Goal: Task Accomplishment & Management: Use online tool/utility

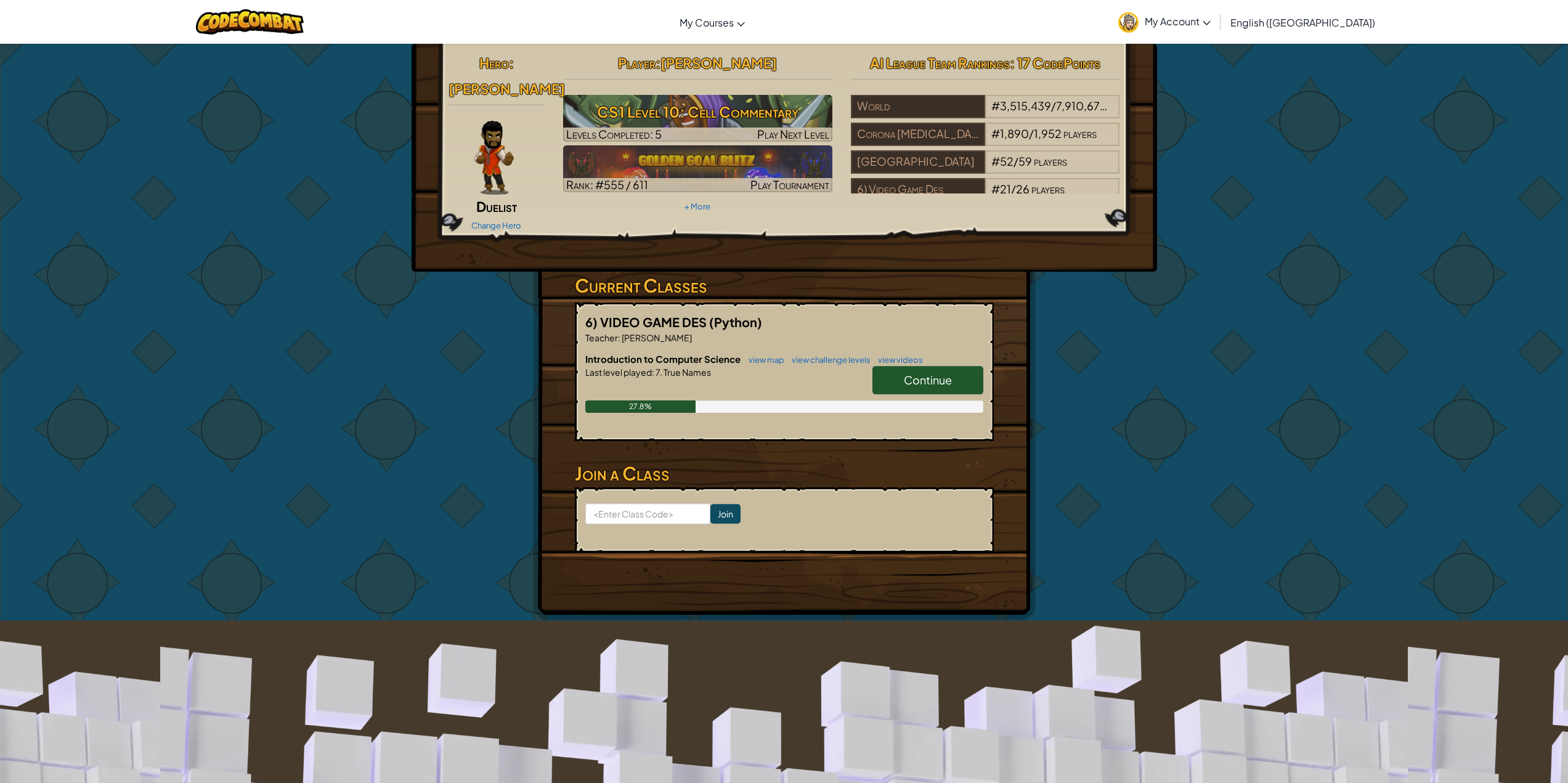
click at [1153, 425] on div "Hero : Alejandro Duelist Change Hero Player : Lucas Martinez CS1 Level 10: Cell…" at bounding box center [784, 331] width 1568 height 578
click at [783, 445] on hr at bounding box center [784, 451] width 419 height 13
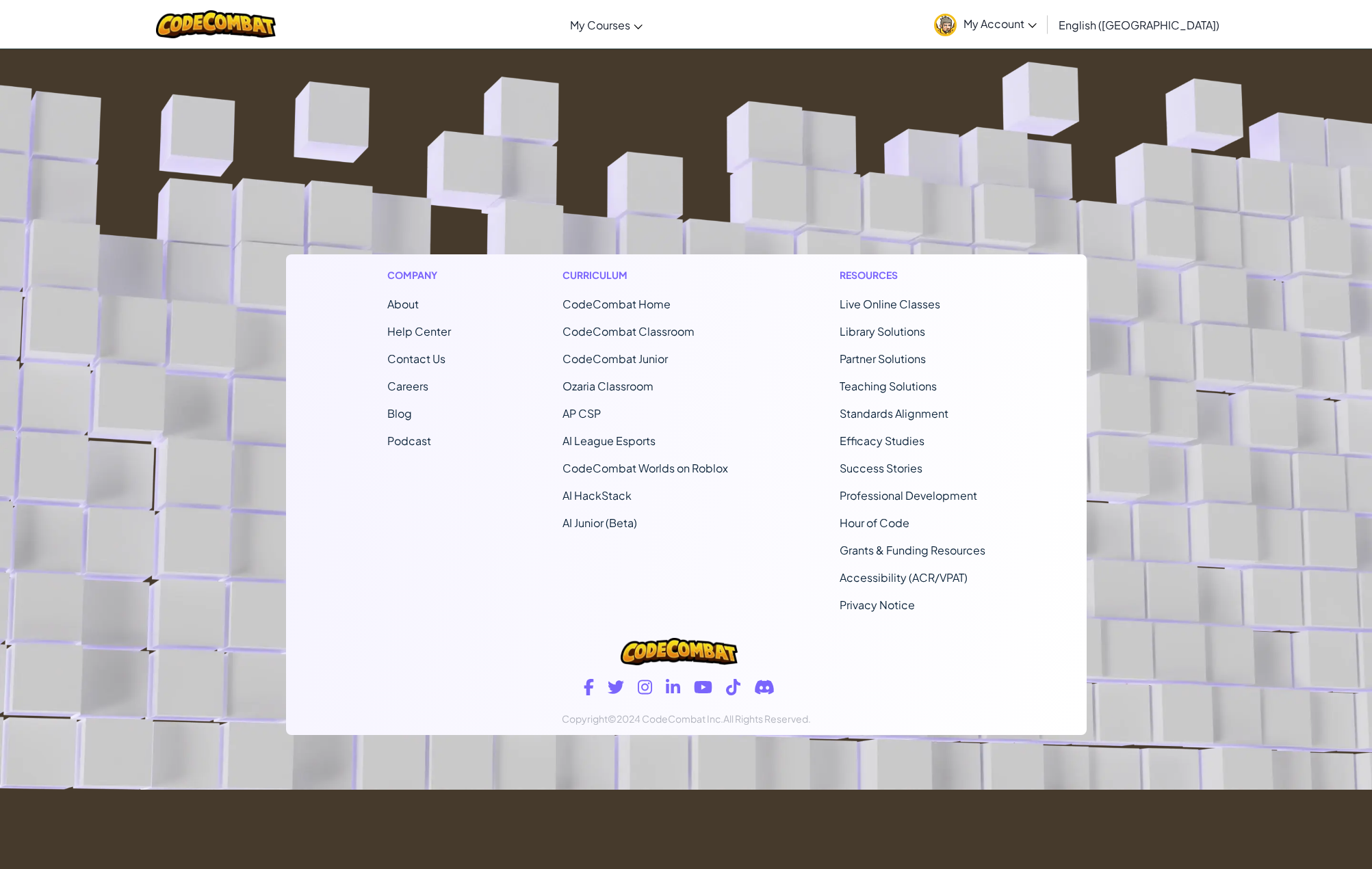
click at [875, 53] on footer "Company About Help Center Contact Us Careers Blog Podcast Curriculum CodeCombat…" at bounding box center [686, 420] width 1372 height 741
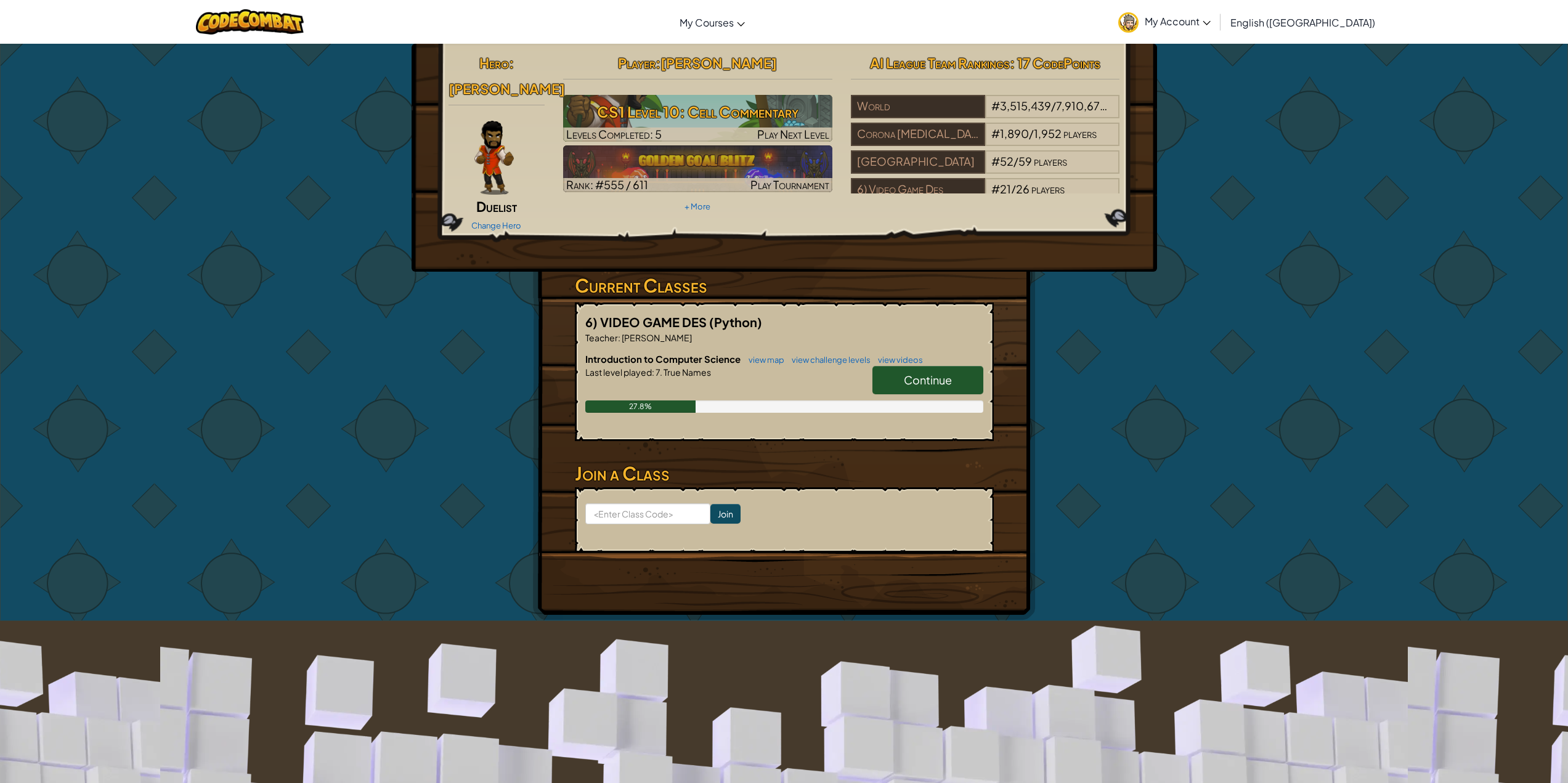
click at [887, 366] on link "Continue" at bounding box center [928, 380] width 111 height 29
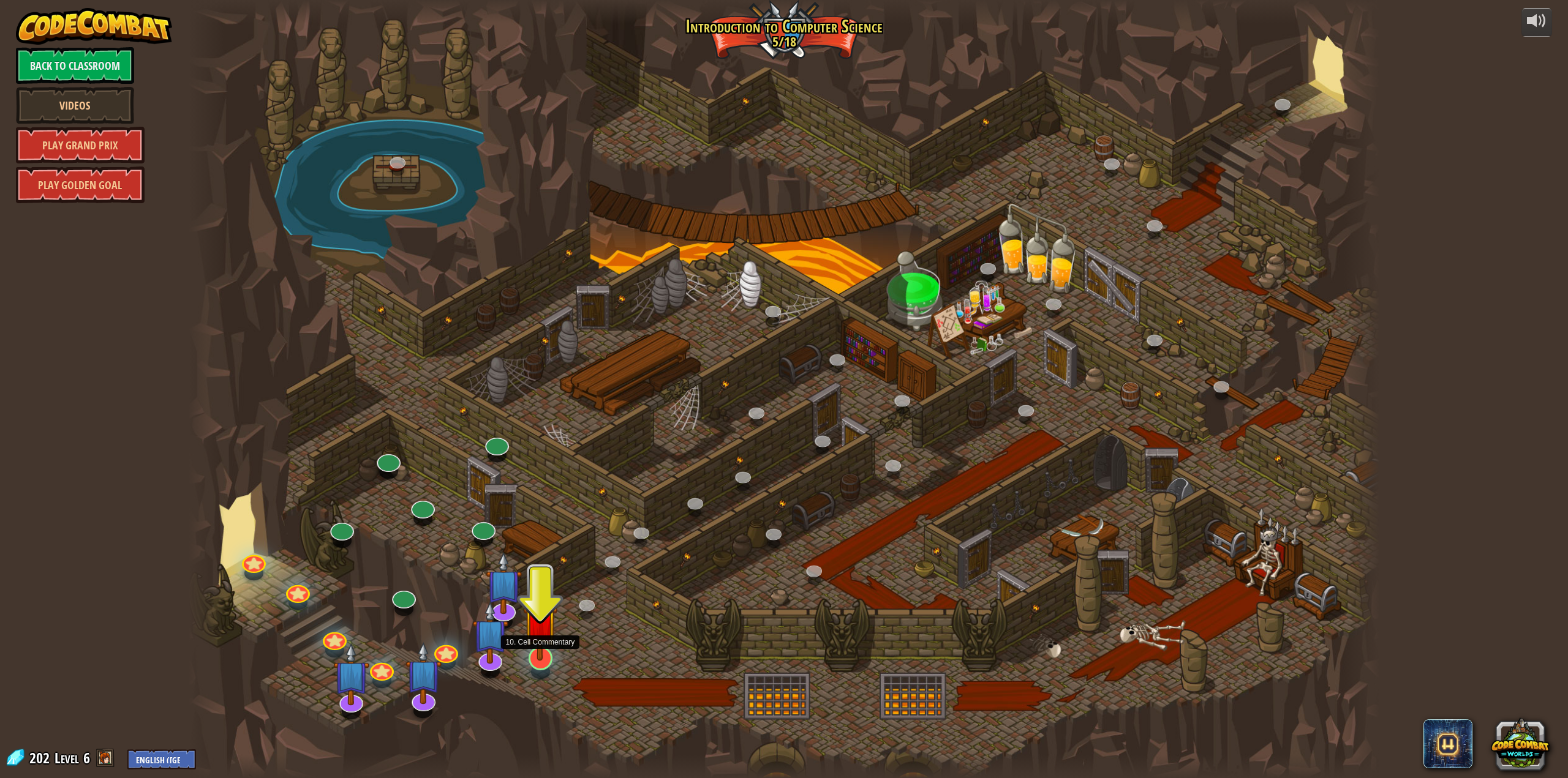
click at [546, 643] on img at bounding box center [541, 621] width 35 height 79
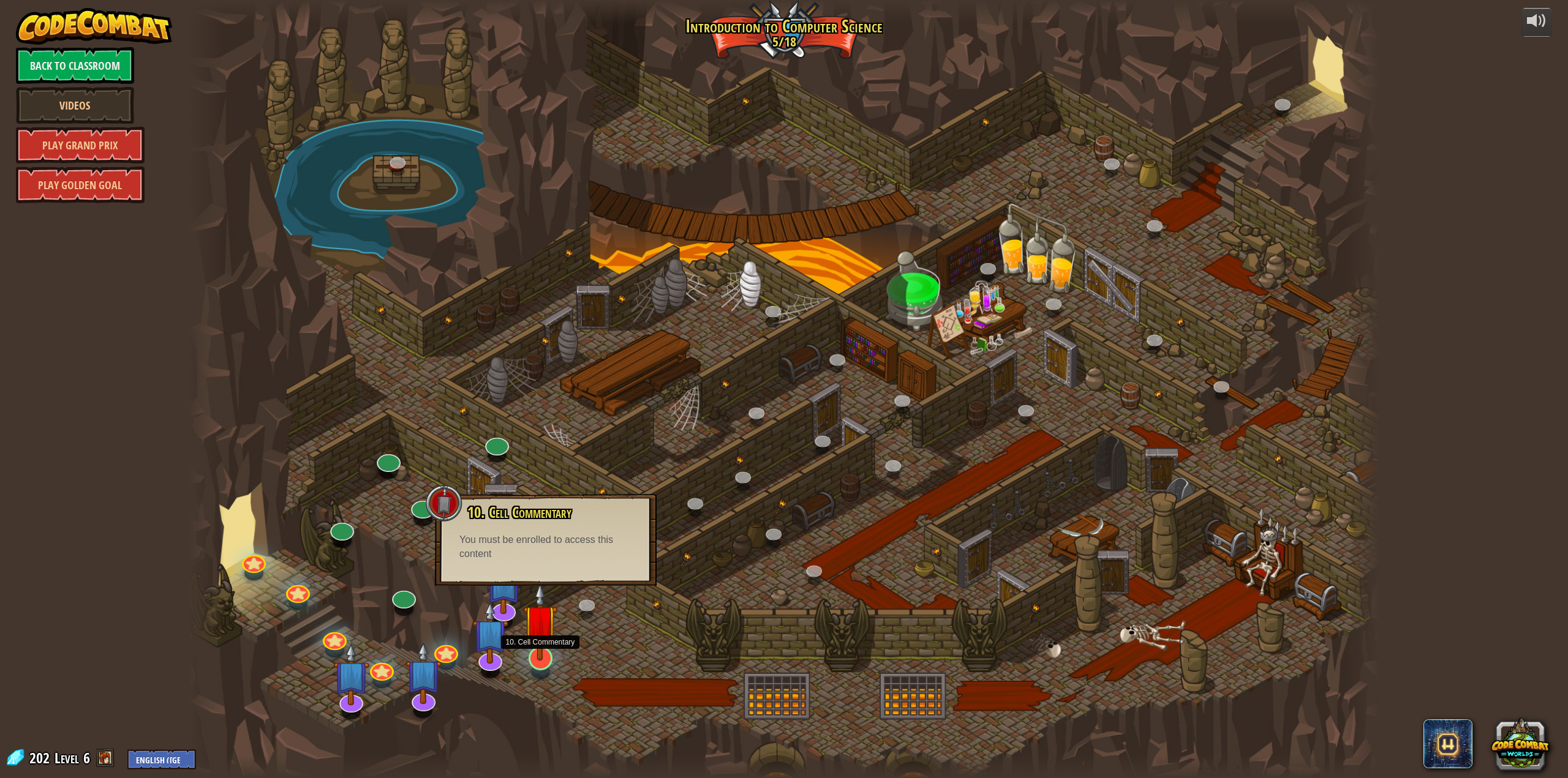
click at [533, 657] on img at bounding box center [541, 621] width 35 height 79
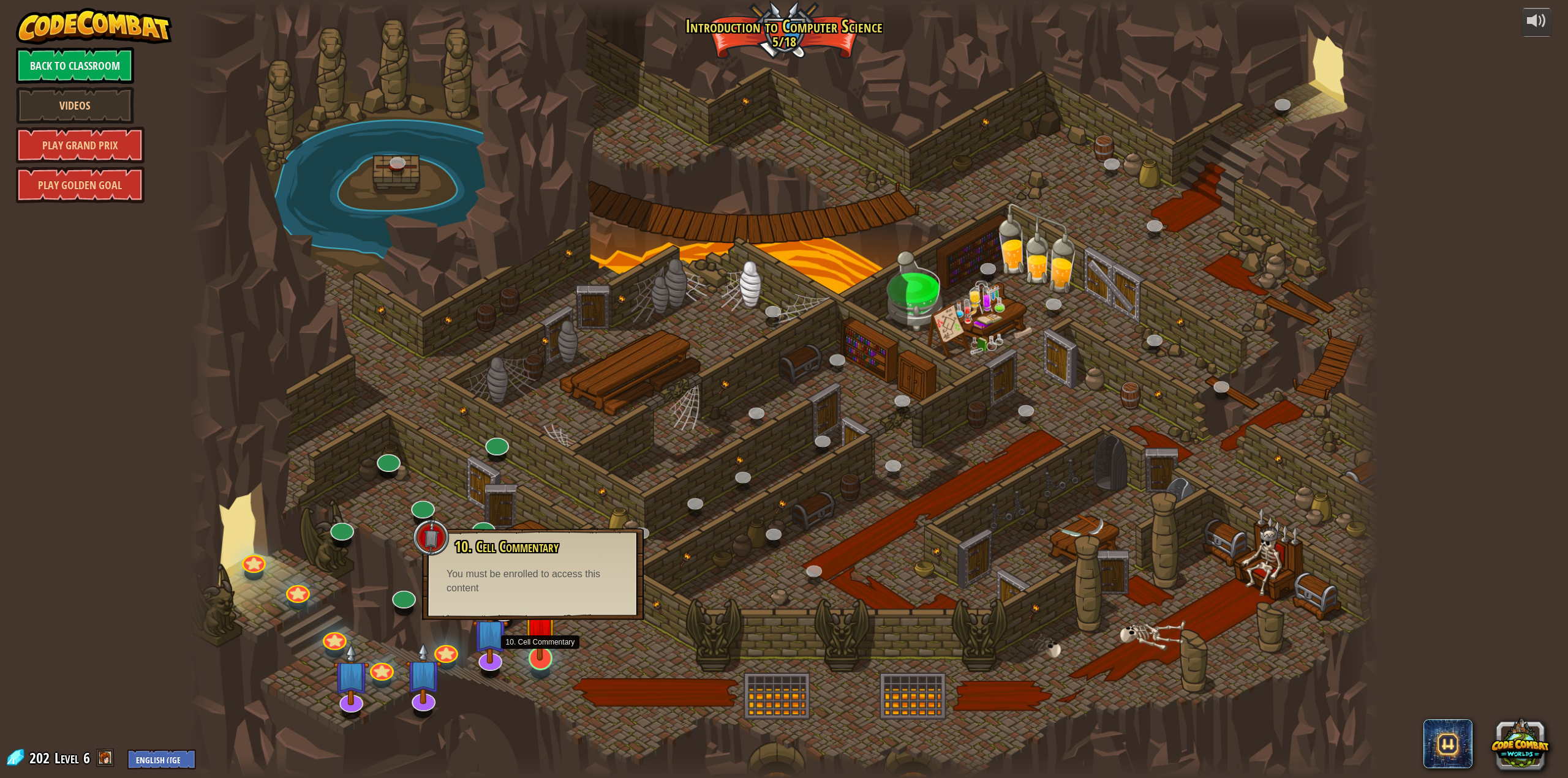
click at [525, 651] on img at bounding box center [541, 621] width 35 height 79
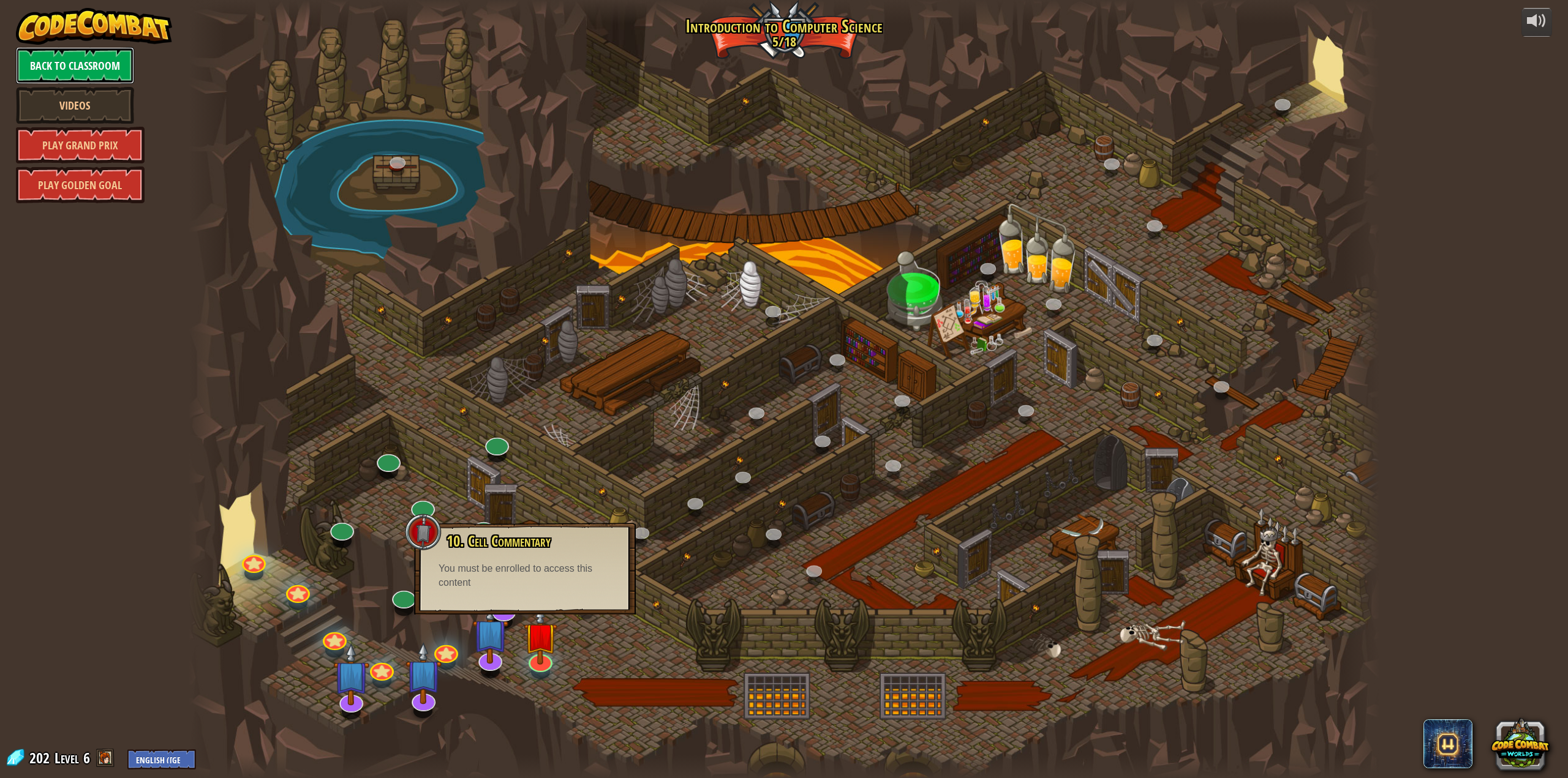
click at [84, 65] on link "Back to Classroom" at bounding box center [75, 65] width 118 height 37
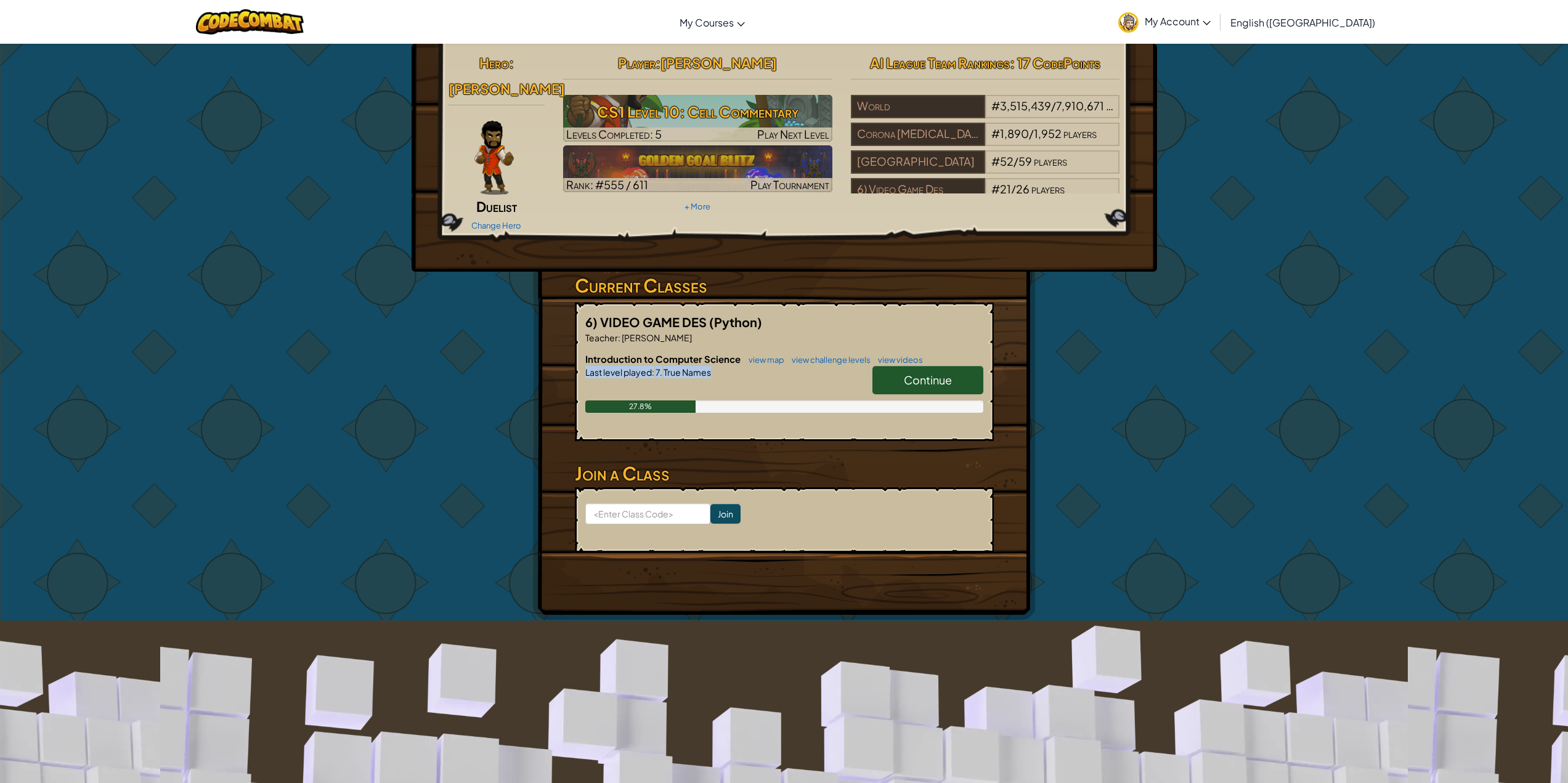
drag, startPoint x: 992, startPoint y: 370, endPoint x: 952, endPoint y: 365, distance: 40.3
click at [969, 367] on div "6) VIDEO GAME DES (Python) Teacher : [PERSON_NAME] Introduction to Computer Sci…" at bounding box center [784, 372] width 419 height 139
click at [952, 366] on link "Continue" at bounding box center [928, 380] width 111 height 29
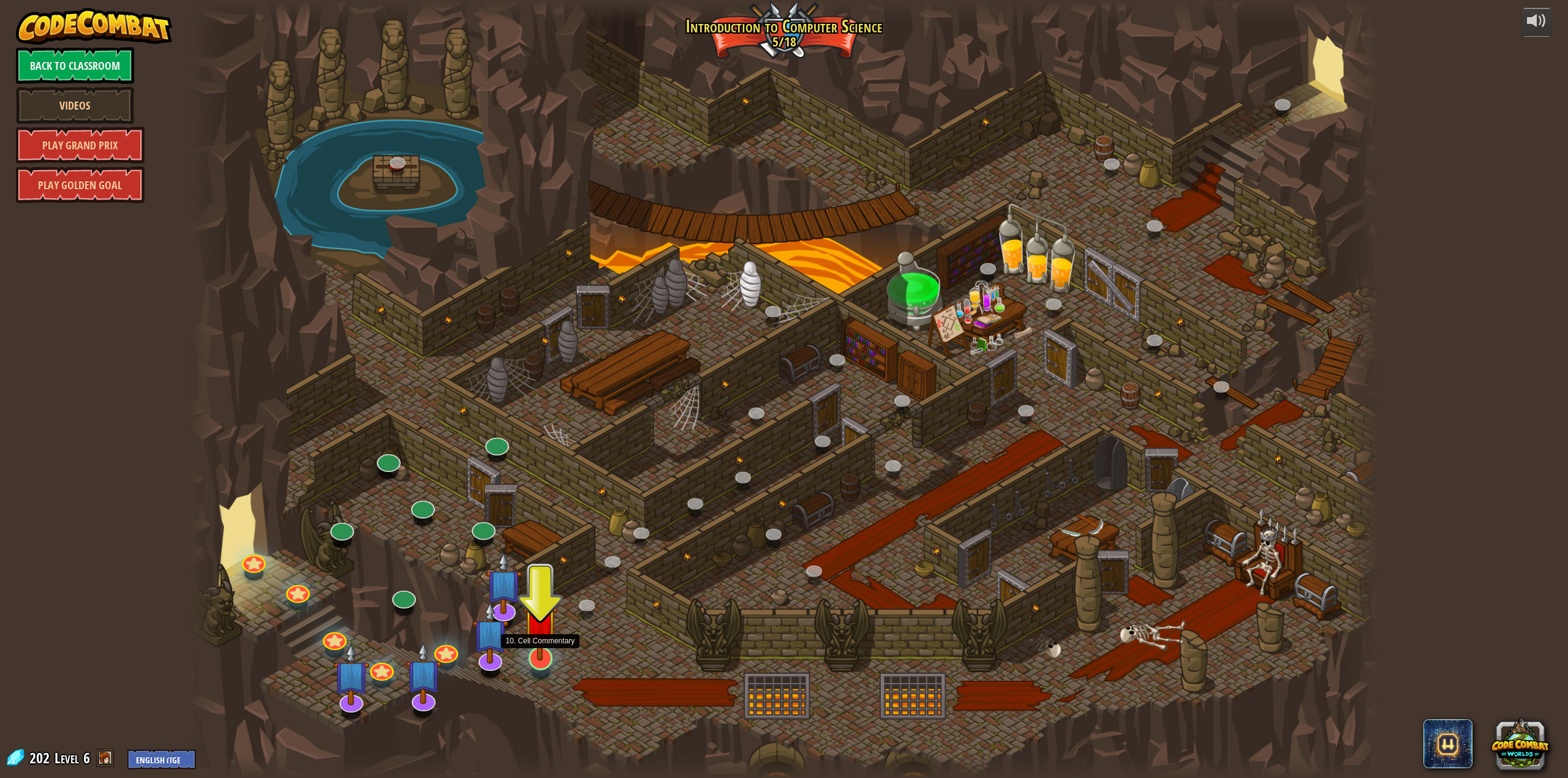
click at [529, 644] on img at bounding box center [541, 621] width 35 height 79
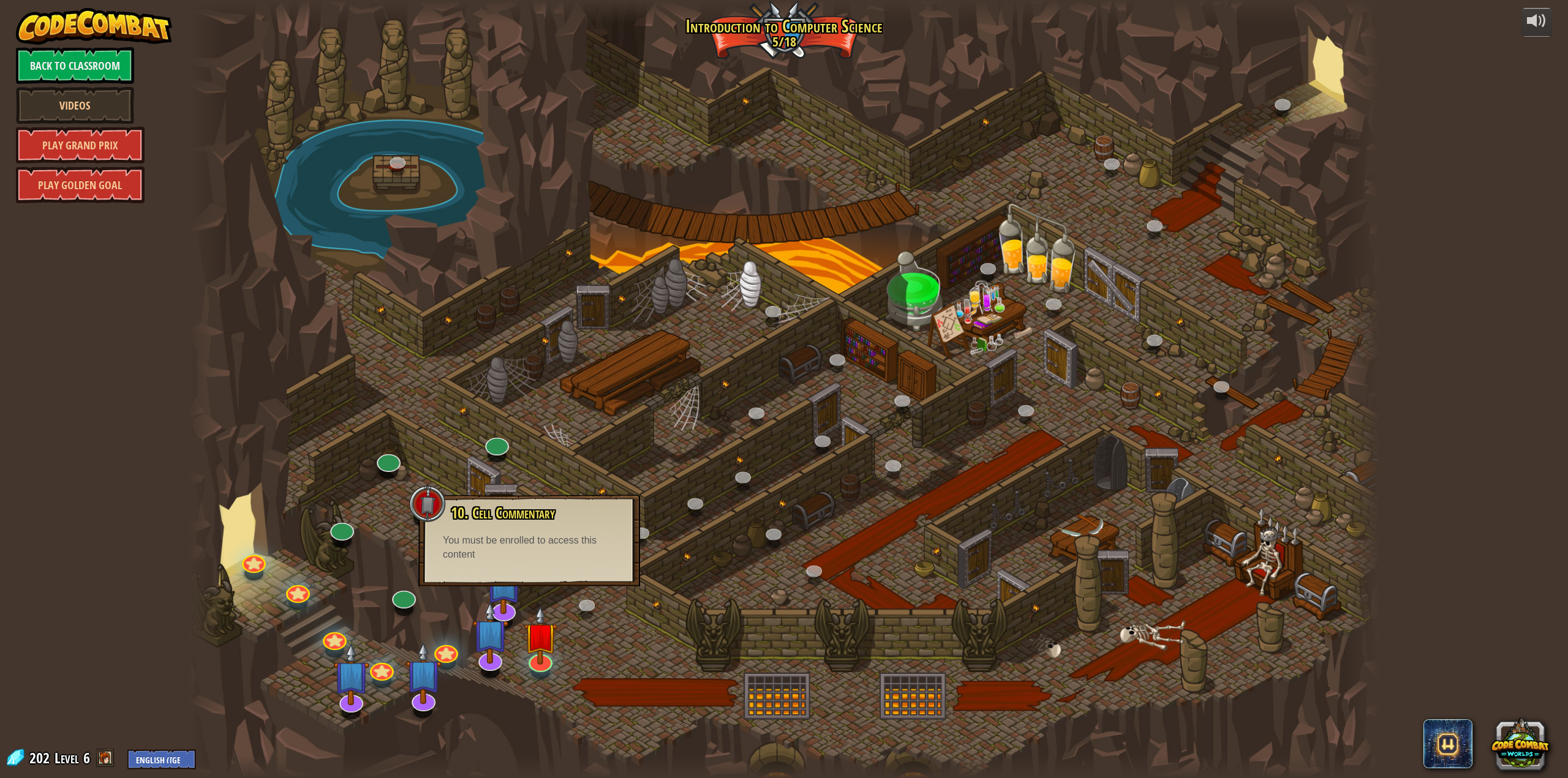
click at [864, 602] on div at bounding box center [784, 389] width 1191 height 778
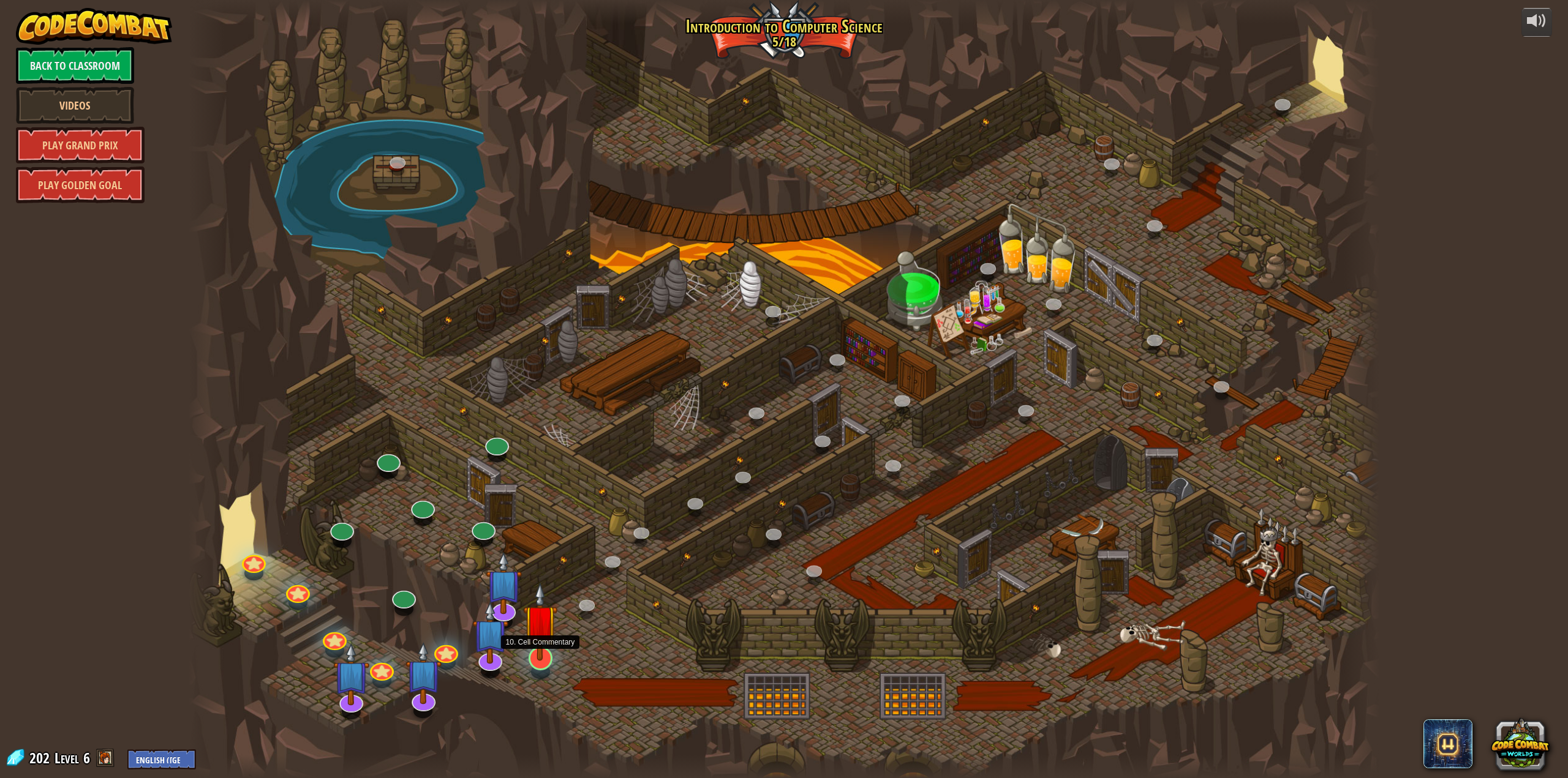
click at [550, 634] on img at bounding box center [541, 621] width 35 height 79
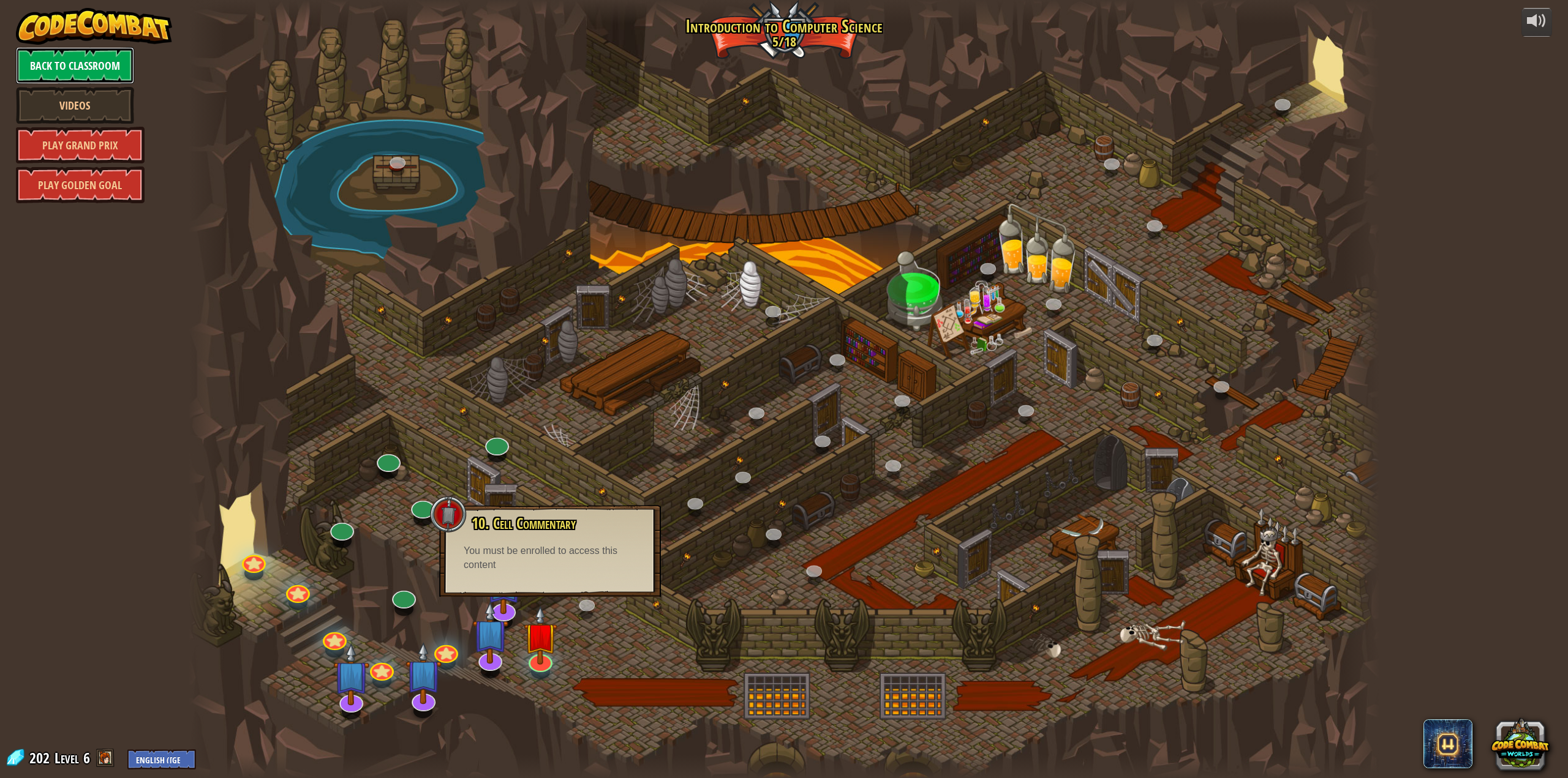
click at [65, 48] on link "Back to Classroom" at bounding box center [75, 65] width 118 height 37
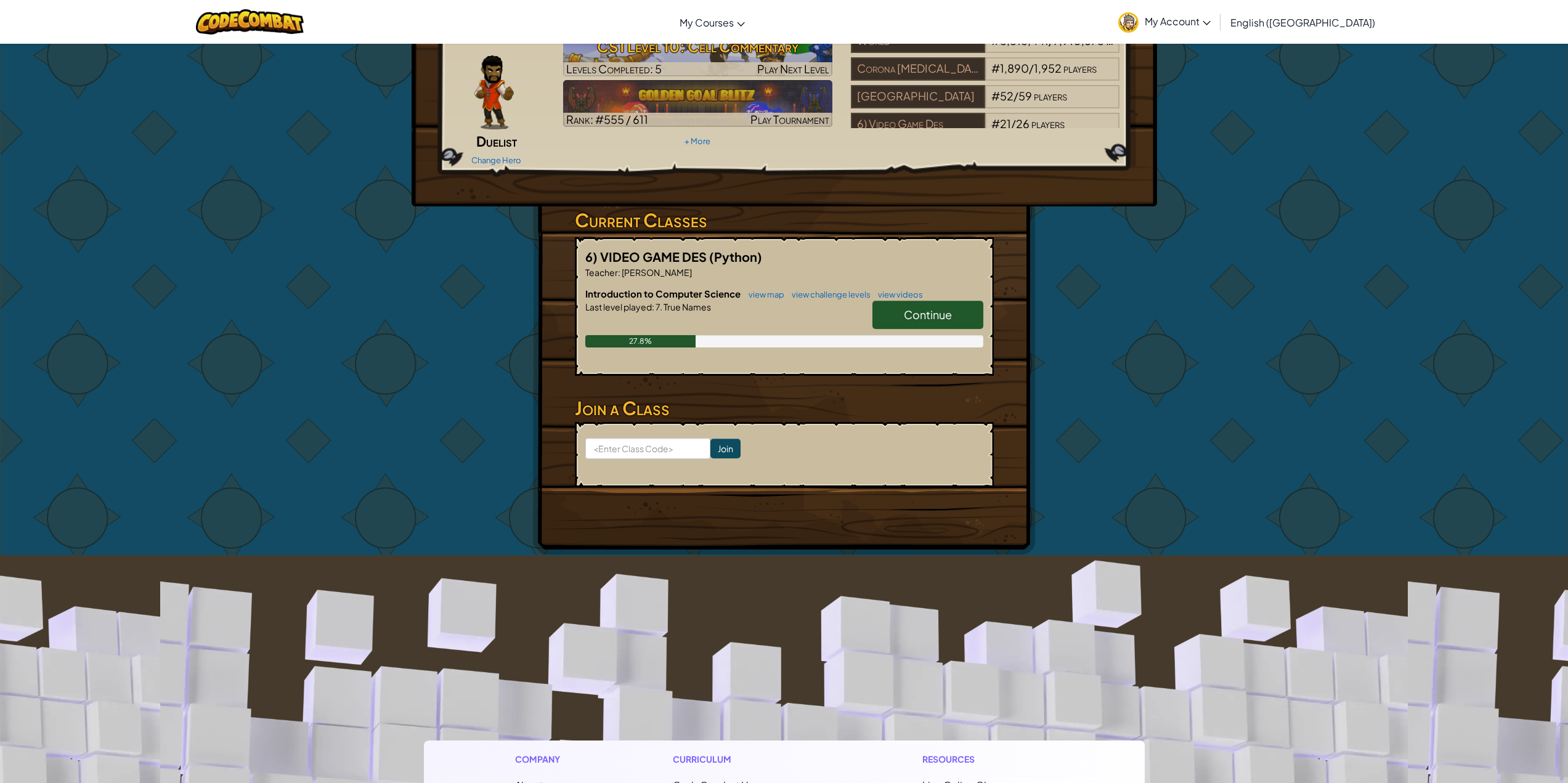
scroll to position [124, 0]
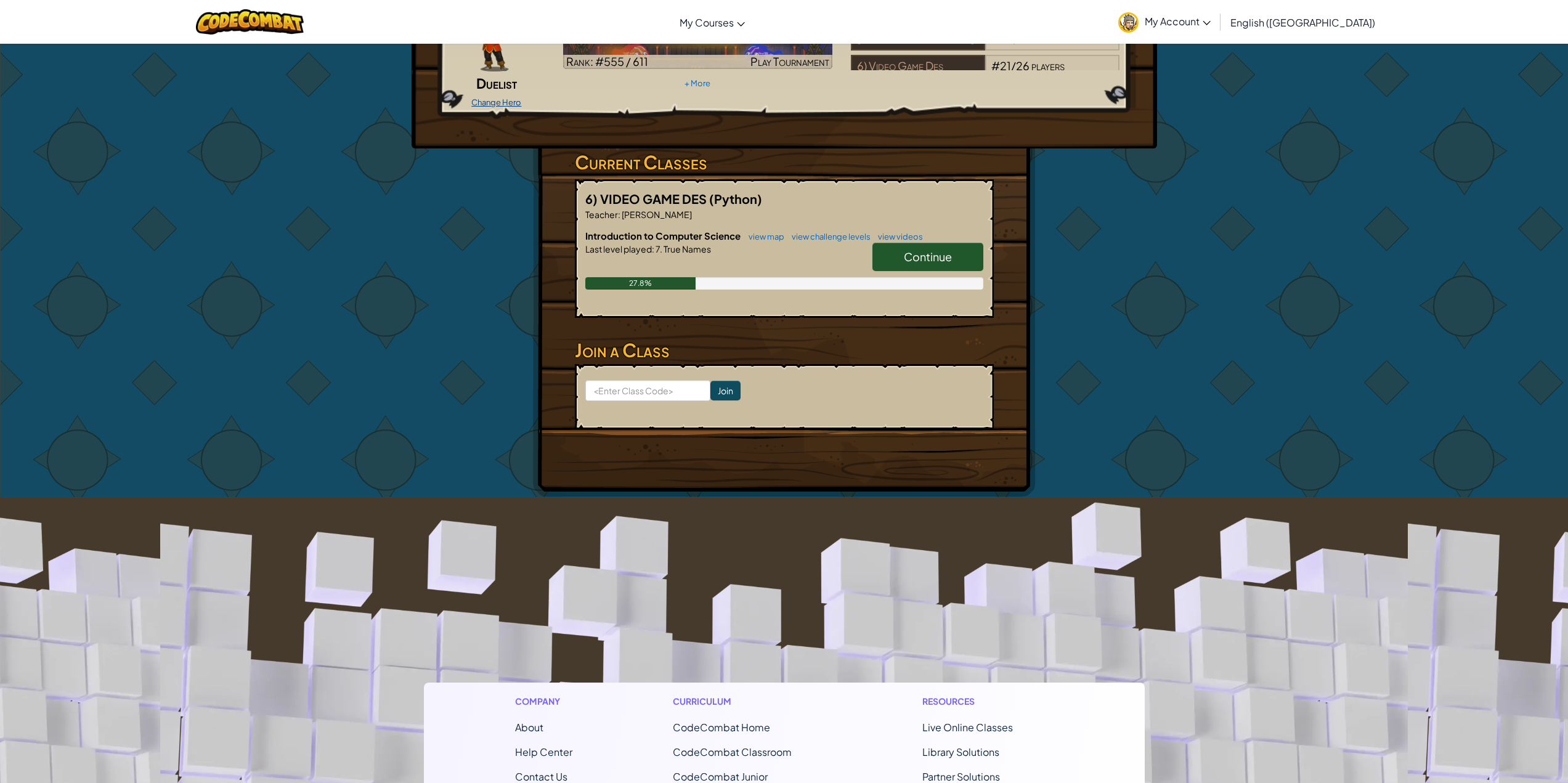
click at [497, 97] on link "Change Hero" at bounding box center [496, 102] width 50 height 10
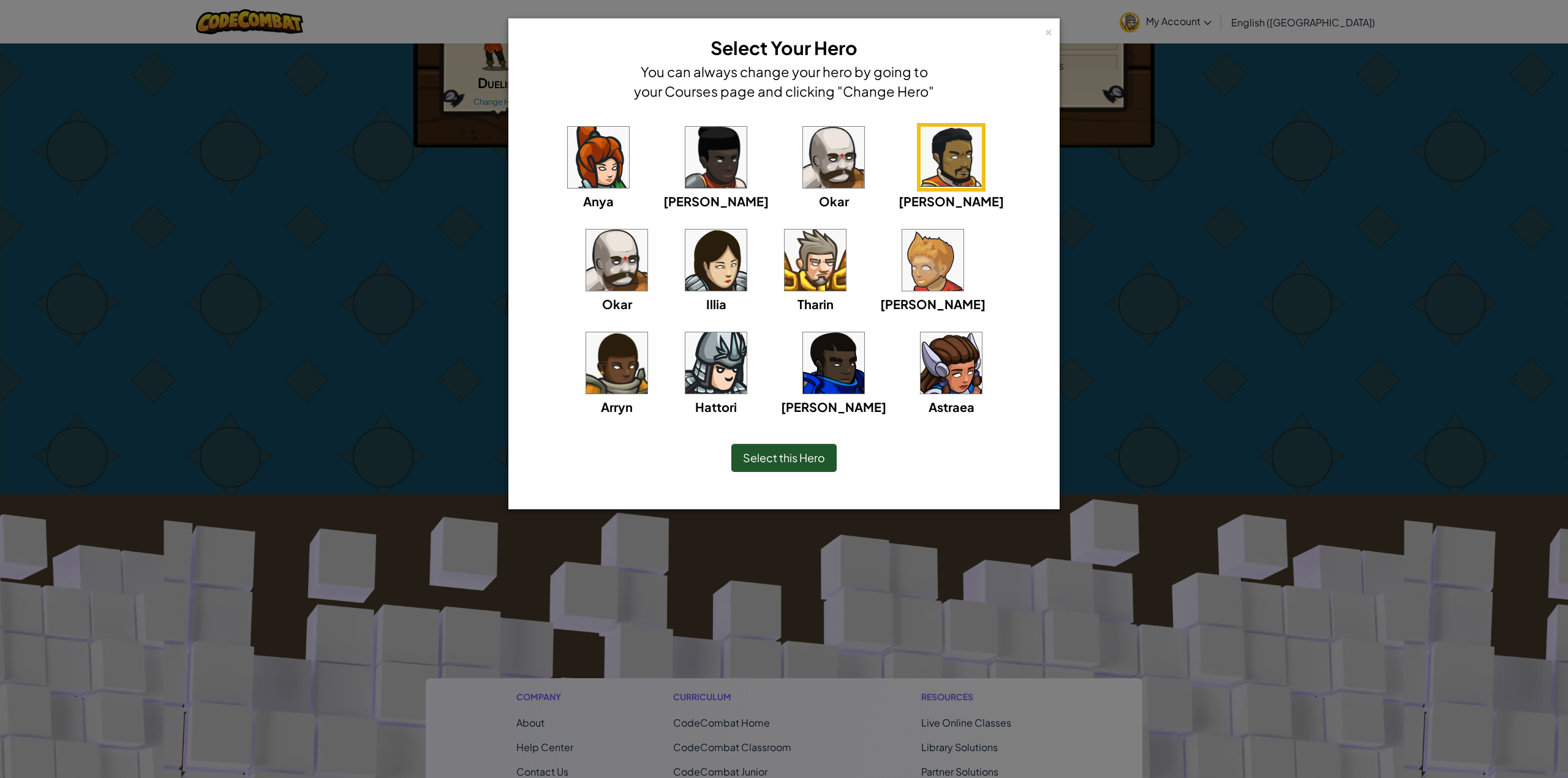
click at [902, 269] on img at bounding box center [933, 261] width 61 height 61
click at [783, 462] on span "Select this Hero" at bounding box center [784, 458] width 82 height 14
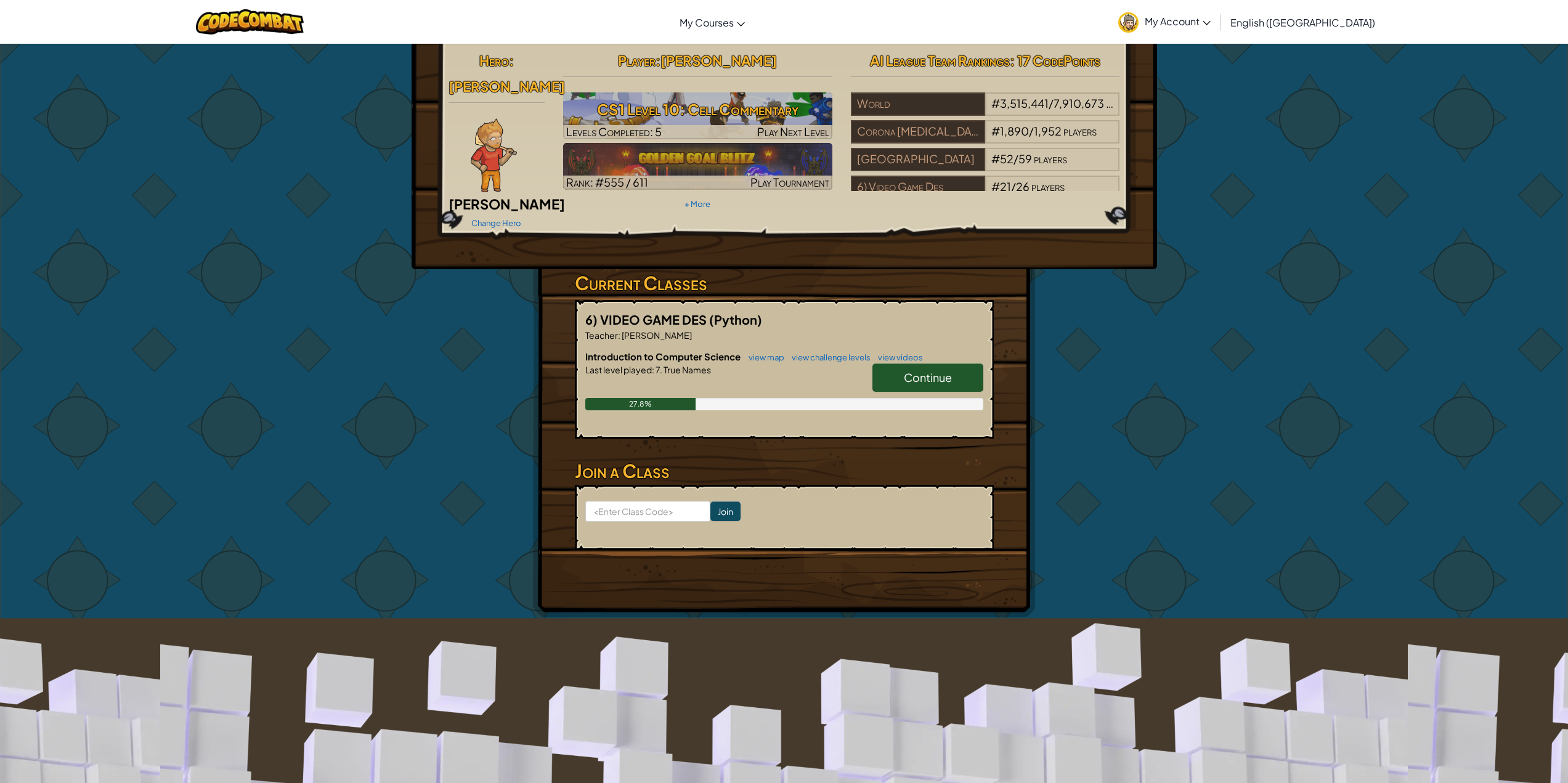
scroll to position [0, 0]
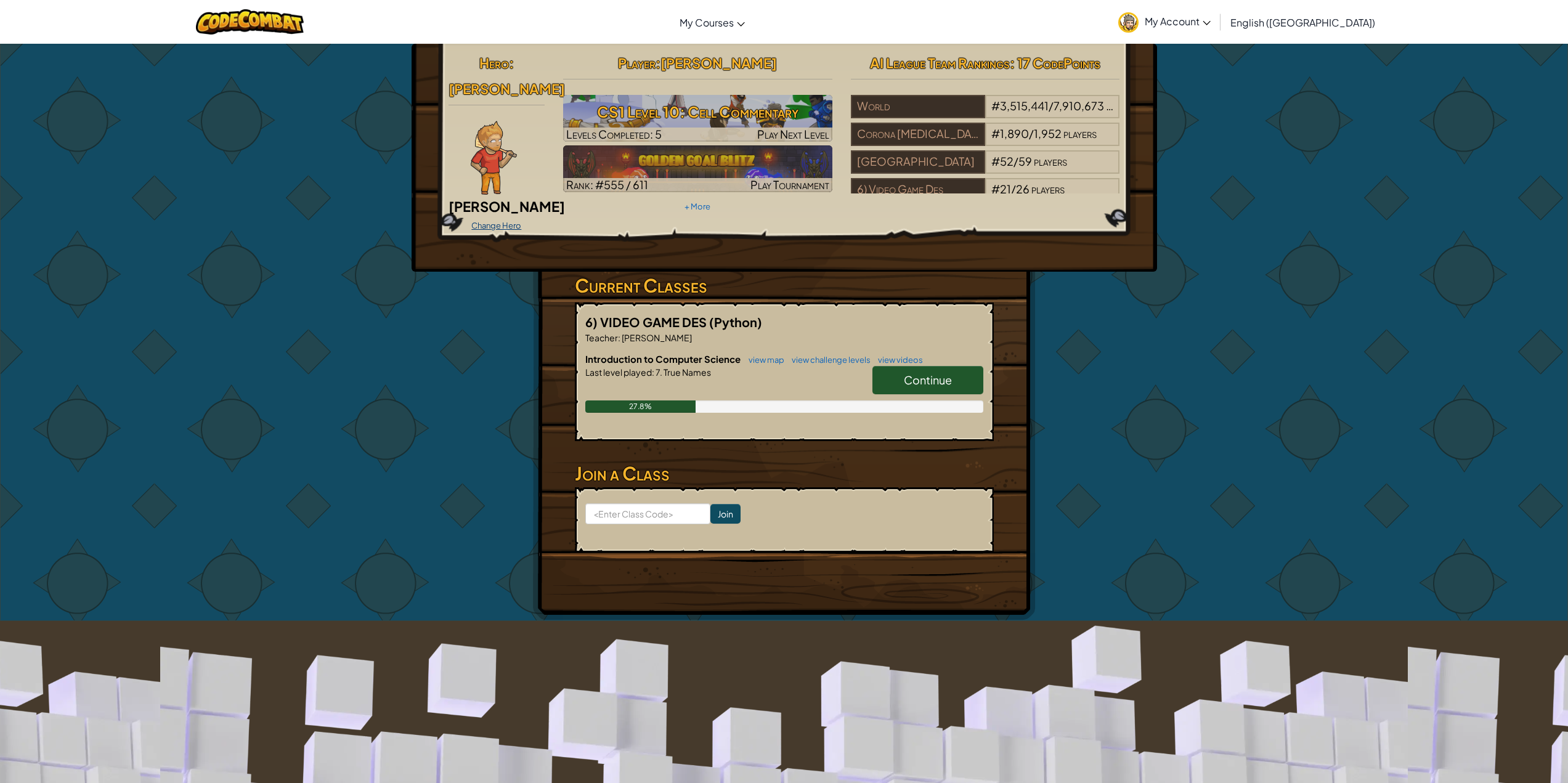
click at [475, 220] on link "Change Hero" at bounding box center [496, 225] width 50 height 10
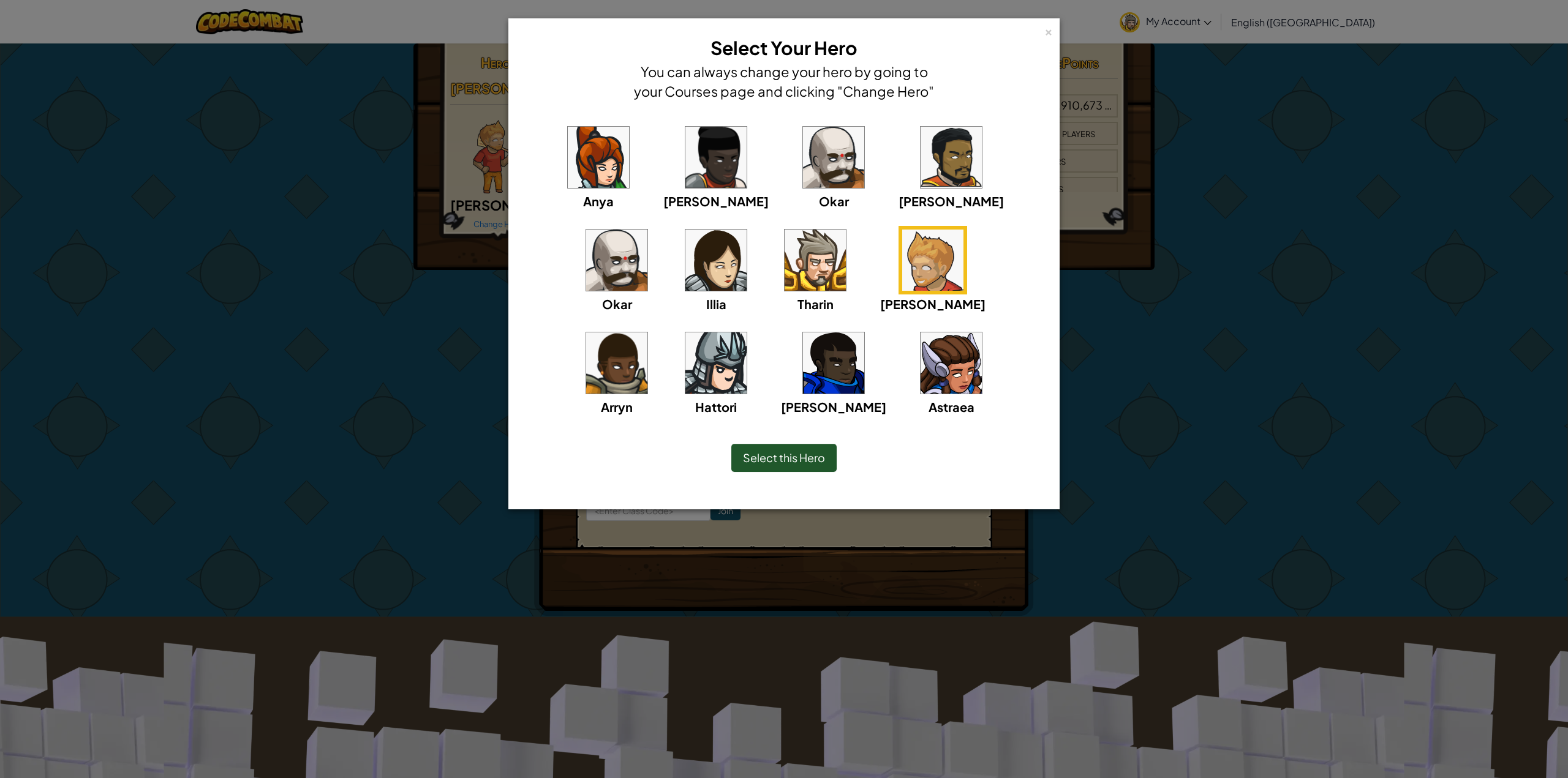
click at [785, 269] on img at bounding box center [816, 261] width 61 height 61
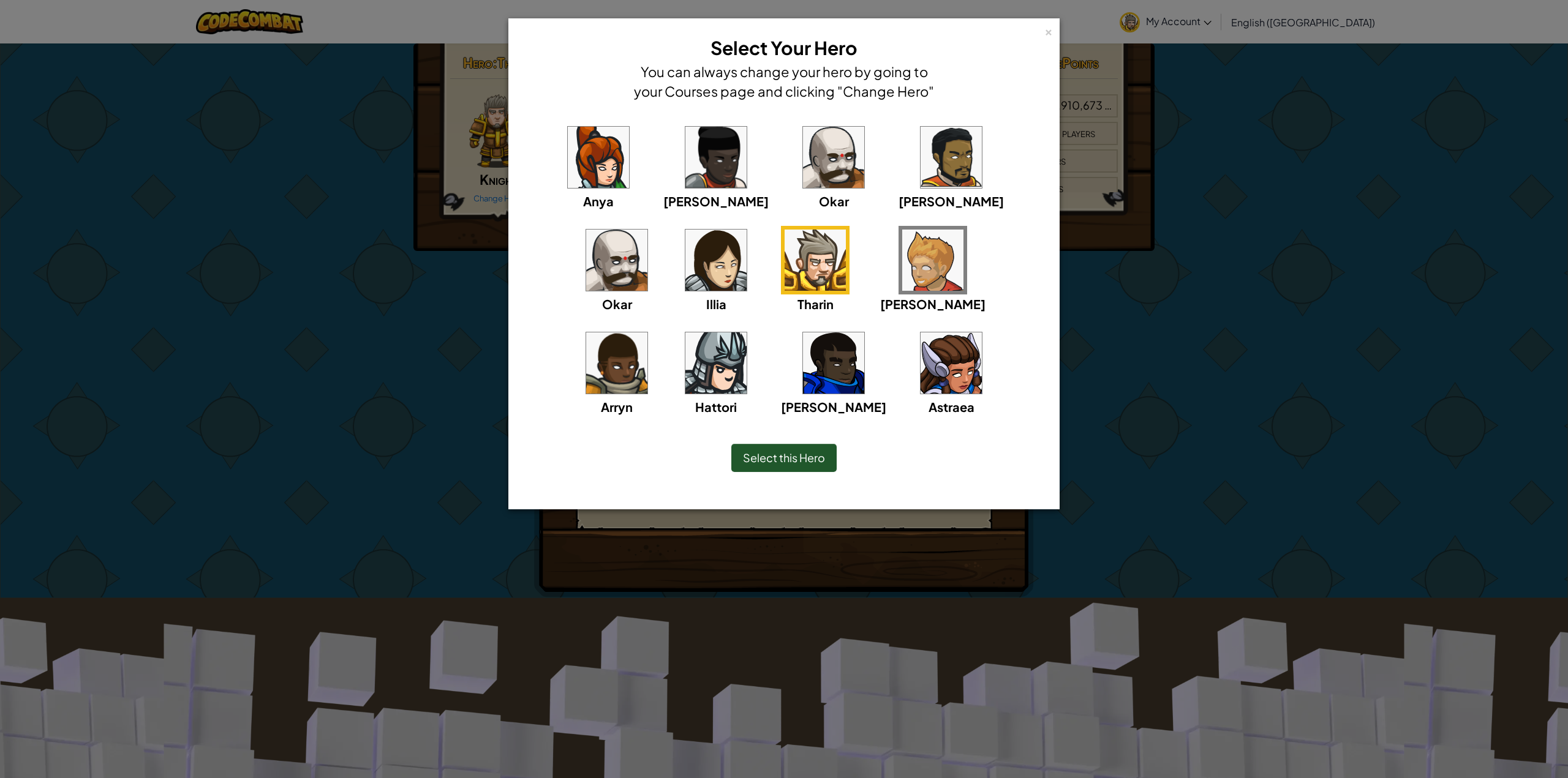
click at [819, 454] on span "Select this Hero" at bounding box center [784, 458] width 82 height 14
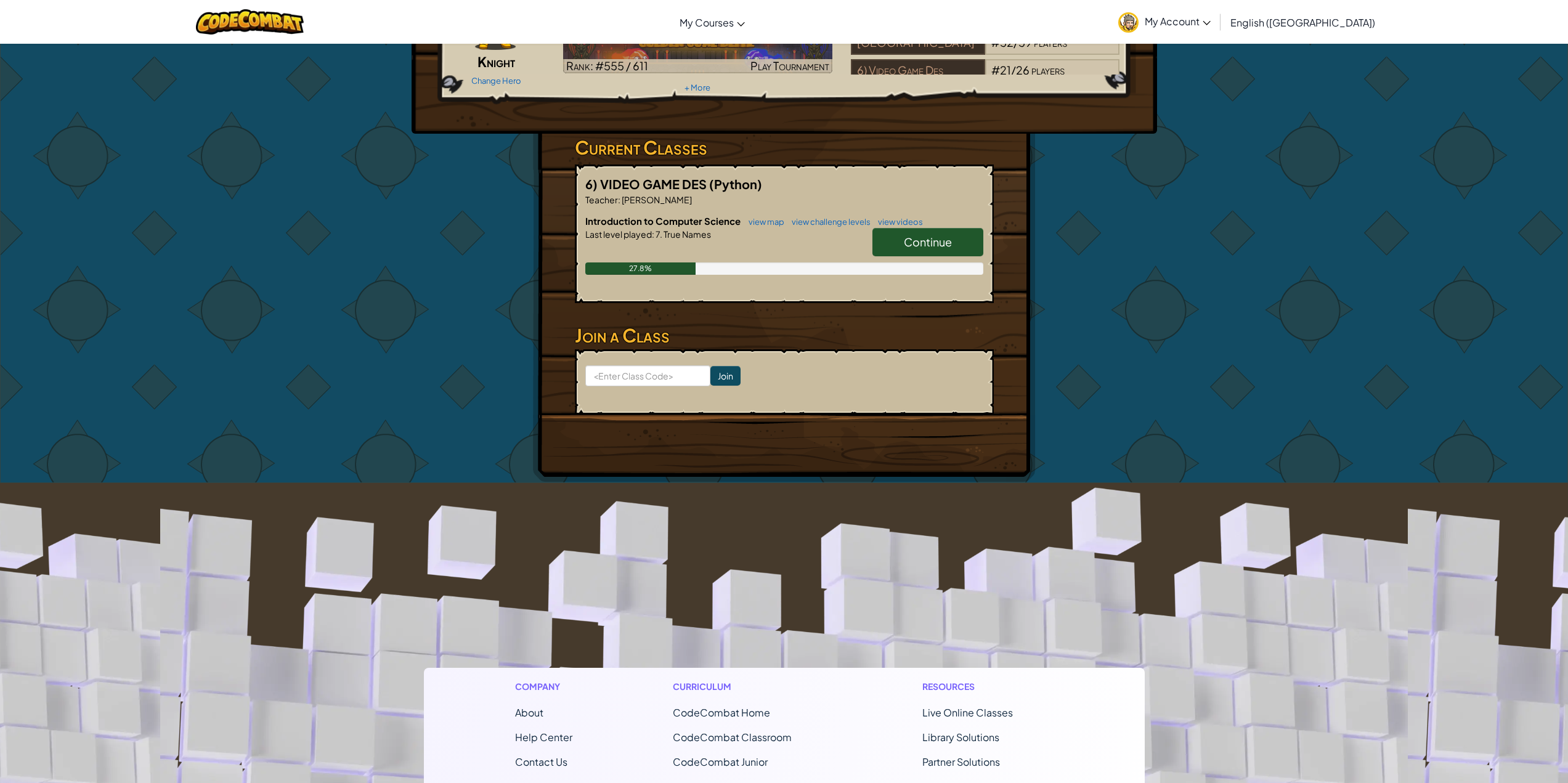
scroll to position [116, 0]
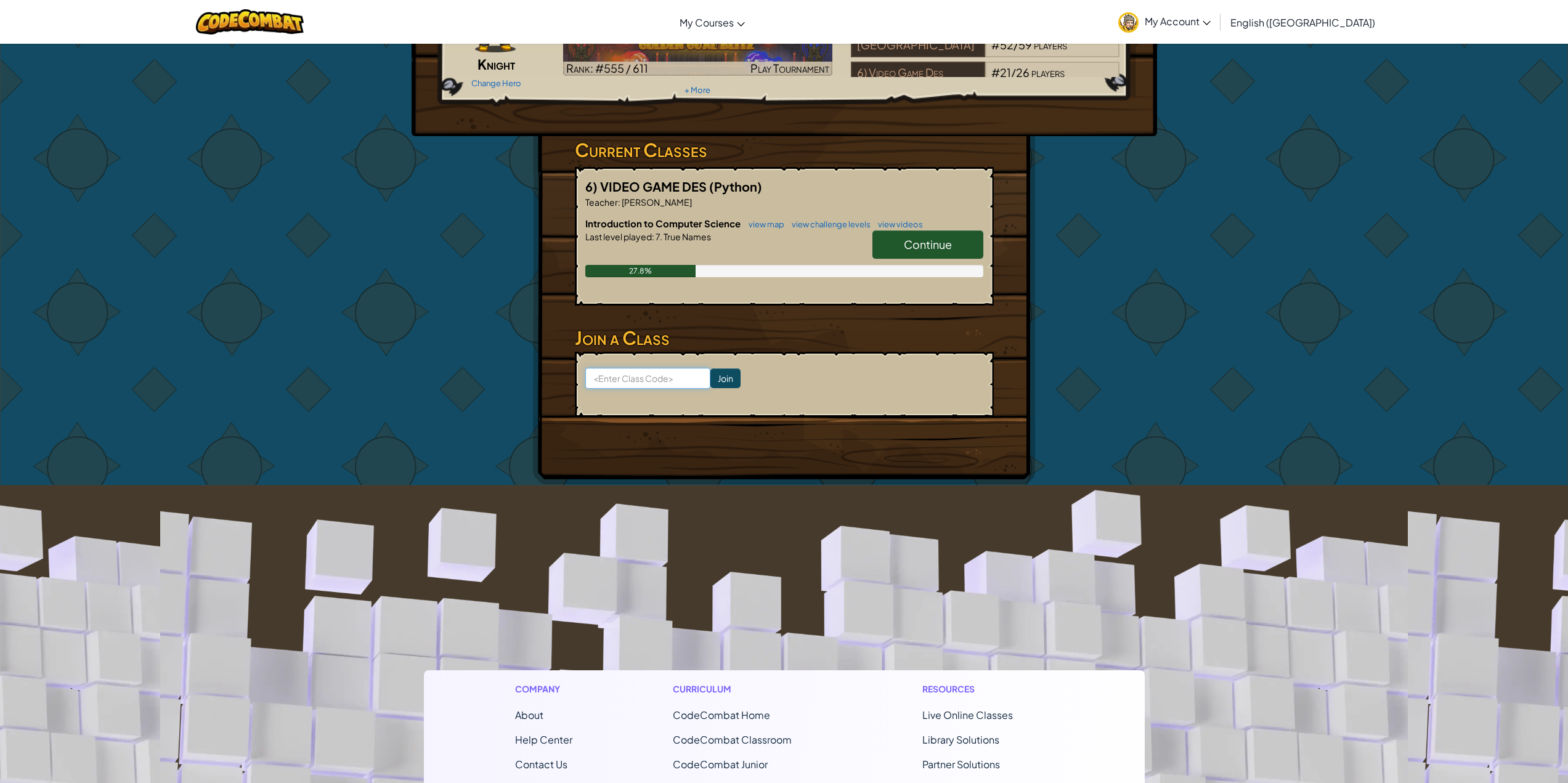
click at [662, 383] on input at bounding box center [648, 378] width 125 height 21
type input "DryMouthMusic"
click at [714, 380] on input "Join" at bounding box center [725, 378] width 30 height 20
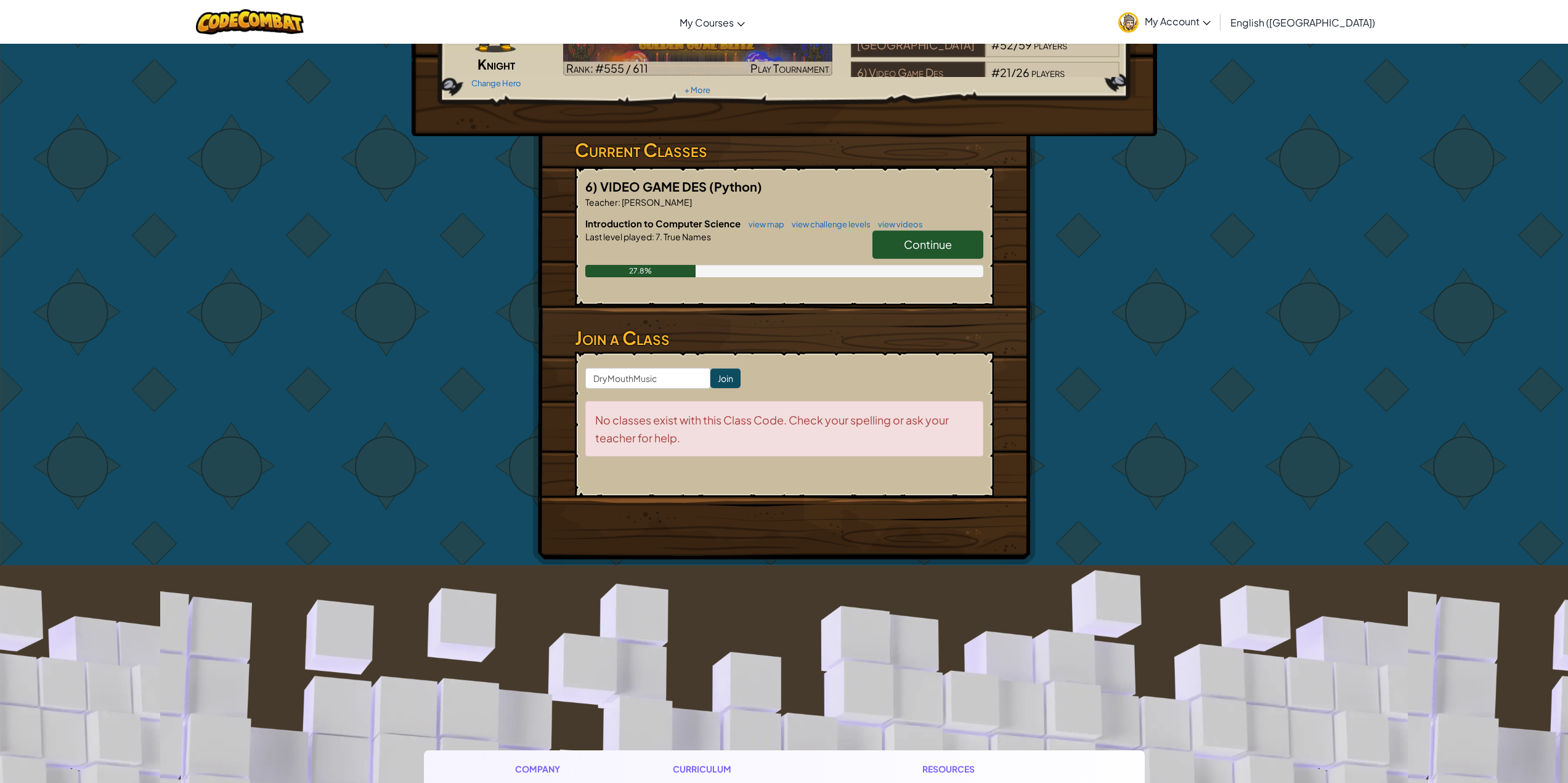
click at [929, 231] on link "Continue" at bounding box center [928, 245] width 111 height 29
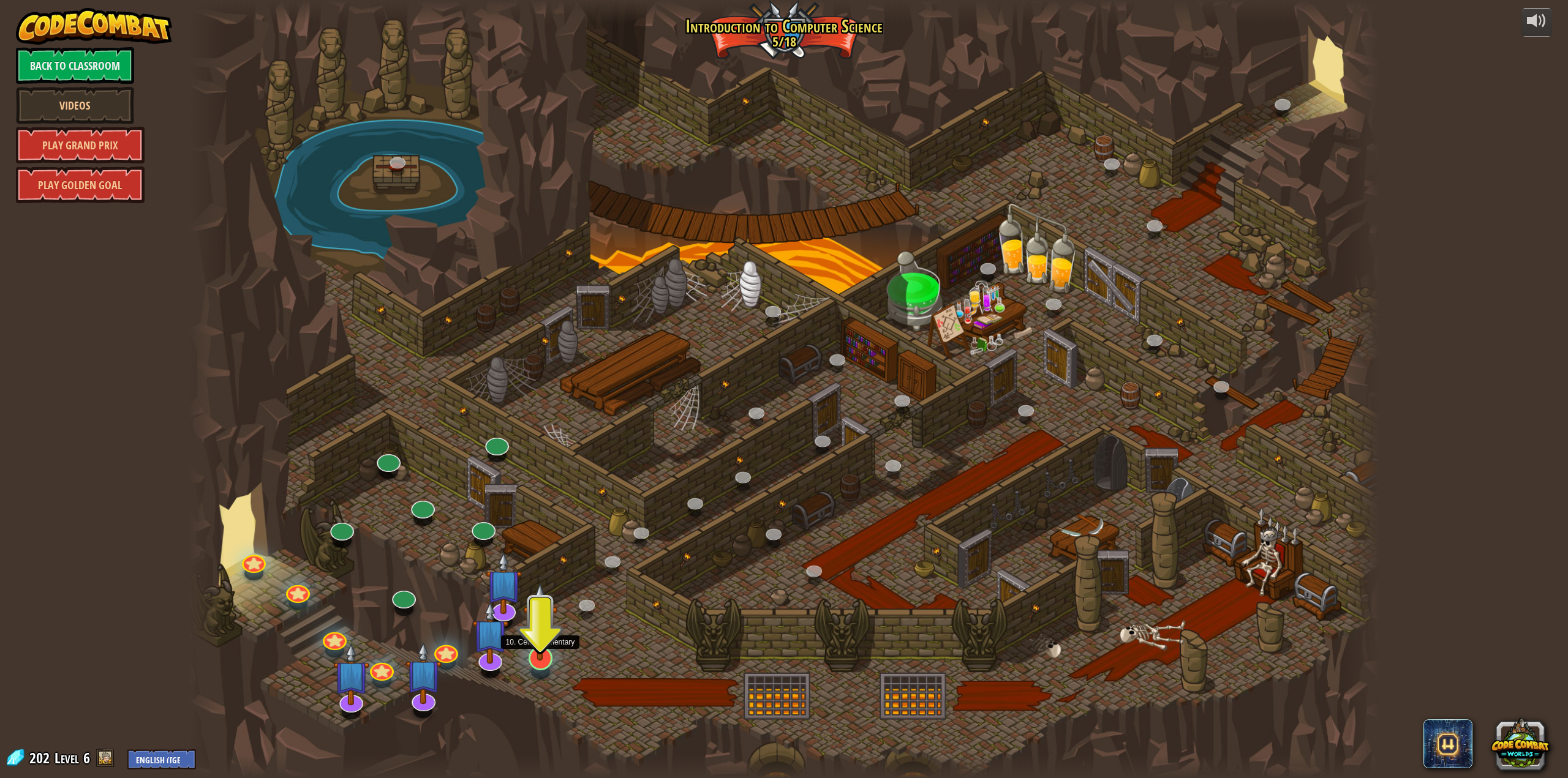
click at [533, 654] on img at bounding box center [541, 621] width 35 height 79
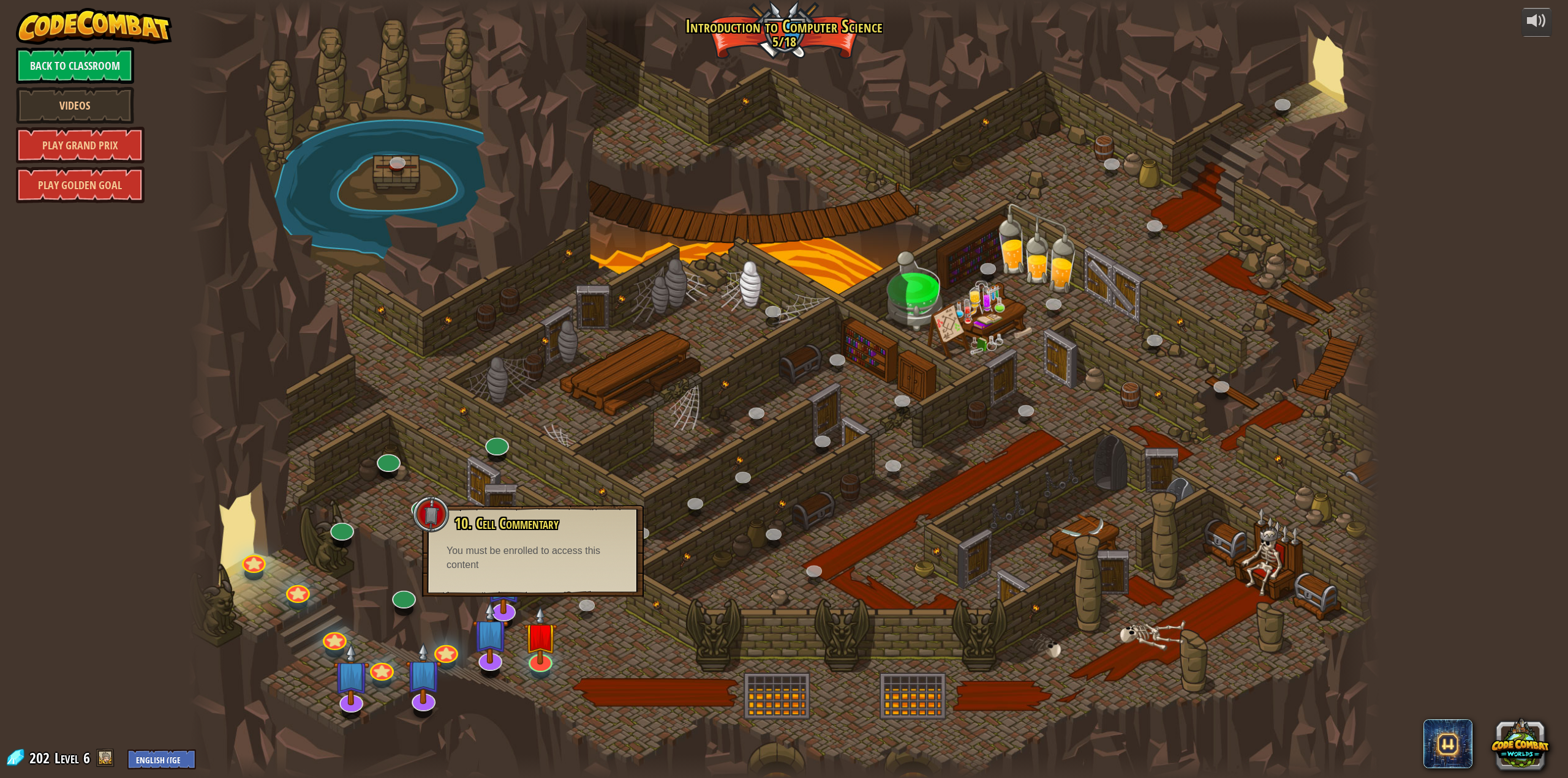
click at [579, 479] on div at bounding box center [784, 389] width 1191 height 778
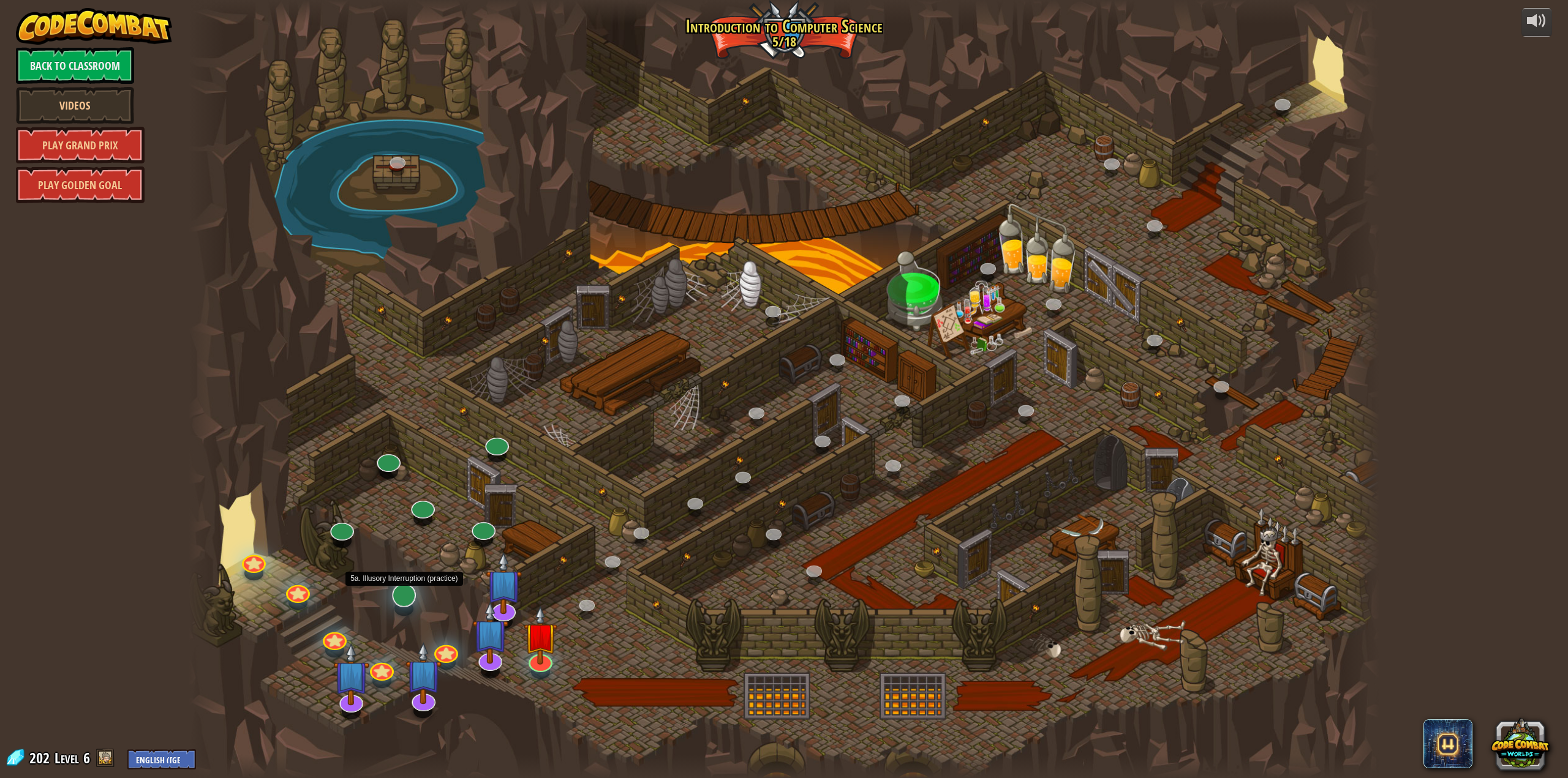
click at [401, 603] on div at bounding box center [404, 595] width 24 height 24
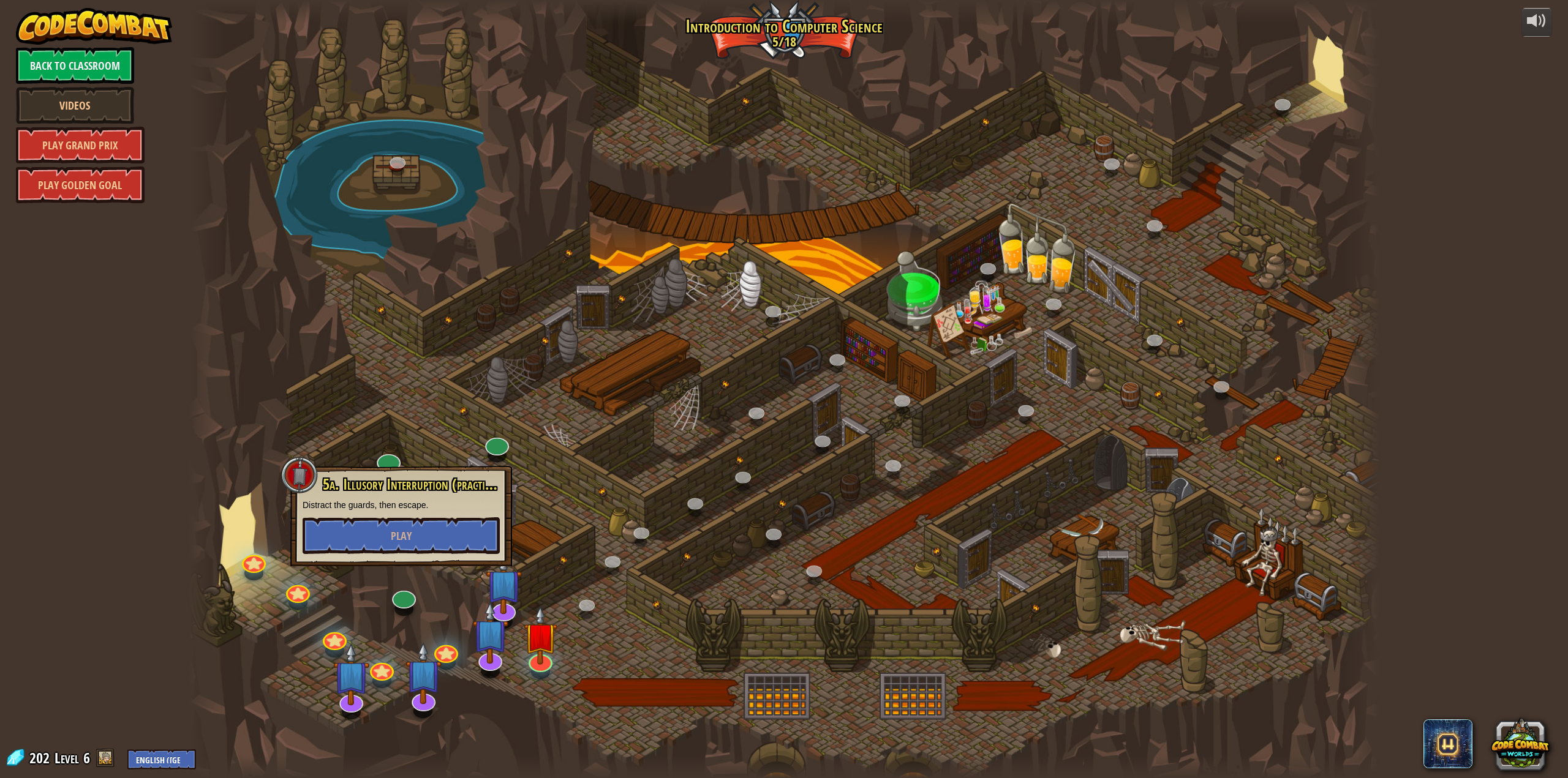
click at [444, 380] on div at bounding box center [784, 389] width 1191 height 778
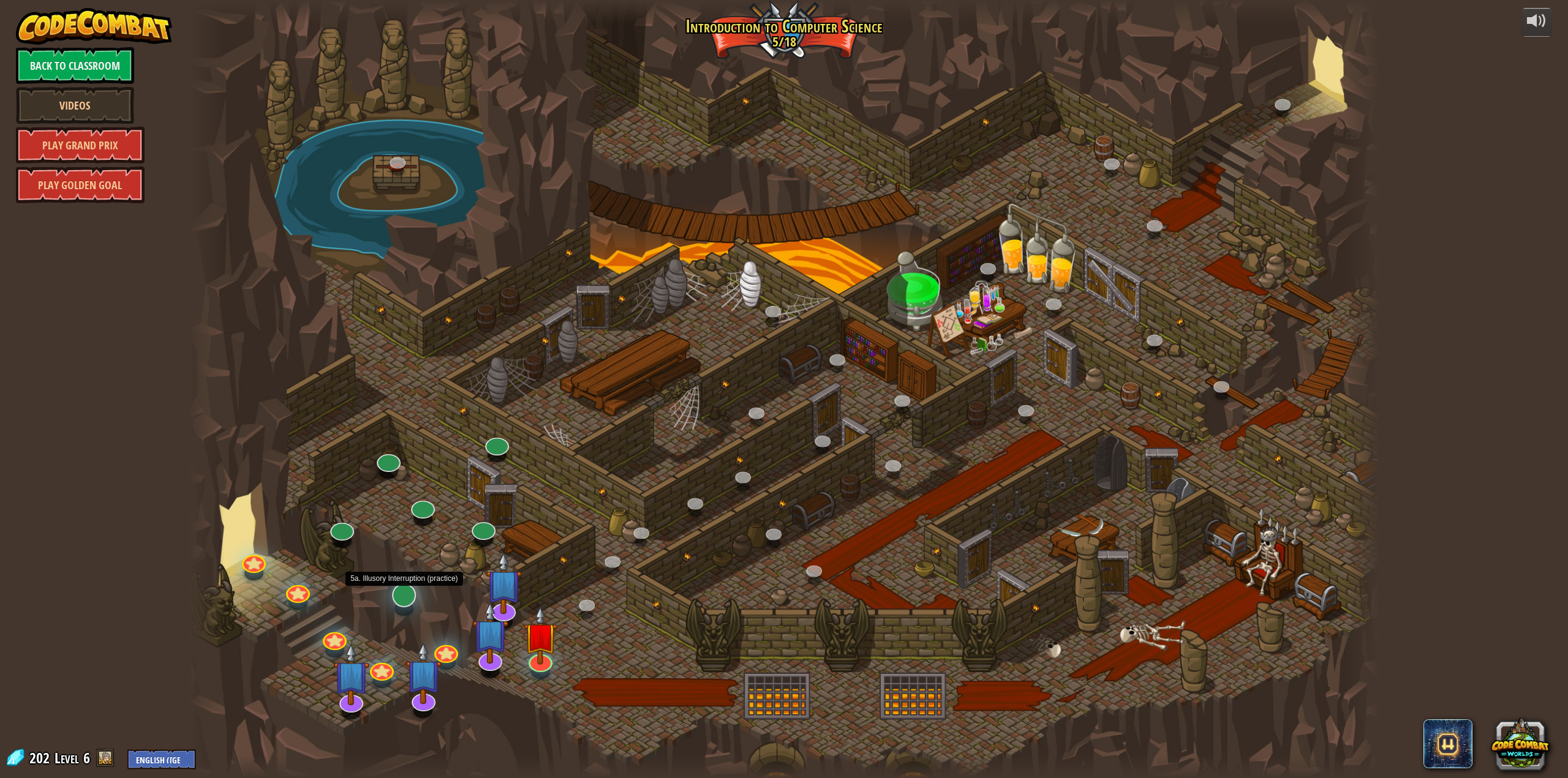
click at [407, 605] on div "25. Kithgard Gates (Locked) Escape the Kithgard dungeons, and don't let the gua…" at bounding box center [784, 389] width 1191 height 778
click at [408, 606] on div "25. Kithgard Gates (Locked) Escape the Kithgard dungeons, and don't let the gua…" at bounding box center [784, 389] width 1191 height 778
click at [402, 596] on link at bounding box center [400, 591] width 28 height 24
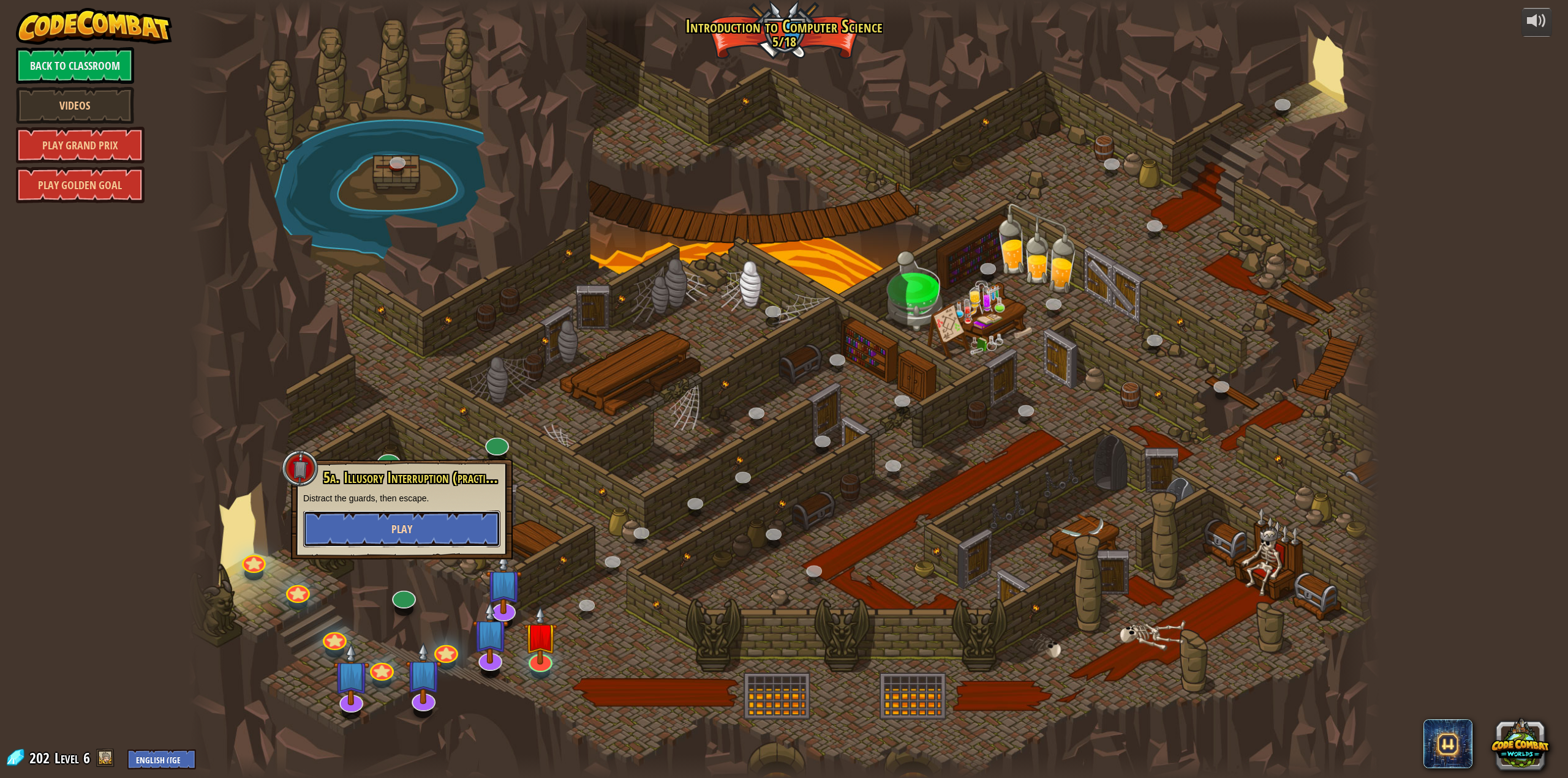
click at [365, 511] on button "Play" at bounding box center [402, 528] width 197 height 37
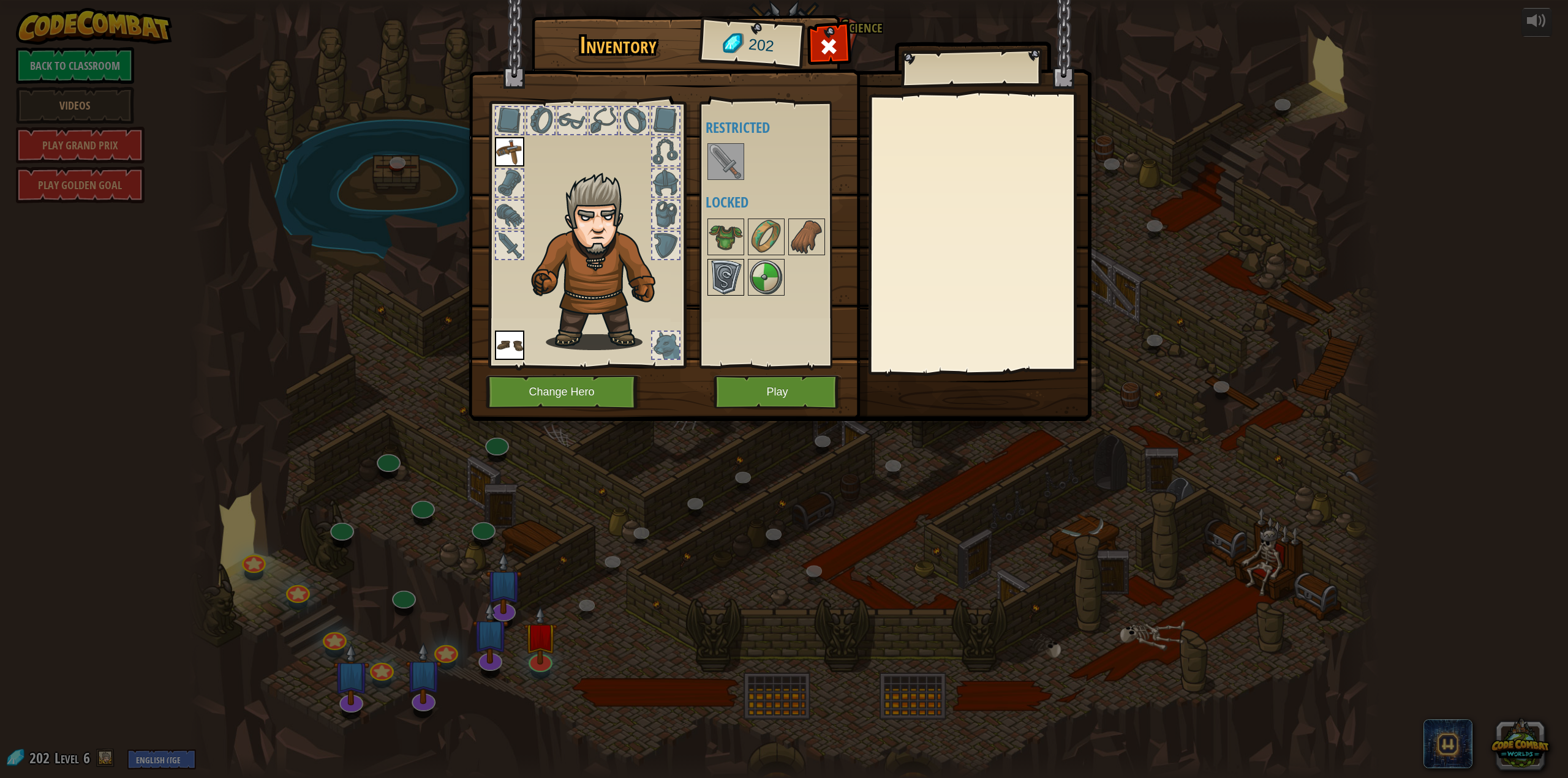
click at [723, 268] on img at bounding box center [726, 277] width 35 height 35
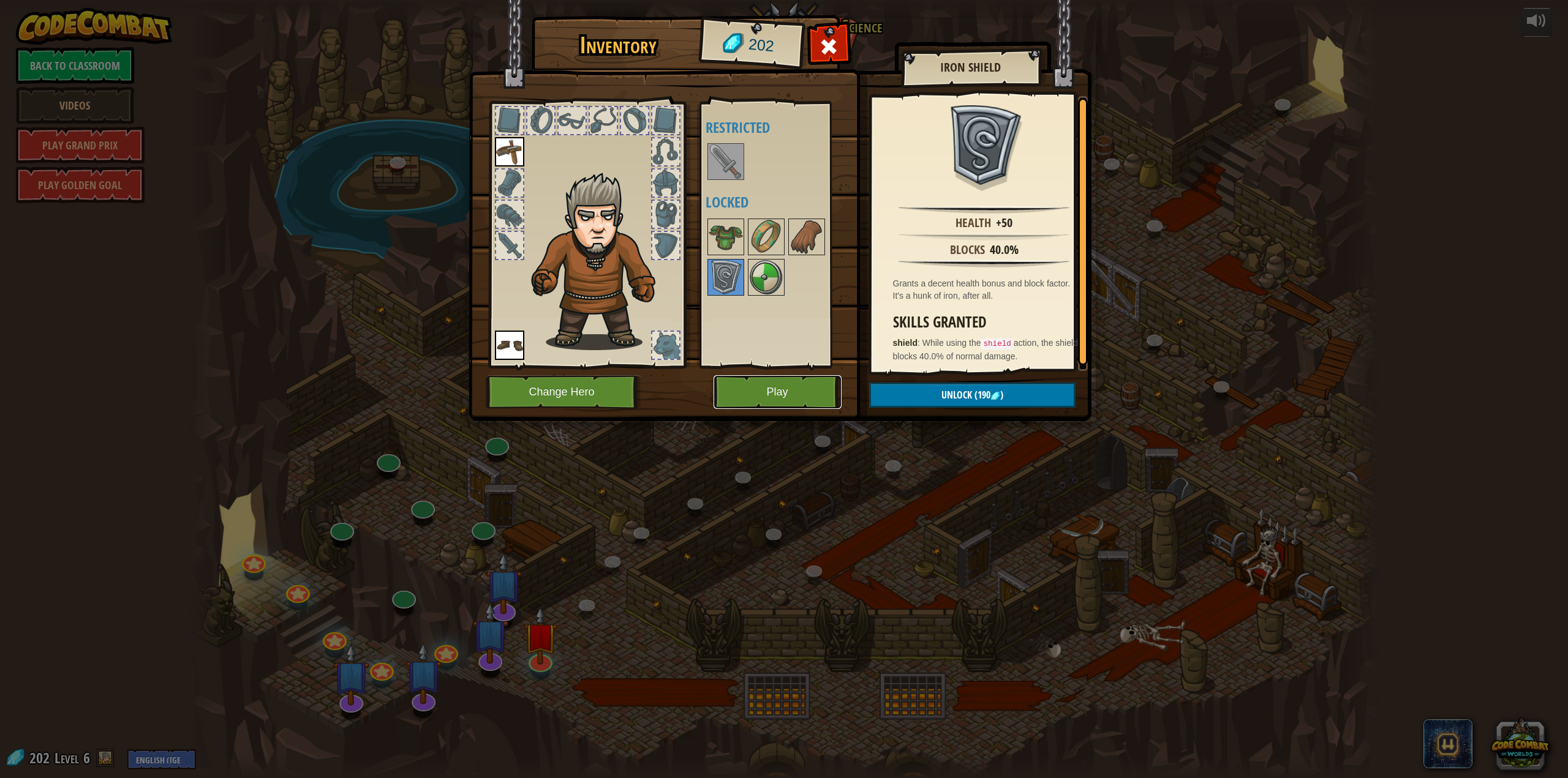
click at [747, 393] on button "Play" at bounding box center [778, 392] width 128 height 34
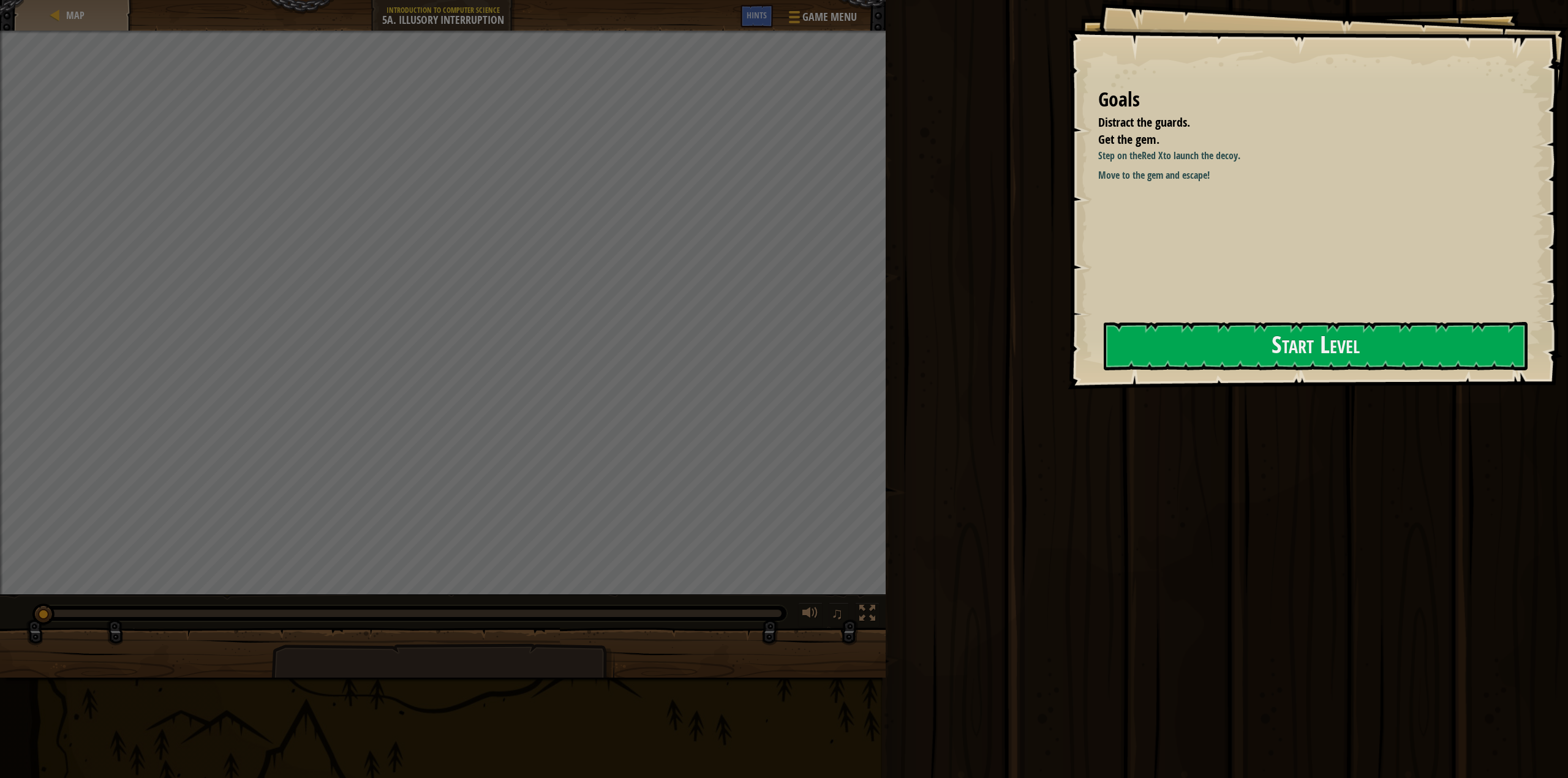
click at [970, 308] on div "Map Introduction to Computer Science 5a. Illusory Interruption Game Menu Done H…" at bounding box center [784, 389] width 1568 height 778
click at [1166, 332] on button "Start Level" at bounding box center [1316, 346] width 425 height 48
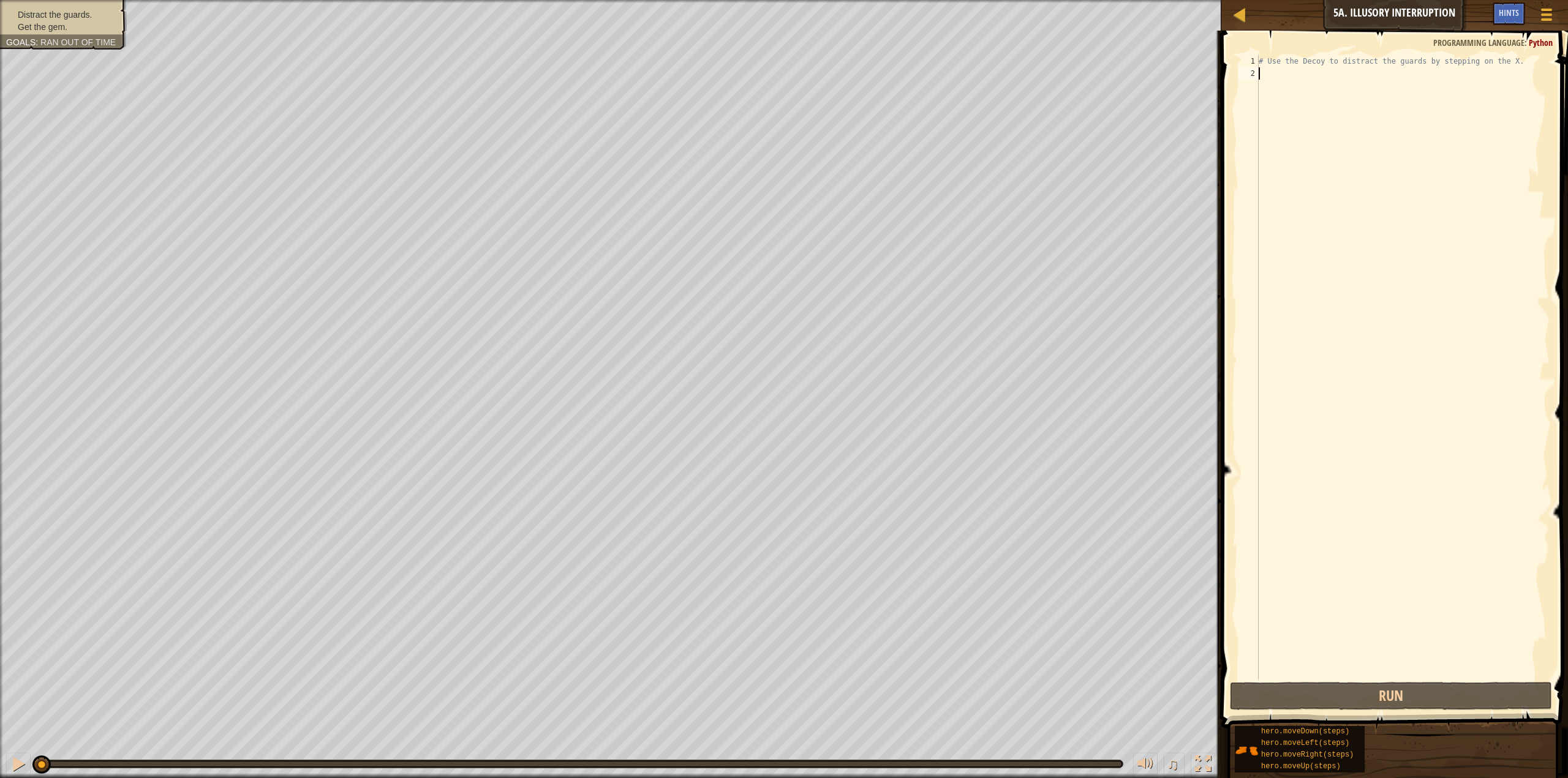
type textarea "r"
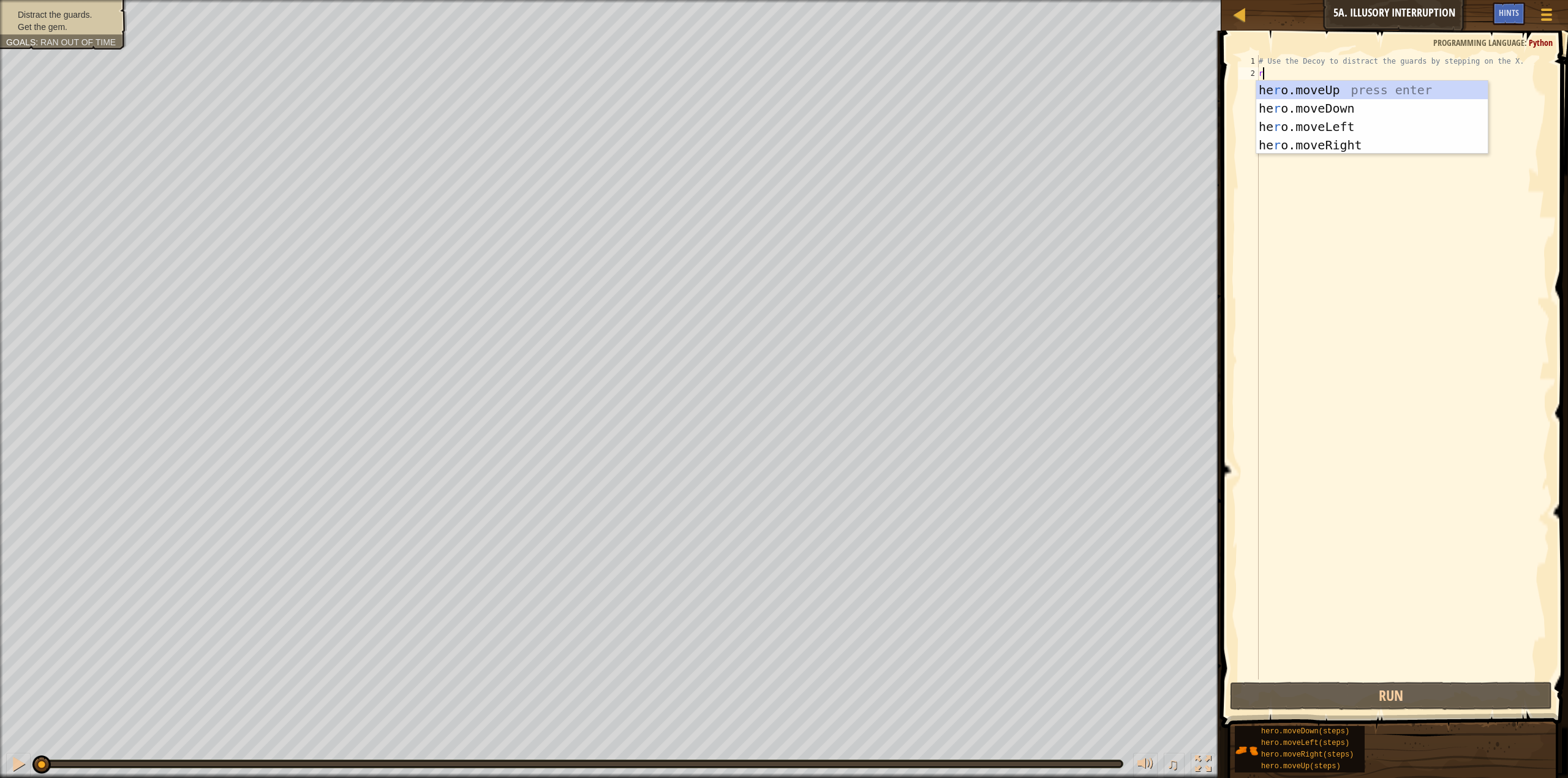
scroll to position [6, 0]
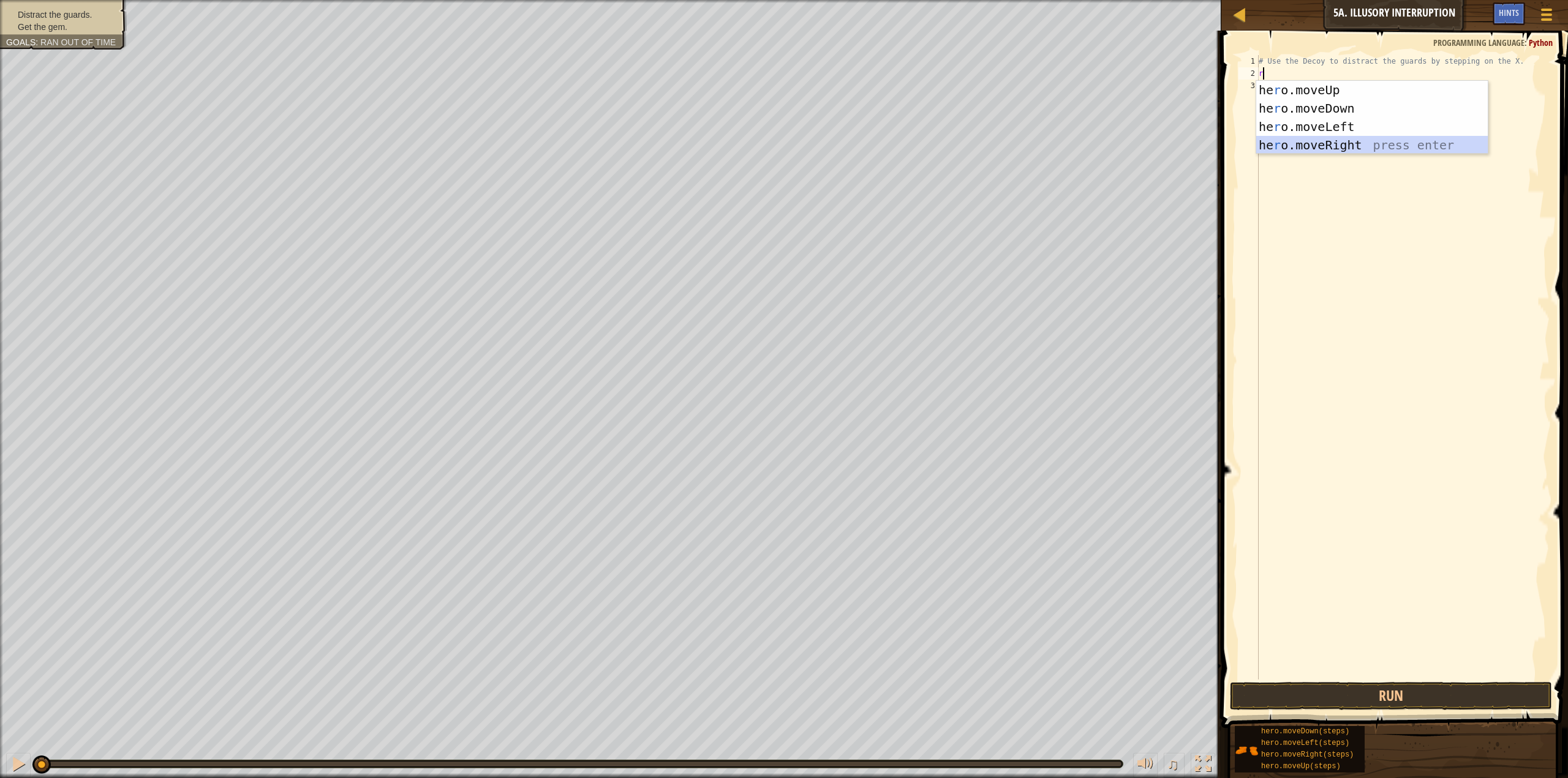
click at [1347, 151] on div "he r o.moveUp press enter he r o.moveDown press enter he r o.moveLeft press ent…" at bounding box center [1373, 136] width 232 height 110
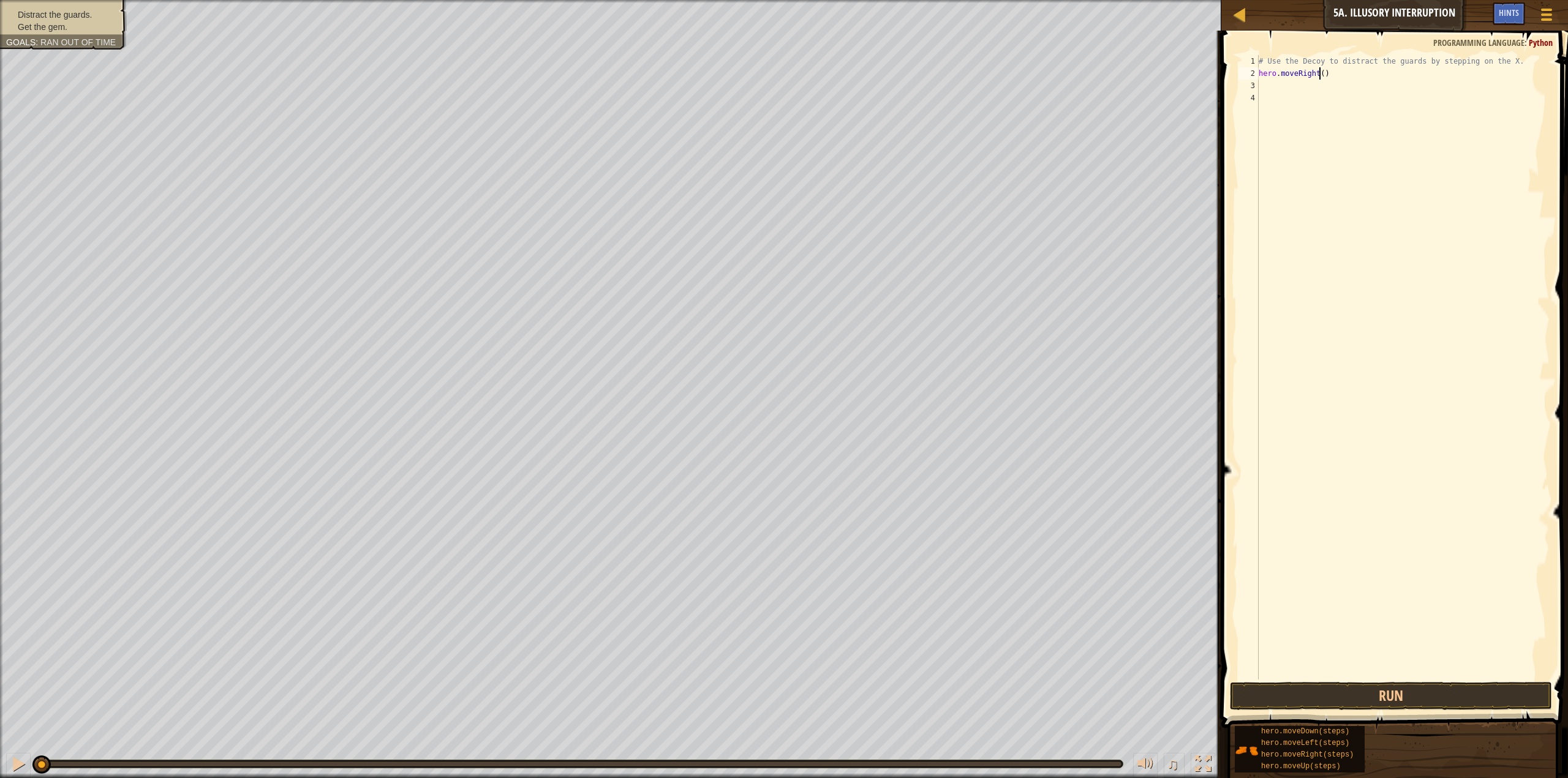
click at [1321, 69] on div "# Use the Decoy to distract the guards by stepping on the X. hero . moveRight (…" at bounding box center [1403, 380] width 293 height 649
type textarea "hero.moveRight(1)"
click at [1260, 87] on div "# Use the Decoy to distract the guards by stepping on the X. hero . moveRight (…" at bounding box center [1403, 380] width 293 height 649
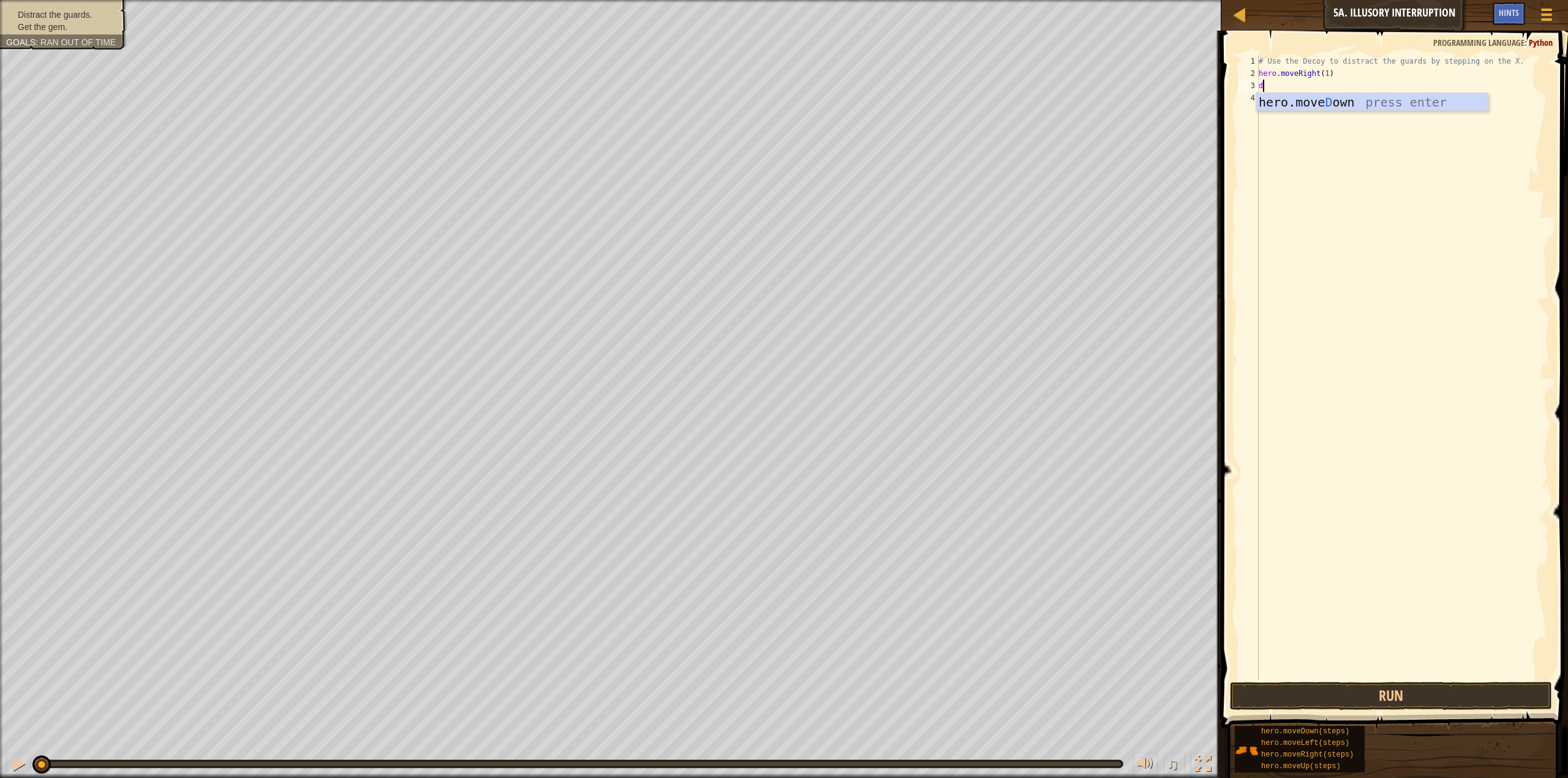
type textarea "d"
click at [1328, 100] on div "hero.[PERSON_NAME] own press enter" at bounding box center [1373, 120] width 232 height 55
click at [1313, 84] on div "# Use the Decoy to distract the guards by stepping on the X. hero . moveRight (…" at bounding box center [1403, 380] width 293 height 649
click at [1317, 83] on div "# Use the Decoy to distract the guards by stepping on the X. hero . moveRight (…" at bounding box center [1403, 380] width 293 height 649
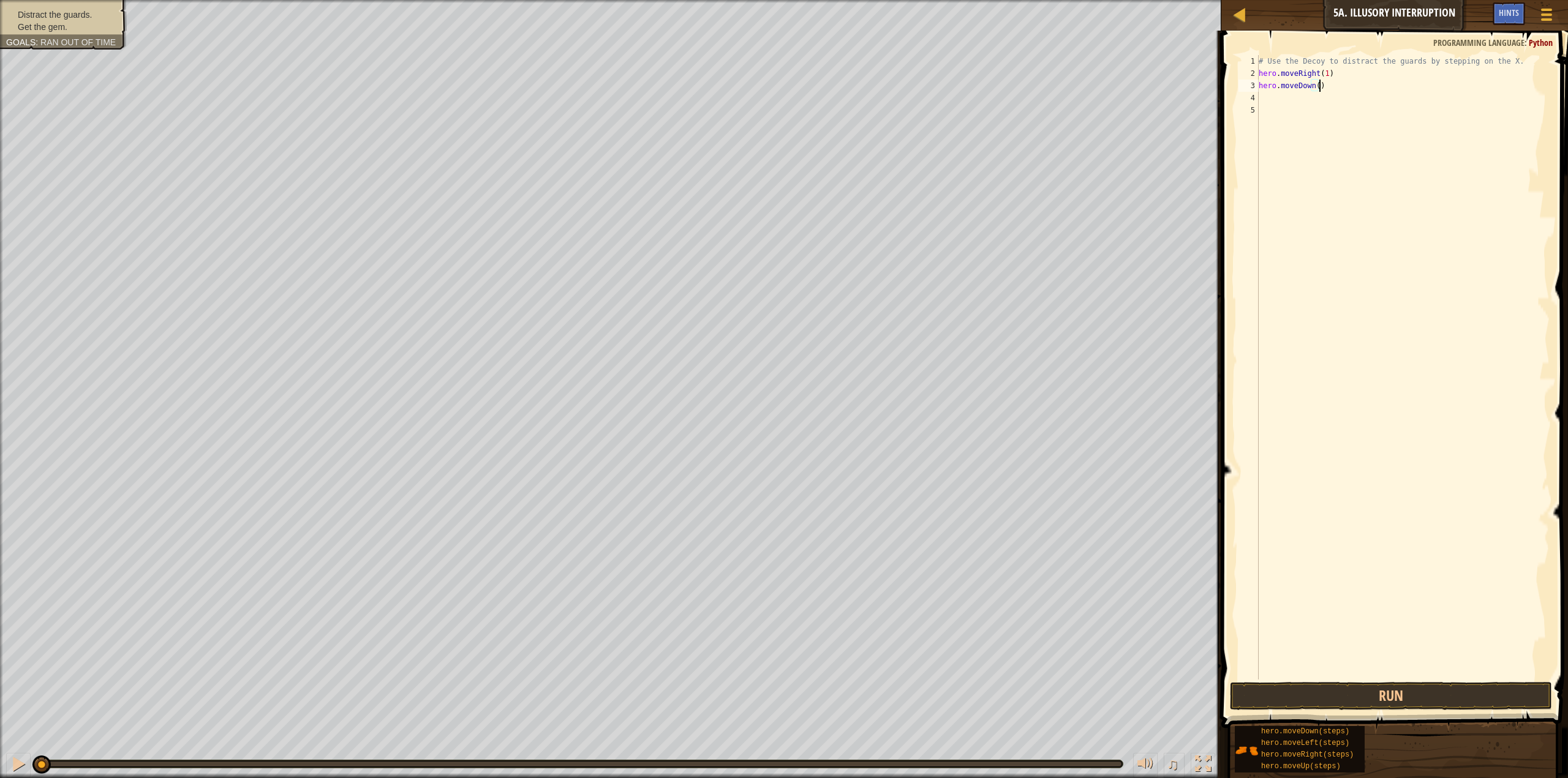
click at [1313, 87] on div "# Use the Decoy to distract the guards by stepping on the X. hero . moveRight (…" at bounding box center [1403, 380] width 293 height 649
click at [1318, 81] on div "# Use the Decoy to distract the guards by stepping on the X. hero . moveRight (…" at bounding box center [1403, 380] width 293 height 649
click at [1316, 87] on div "# Use the Decoy to distract the guards by stepping on the X. hero . moveRight (…" at bounding box center [1403, 380] width 293 height 649
type textarea "hero.moveDown(2)"
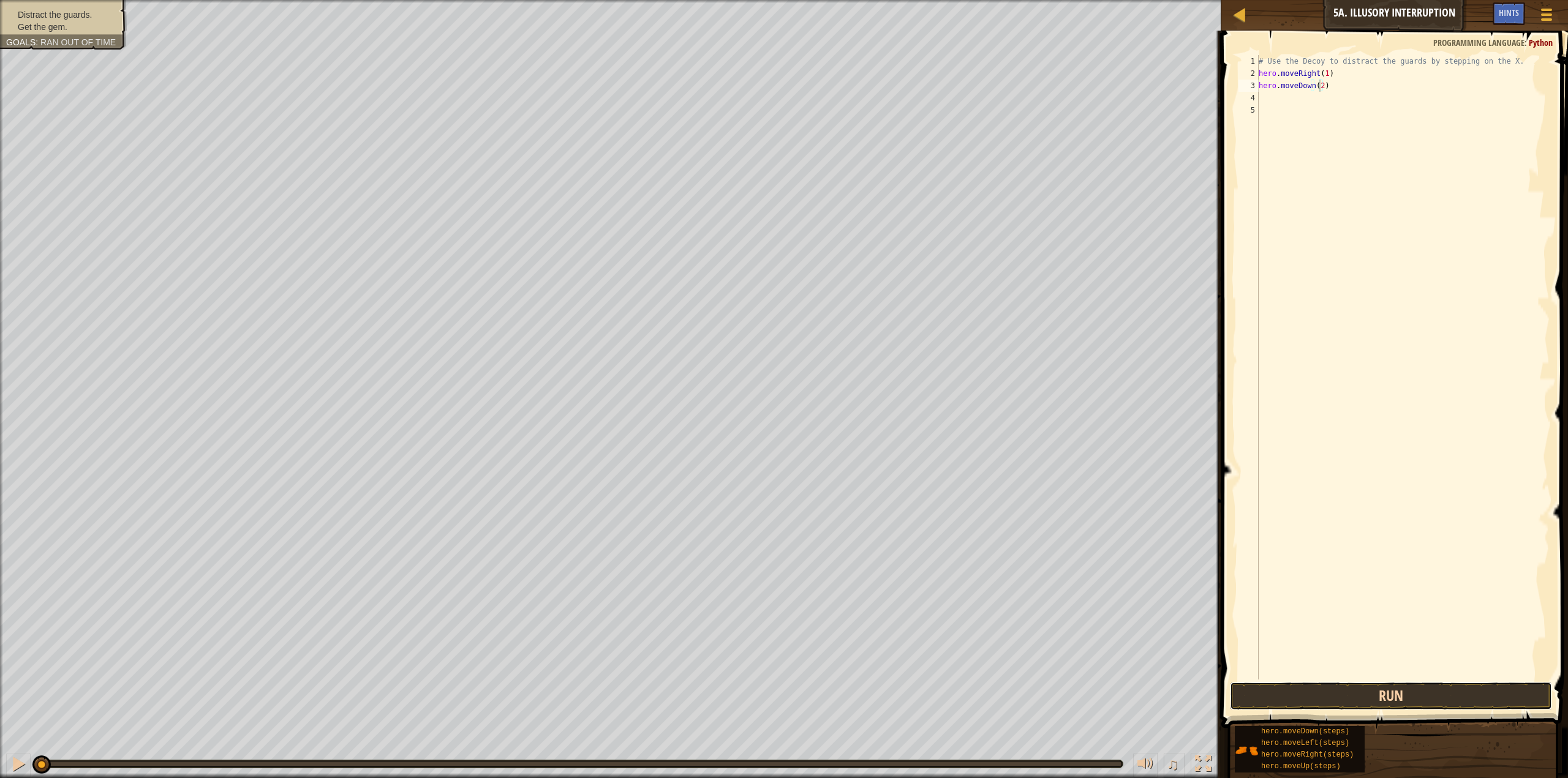
click at [1324, 690] on button "Run" at bounding box center [1391, 696] width 322 height 28
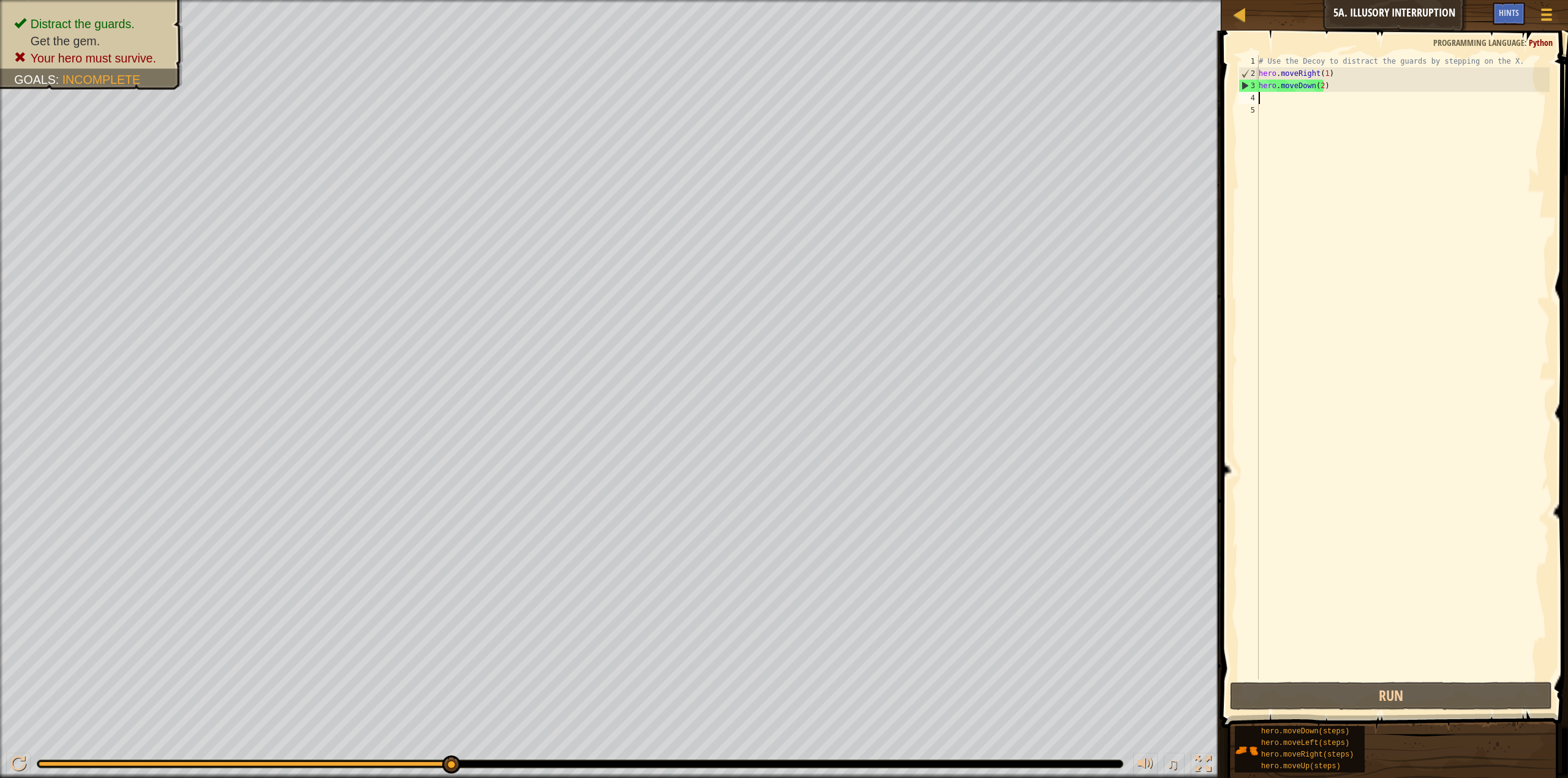
click at [1260, 100] on div "# Use the Decoy to distract the guards by stepping on the X. hero . moveRight (…" at bounding box center [1403, 380] width 293 height 649
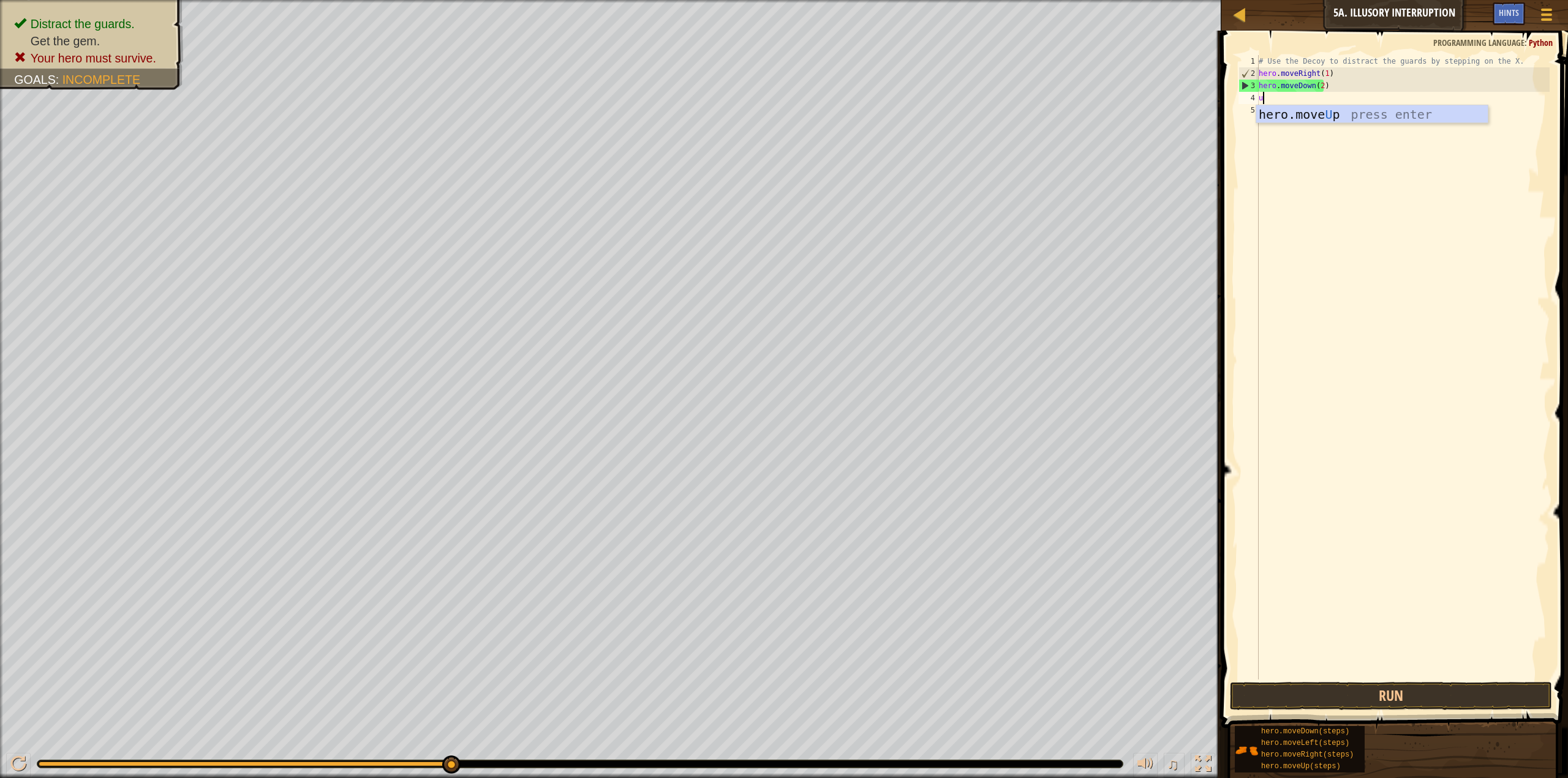
type textarea "up"
click at [1294, 114] on div "hero.move Up press enter" at bounding box center [1373, 133] width 232 height 55
click at [1306, 97] on div "# Use the Decoy to distract the guards by stepping on the X. hero . moveRight (…" at bounding box center [1403, 380] width 293 height 649
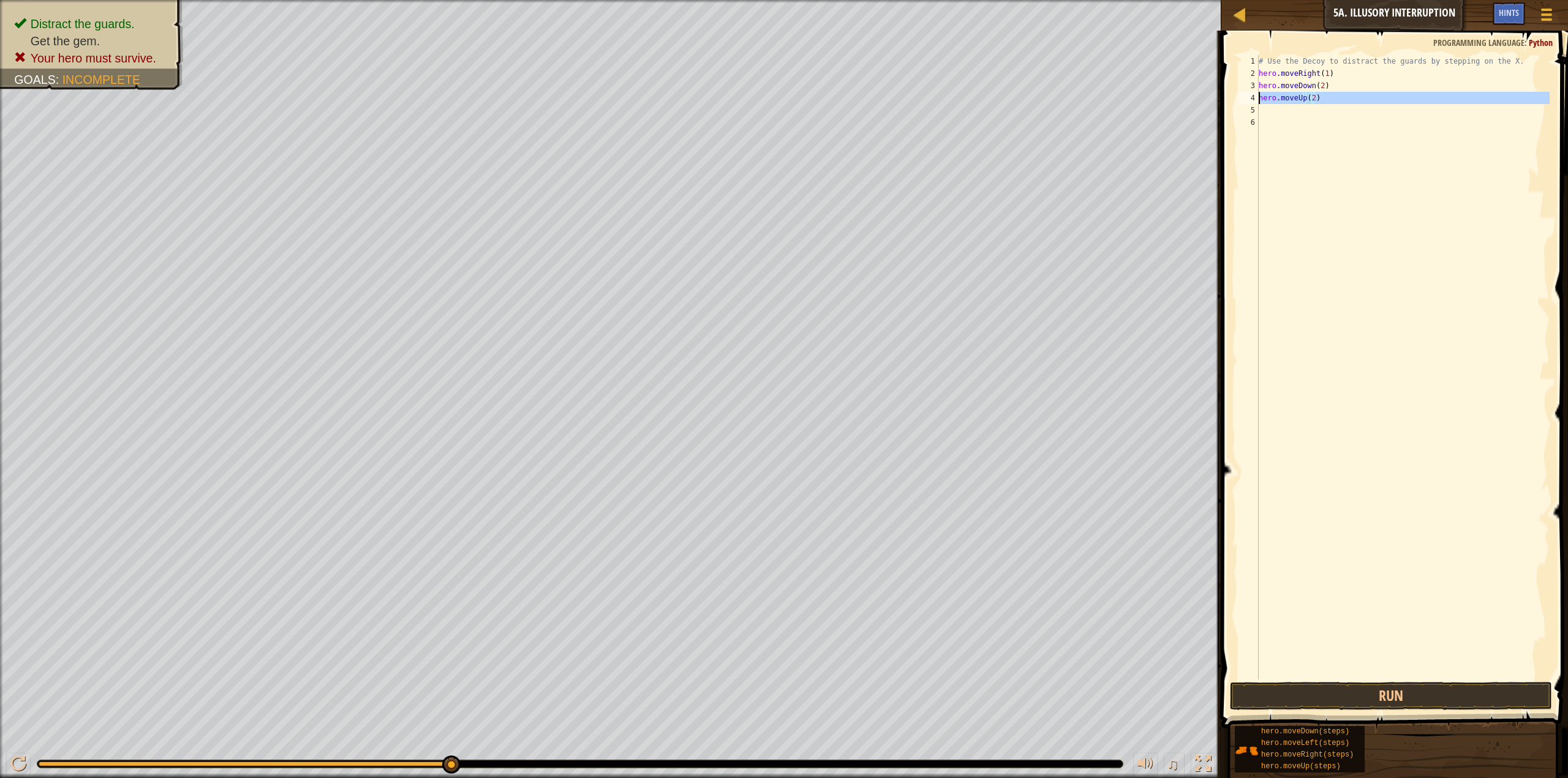
click at [1258, 103] on div "4" at bounding box center [1249, 98] width 20 height 13
type textarea "hero.moveUp(2)"
click at [1262, 110] on div "# Use the Decoy to distract the guards by stepping on the X. hero . moveRight (…" at bounding box center [1403, 380] width 293 height 649
type textarea "r"
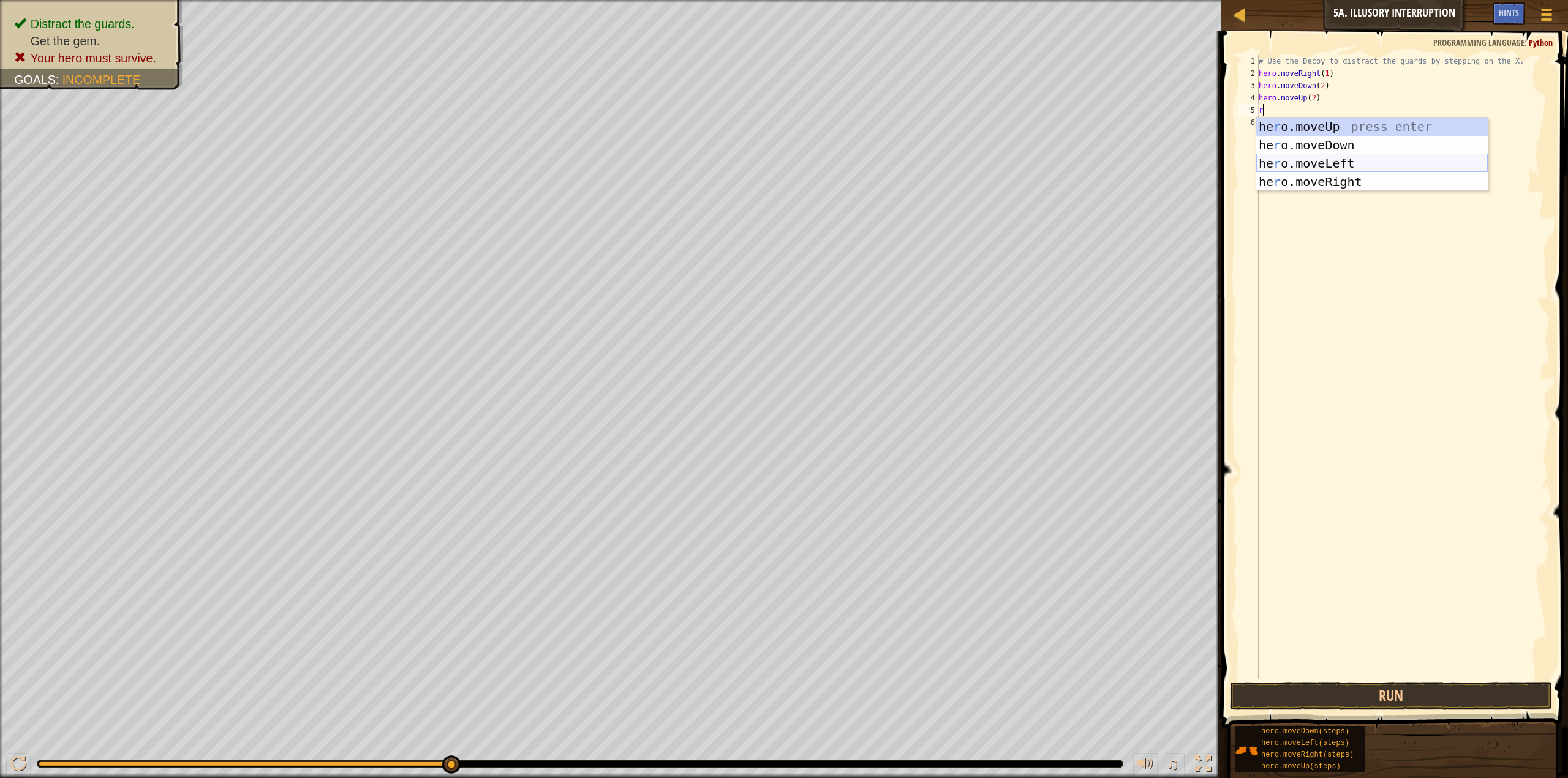
click at [1317, 155] on div "he r o.moveUp press enter he r o.moveDown press enter he r o.moveLeft press ent…" at bounding box center [1373, 172] width 232 height 110
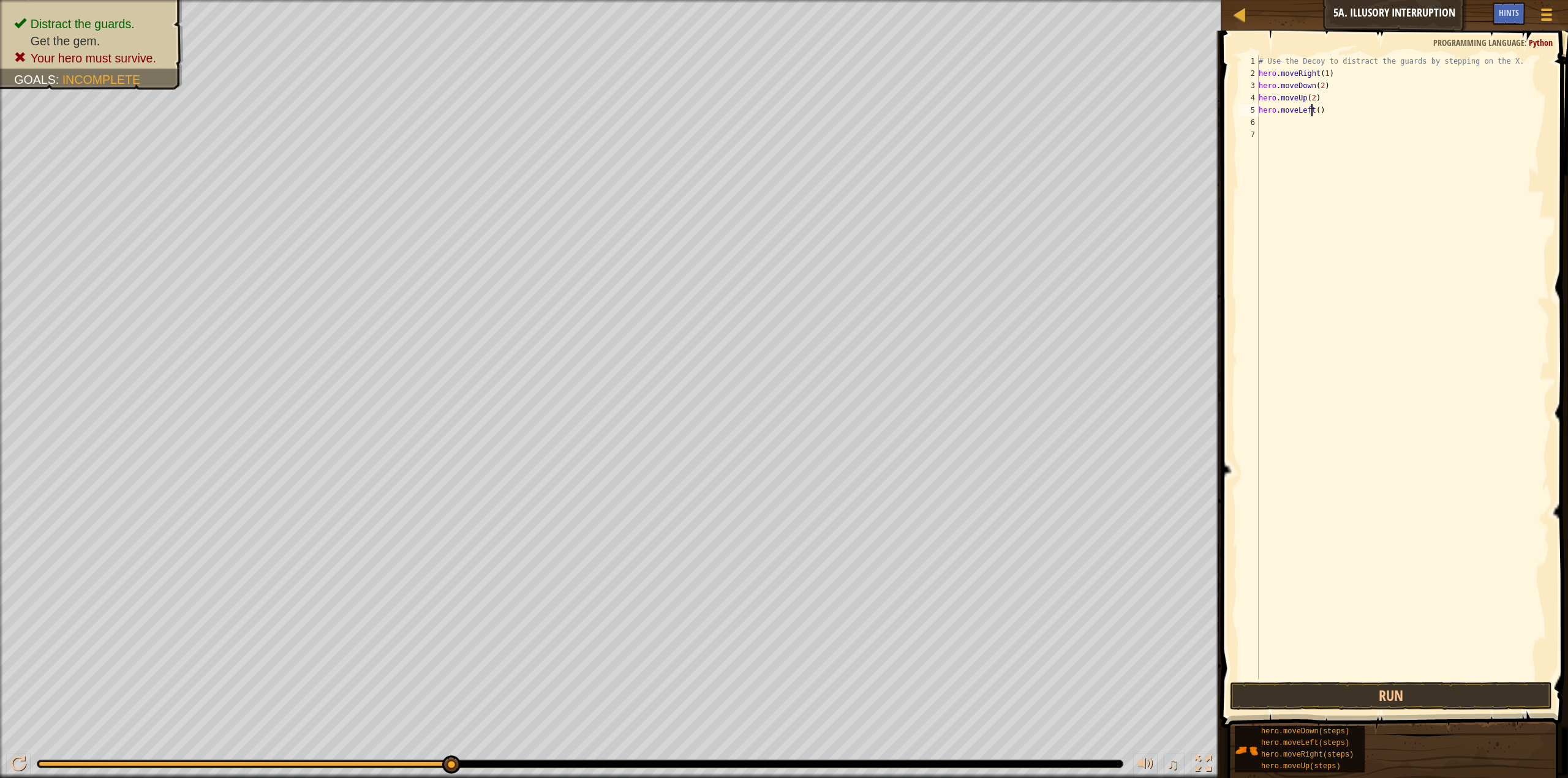
click at [1310, 107] on div "# Use the Decoy to distract the guards by stepping on the X. hero . moveRight (…" at bounding box center [1403, 380] width 293 height 649
click at [1399, 120] on div "hero.moveRi ght press enter" at bounding box center [1373, 145] width 232 height 55
click at [1327, 114] on div "# Use the Decoy to distract the guards by stepping on the X. hero . moveRight (…" at bounding box center [1403, 380] width 293 height 649
drag, startPoint x: 1323, startPoint y: 114, endPoint x: 1295, endPoint y: 112, distance: 28.1
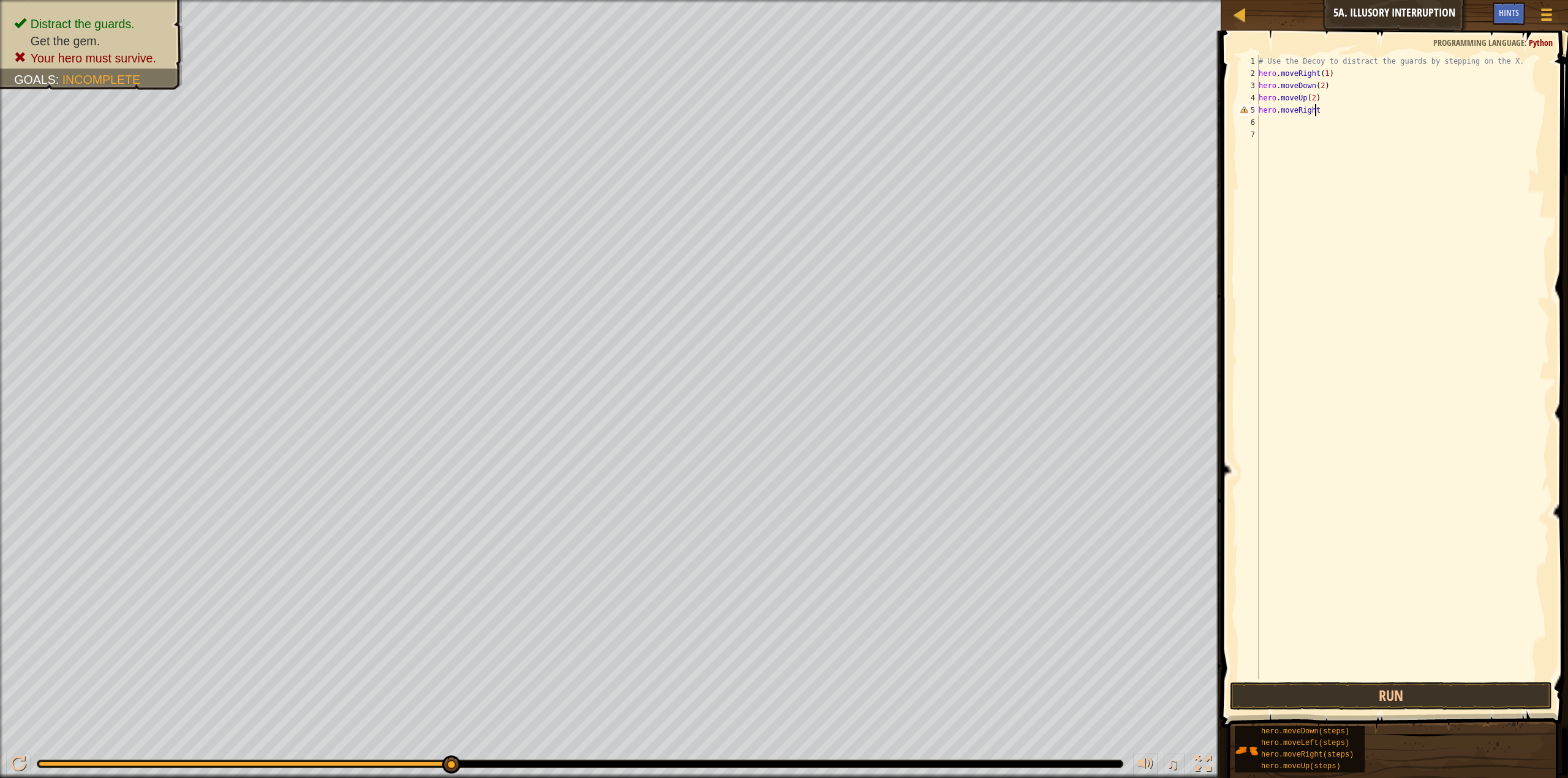
click at [1317, 114] on div "# Use the Decoy to distract the guards by stepping on the X. hero . moveRight (…" at bounding box center [1403, 380] width 293 height 649
click at [1238, 103] on div "hero.moveRight 1 2 3 4 5 6 7 # Use the Decoy to distract the guards by stepping…" at bounding box center [1393, 367] width 314 height 624
click at [1251, 114] on div "5" at bounding box center [1249, 110] width 20 height 13
click at [1315, 115] on div "# Use the Decoy to distract the guards by stepping on the X. hero . moveRight (…" at bounding box center [1403, 380] width 293 height 649
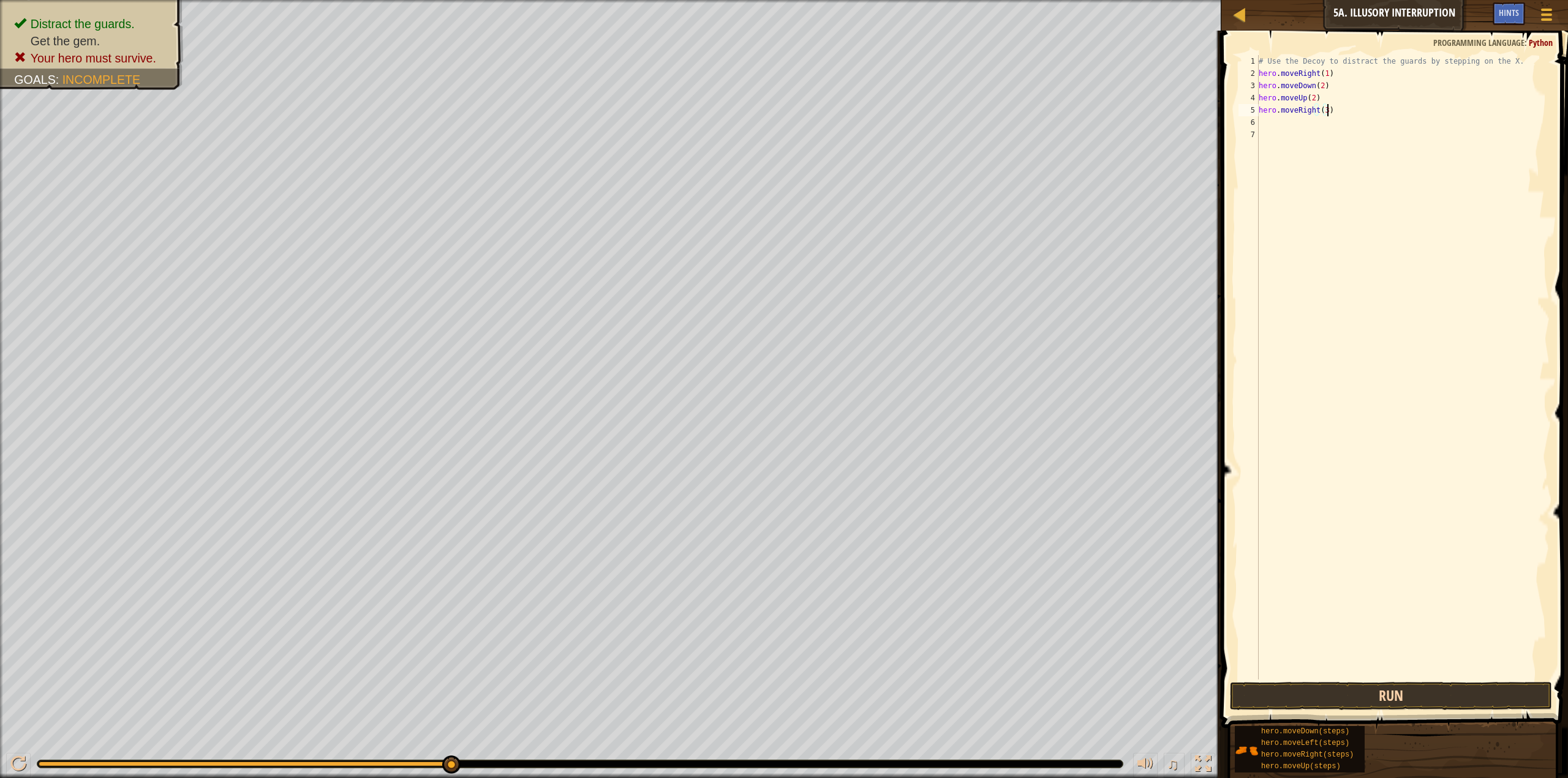
type textarea "hero.moveRight(3)"
click at [1455, 685] on button "Run" at bounding box center [1391, 696] width 322 height 28
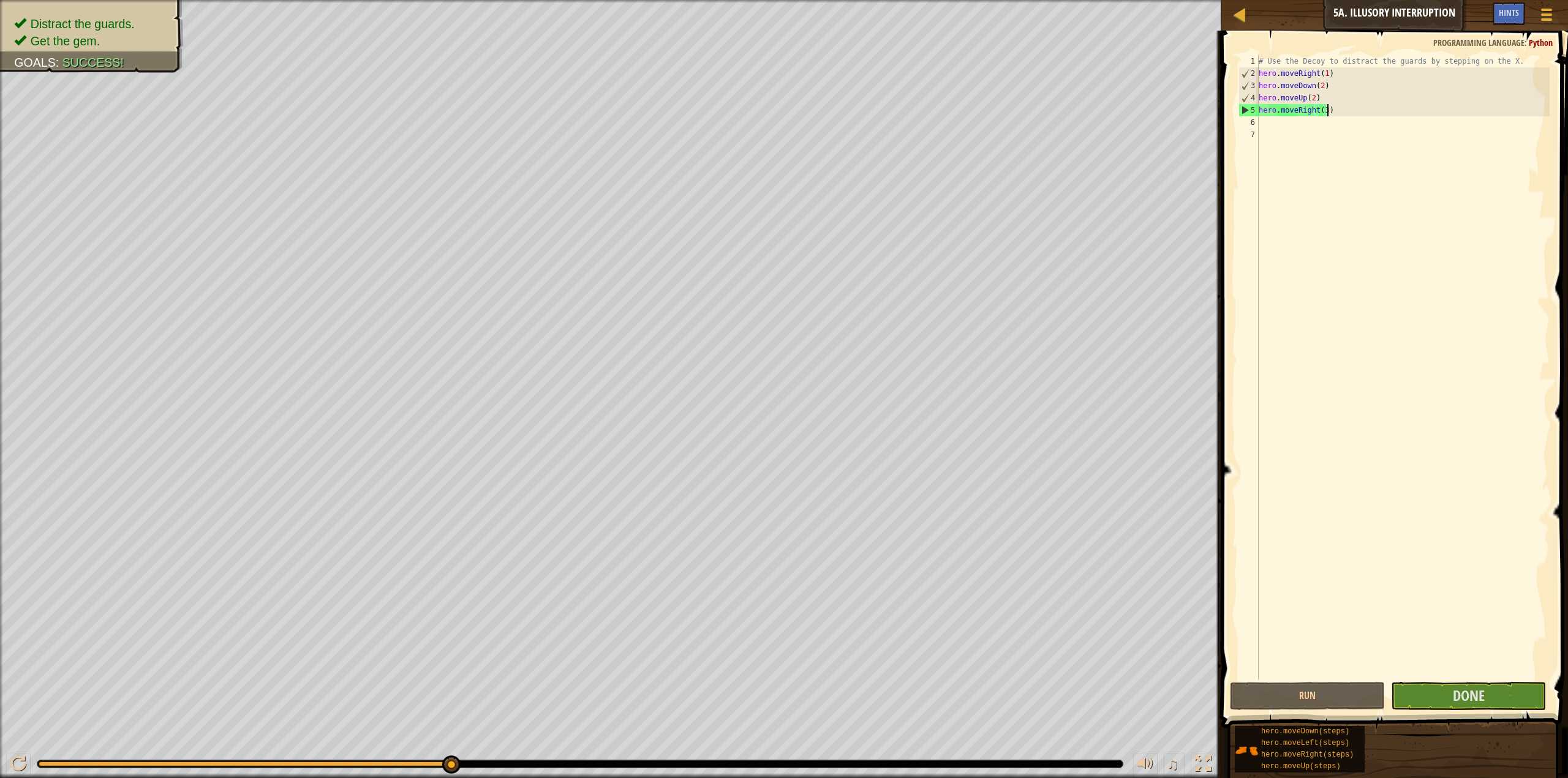
click at [1487, 673] on div "# Use the Decoy to distract the guards by stepping on the X. hero . moveRight (…" at bounding box center [1403, 380] width 293 height 649
click at [1487, 695] on button "Done" at bounding box center [1469, 696] width 155 height 28
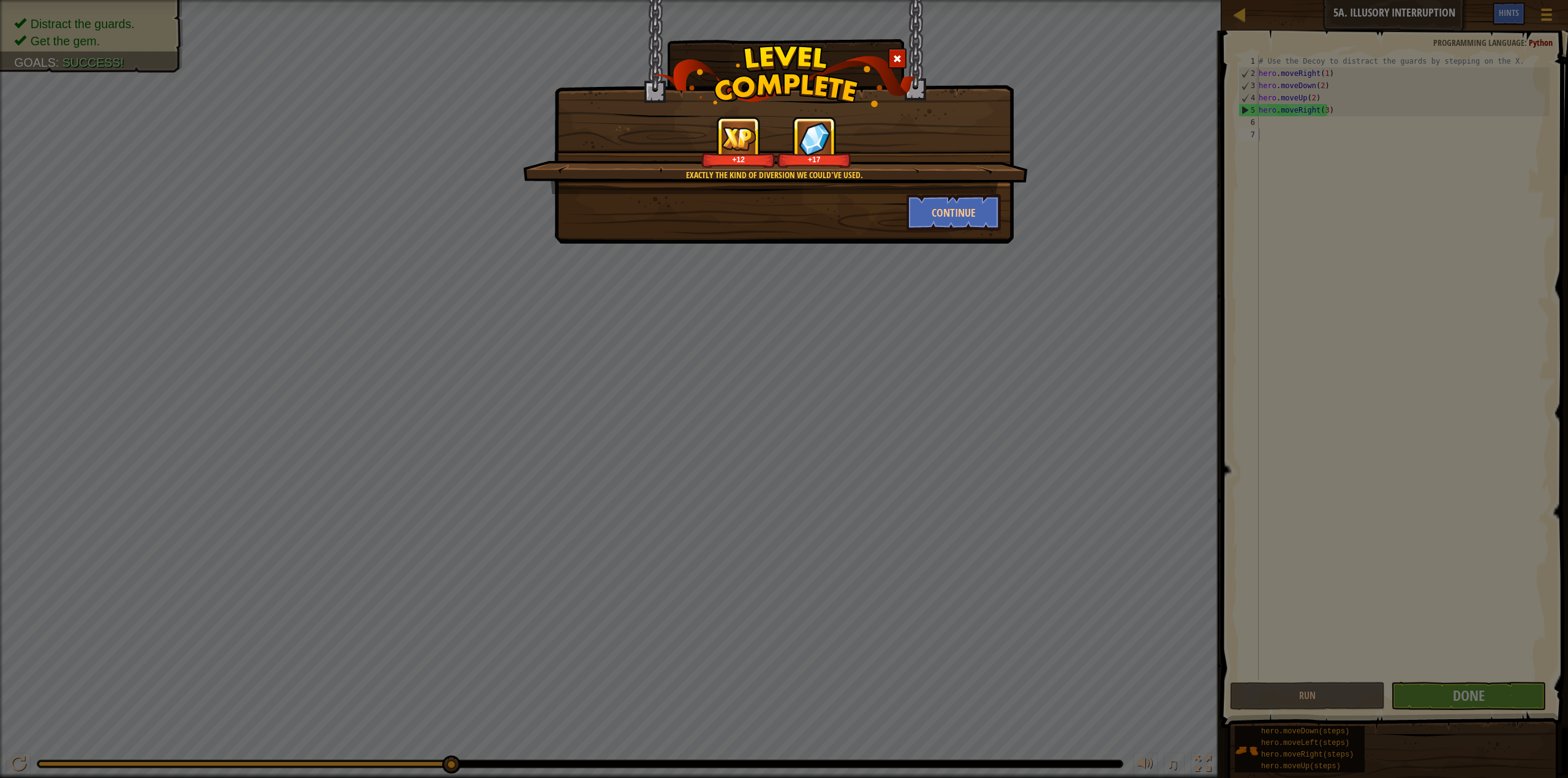
click at [934, 239] on div "Exactly the kind of diversion we could've used. +12 +17 Continue" at bounding box center [784, 121] width 459 height 243
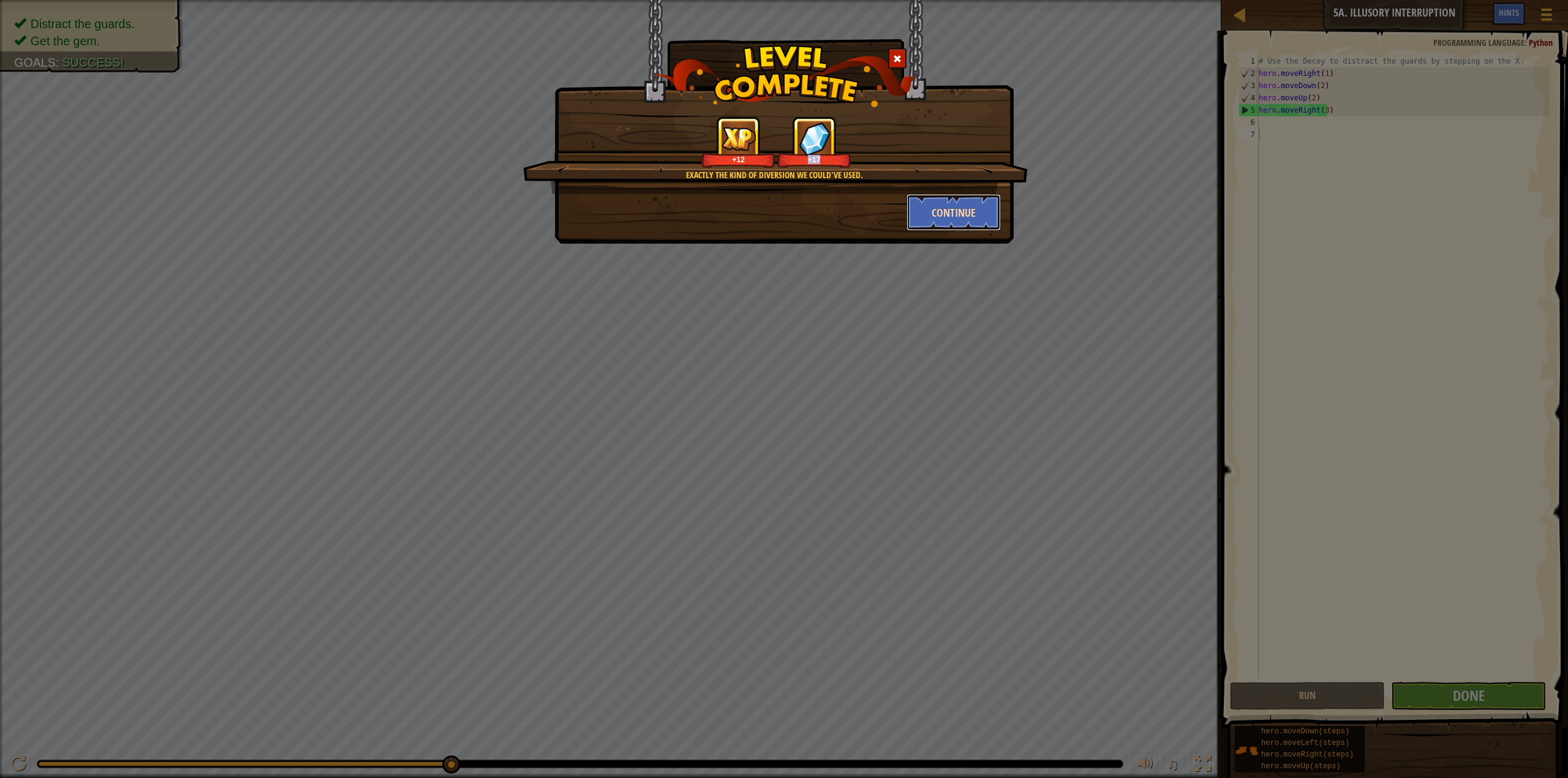
click at [971, 209] on button "Continue" at bounding box center [954, 212] width 95 height 37
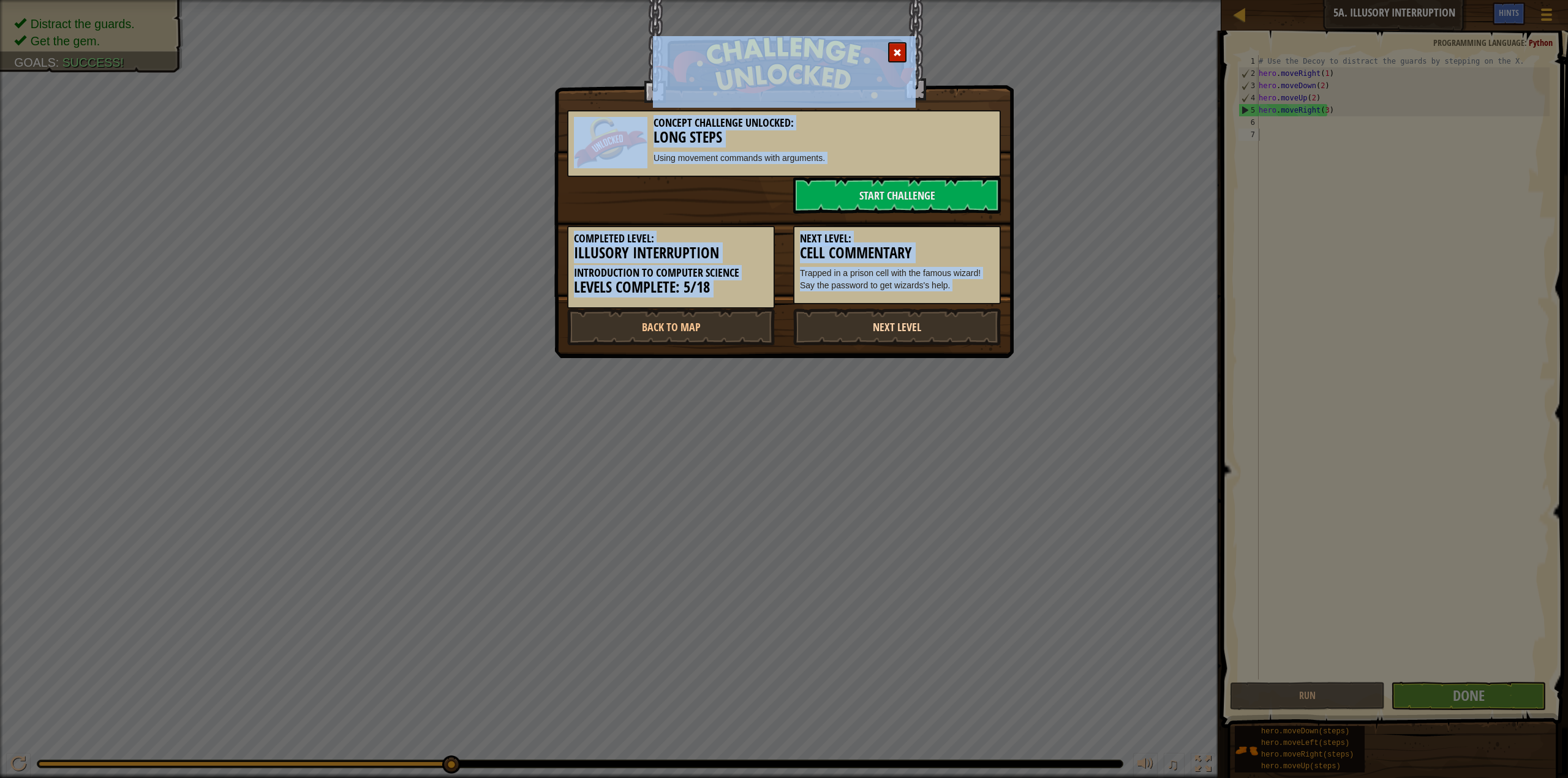
click at [961, 318] on link "Next Level" at bounding box center [897, 327] width 208 height 37
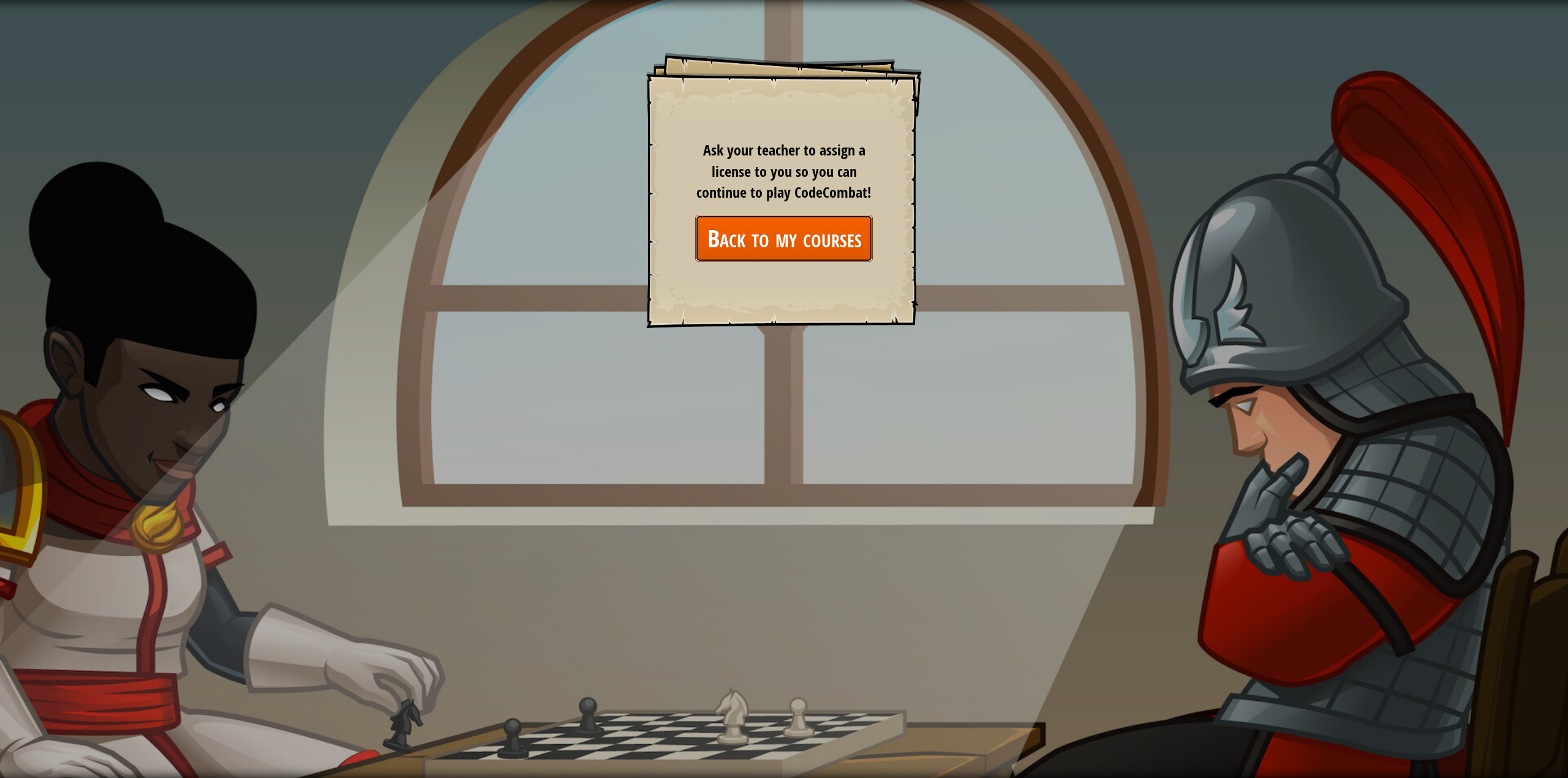
click at [855, 237] on link "Back to my courses" at bounding box center [783, 239] width 177 height 47
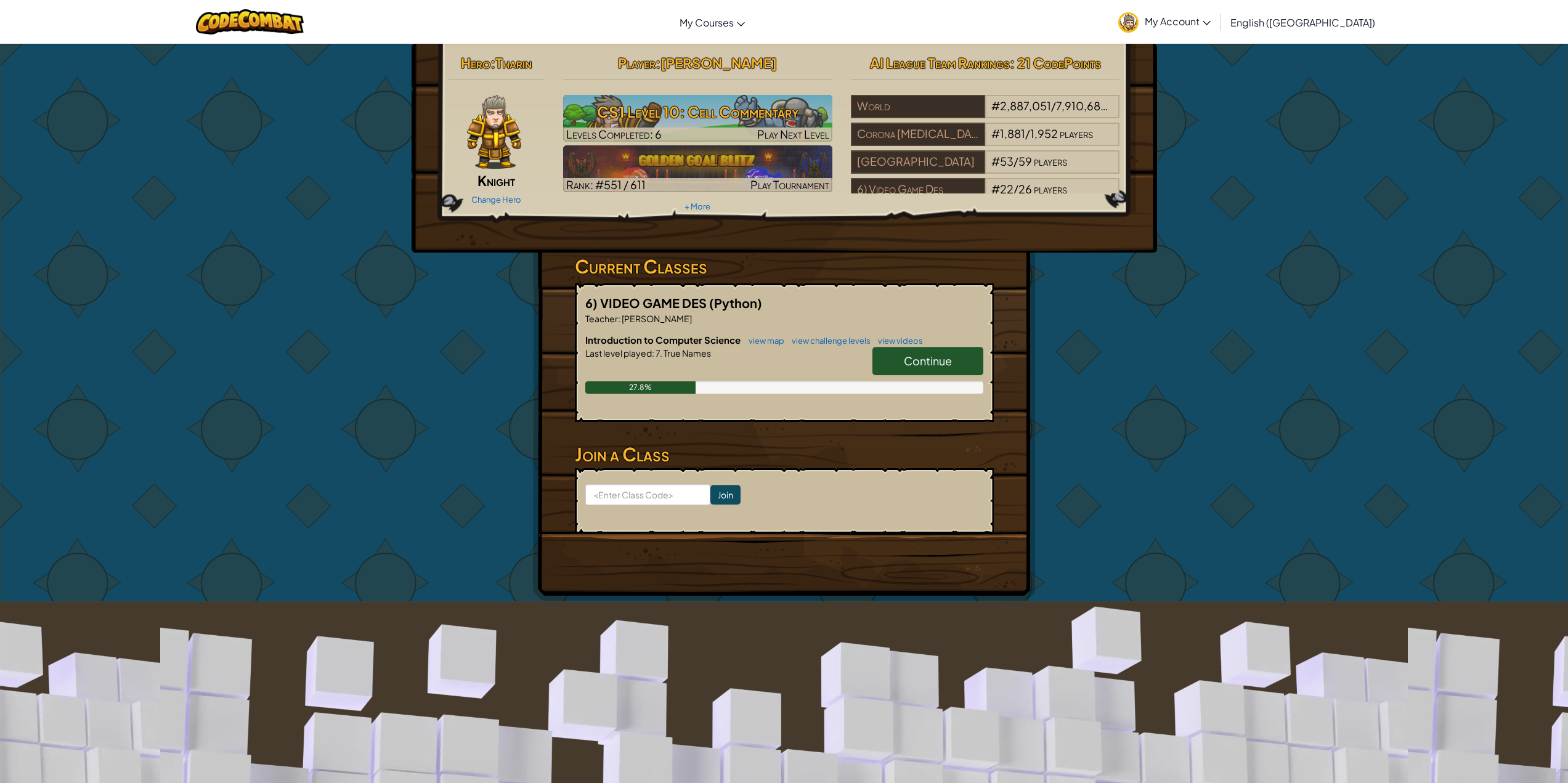
click at [914, 346] on h6 "Introduction to Computer Science view map view challenge levels view videos" at bounding box center [784, 340] width 398 height 13
click at [918, 361] on span "Continue" at bounding box center [928, 361] width 48 height 14
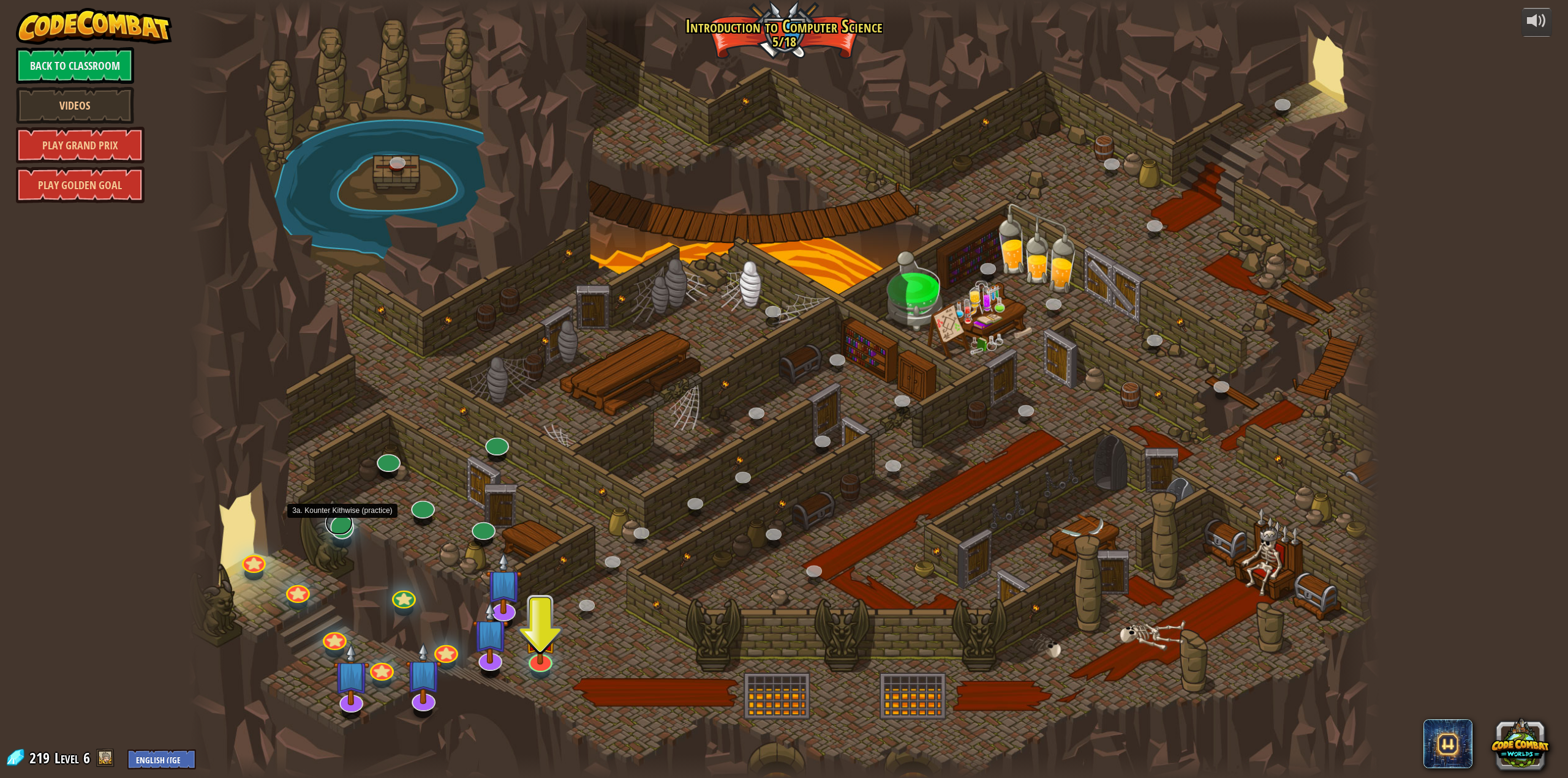
click at [337, 530] on link at bounding box center [339, 522] width 28 height 24
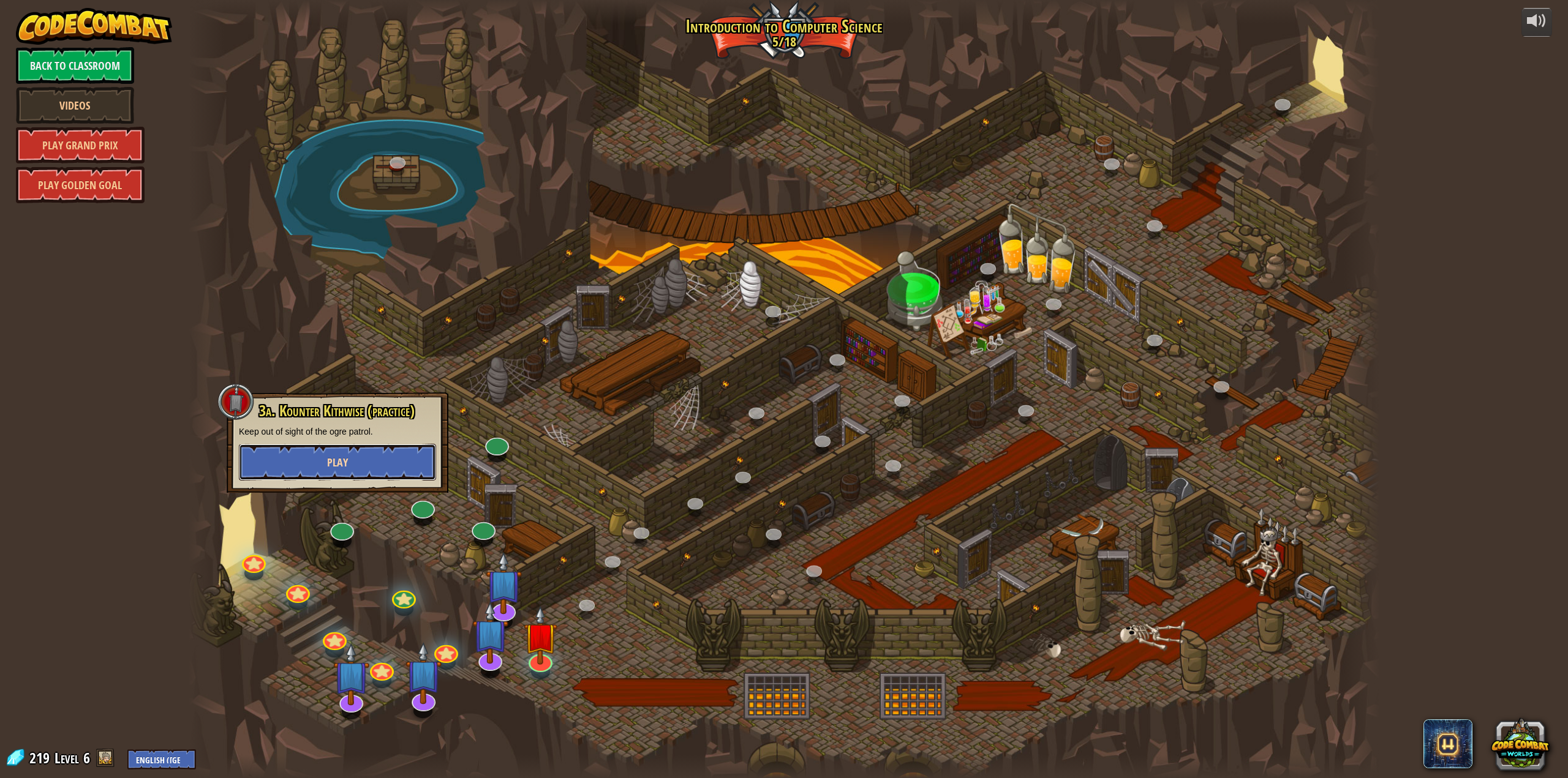
click at [337, 461] on span "Play" at bounding box center [337, 462] width 20 height 15
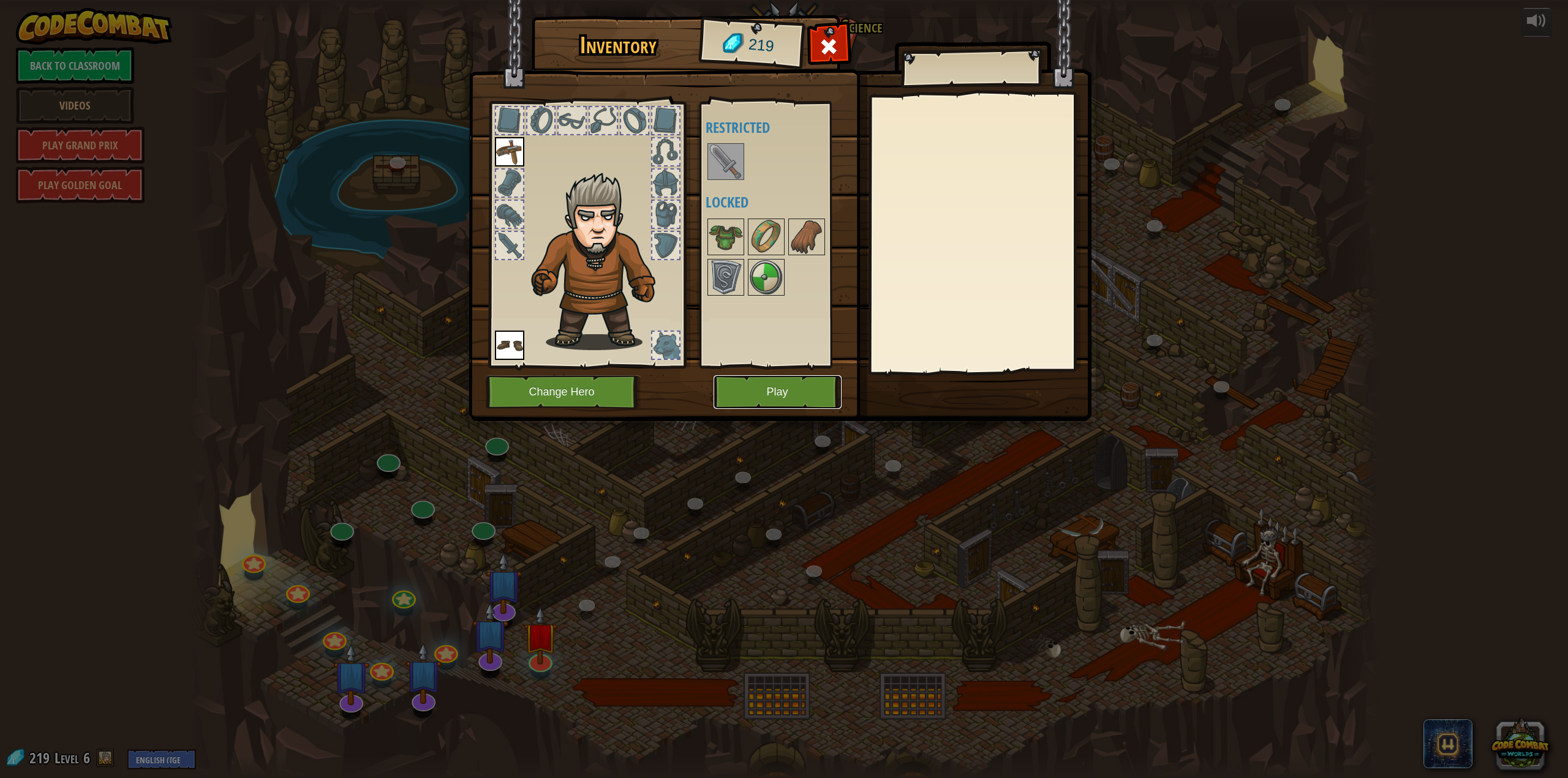
click at [827, 400] on button "Play" at bounding box center [778, 392] width 128 height 34
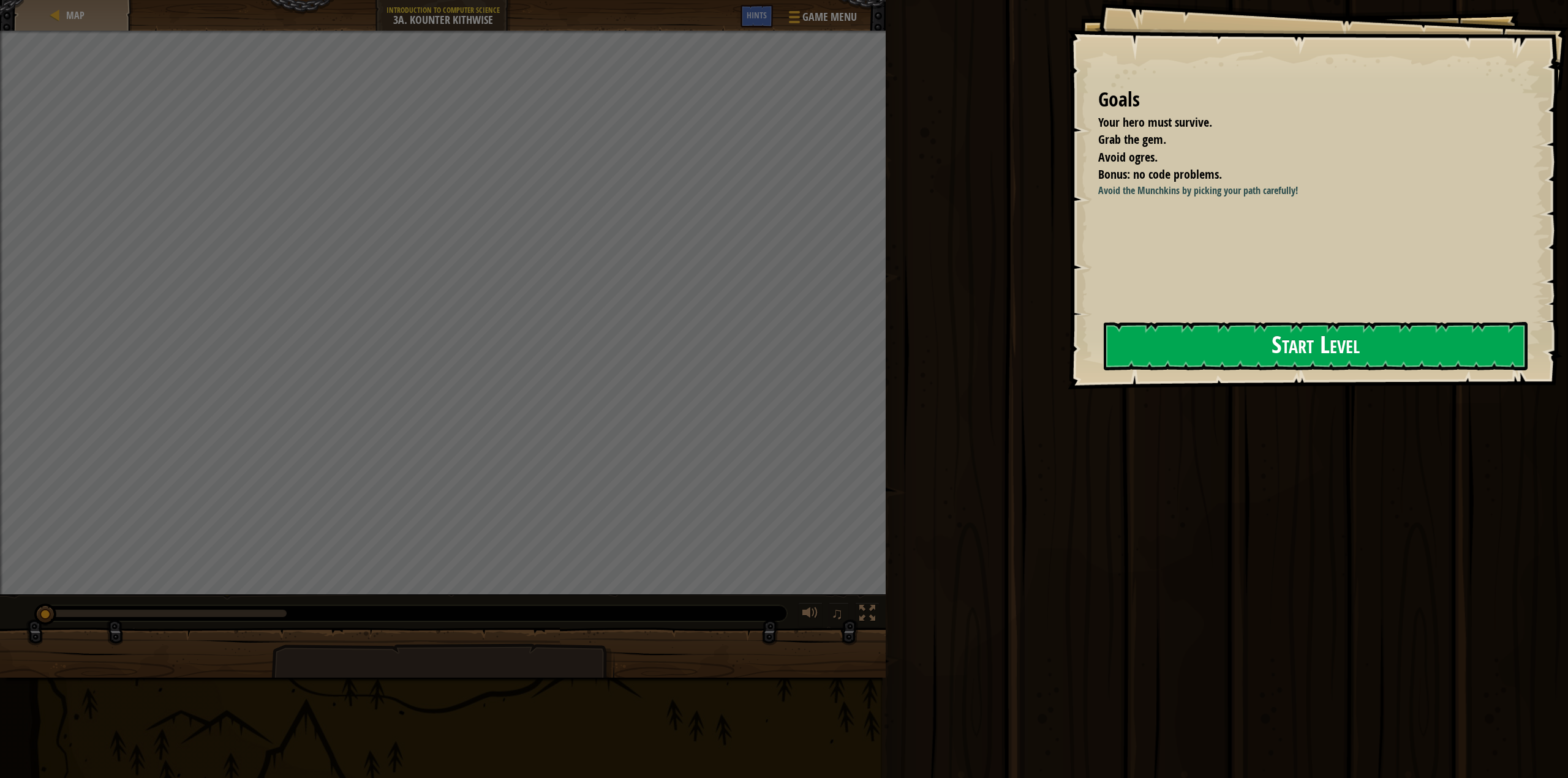
click at [1261, 337] on button "Start Level" at bounding box center [1316, 346] width 425 height 48
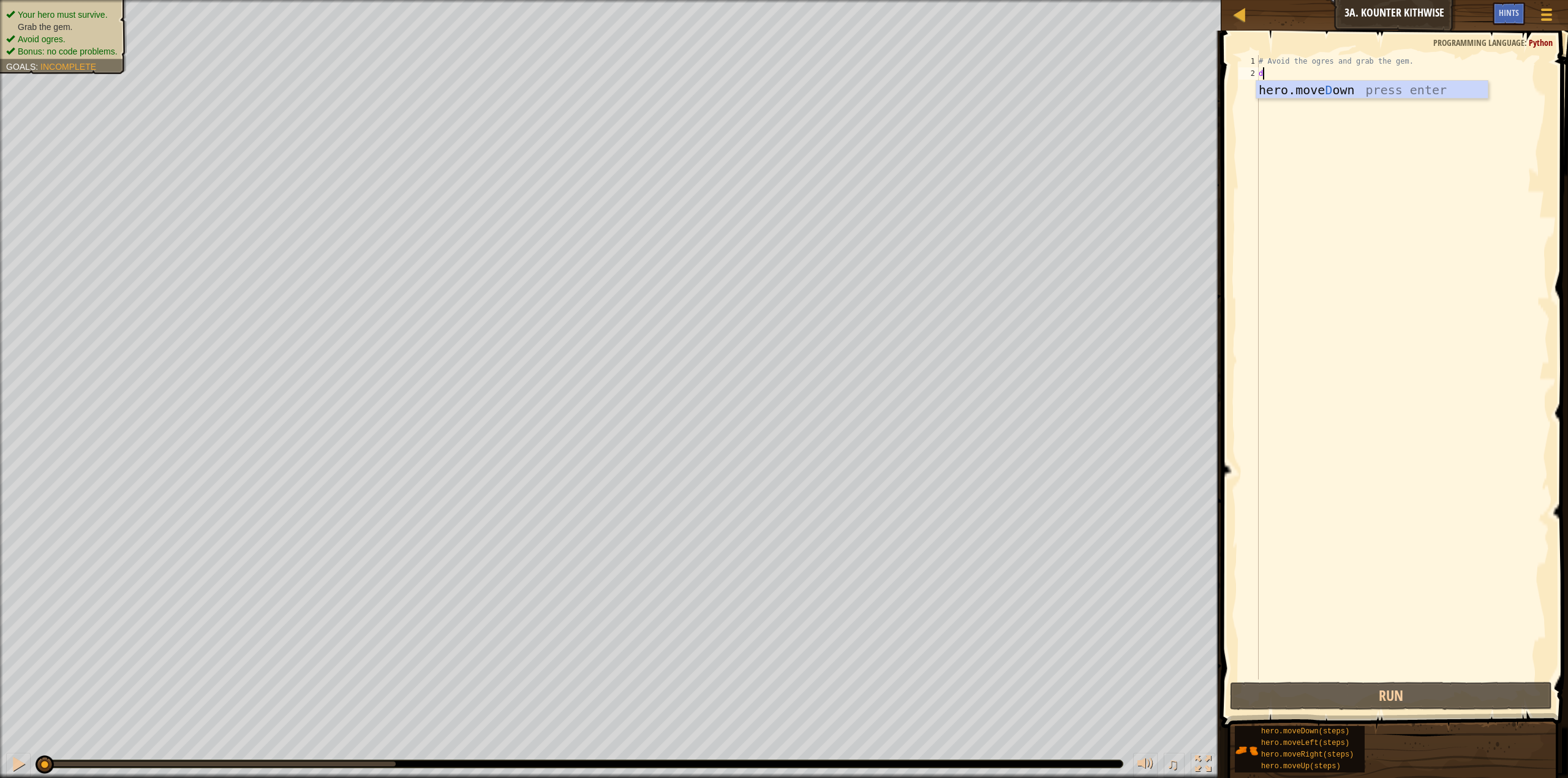
type textarea "d"
click at [1271, 94] on div "hero.[PERSON_NAME] own press enter" at bounding box center [1373, 109] width 232 height 55
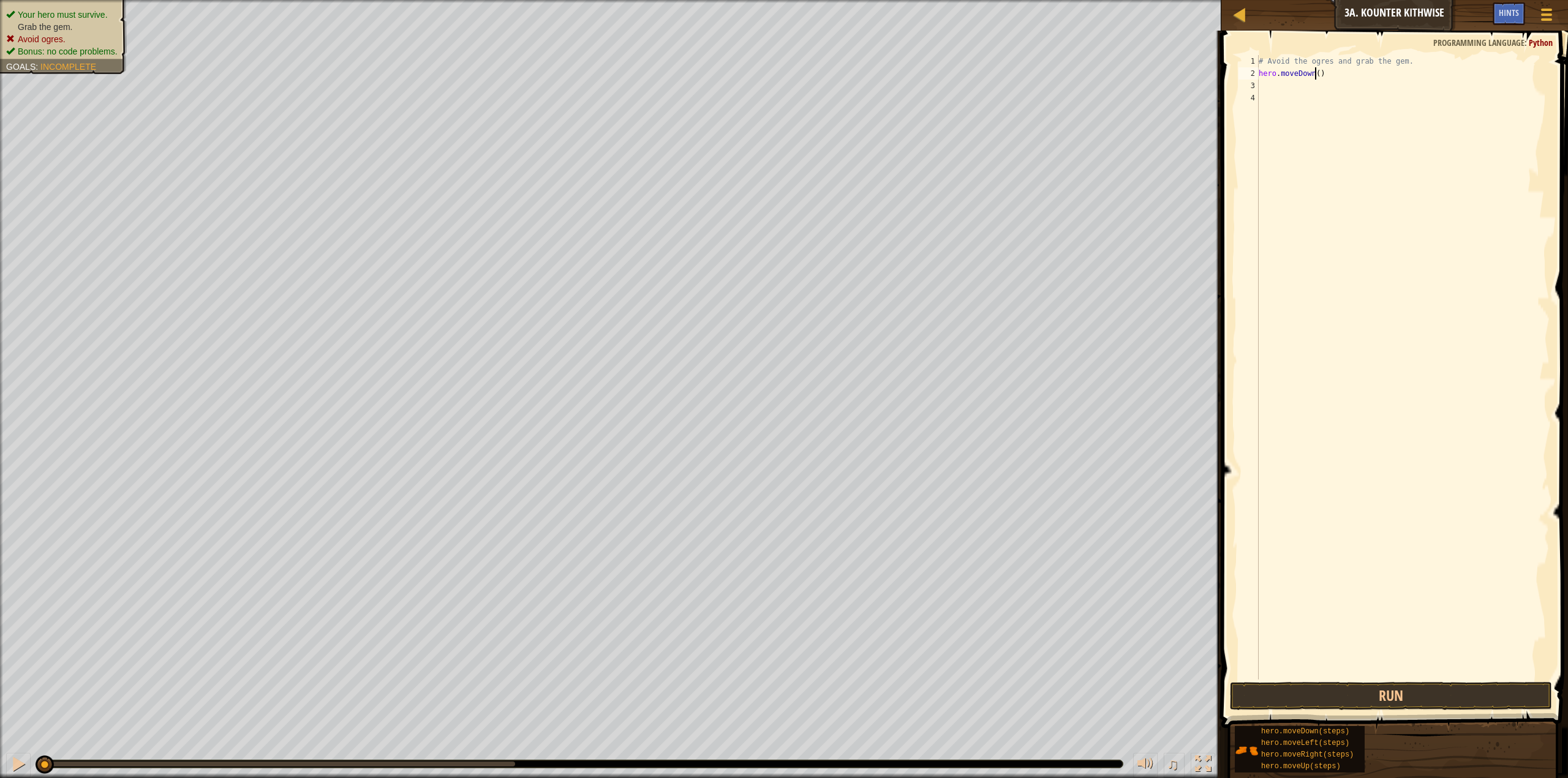
click at [1314, 71] on div "# Avoid the ogres and grab the gem. hero . moveDown ( )" at bounding box center [1403, 380] width 293 height 649
type textarea "hero.moveDown(2)"
click at [1280, 101] on div "# Avoid the ogres and grab the gem. hero . moveDown ( 2 )" at bounding box center [1403, 380] width 293 height 649
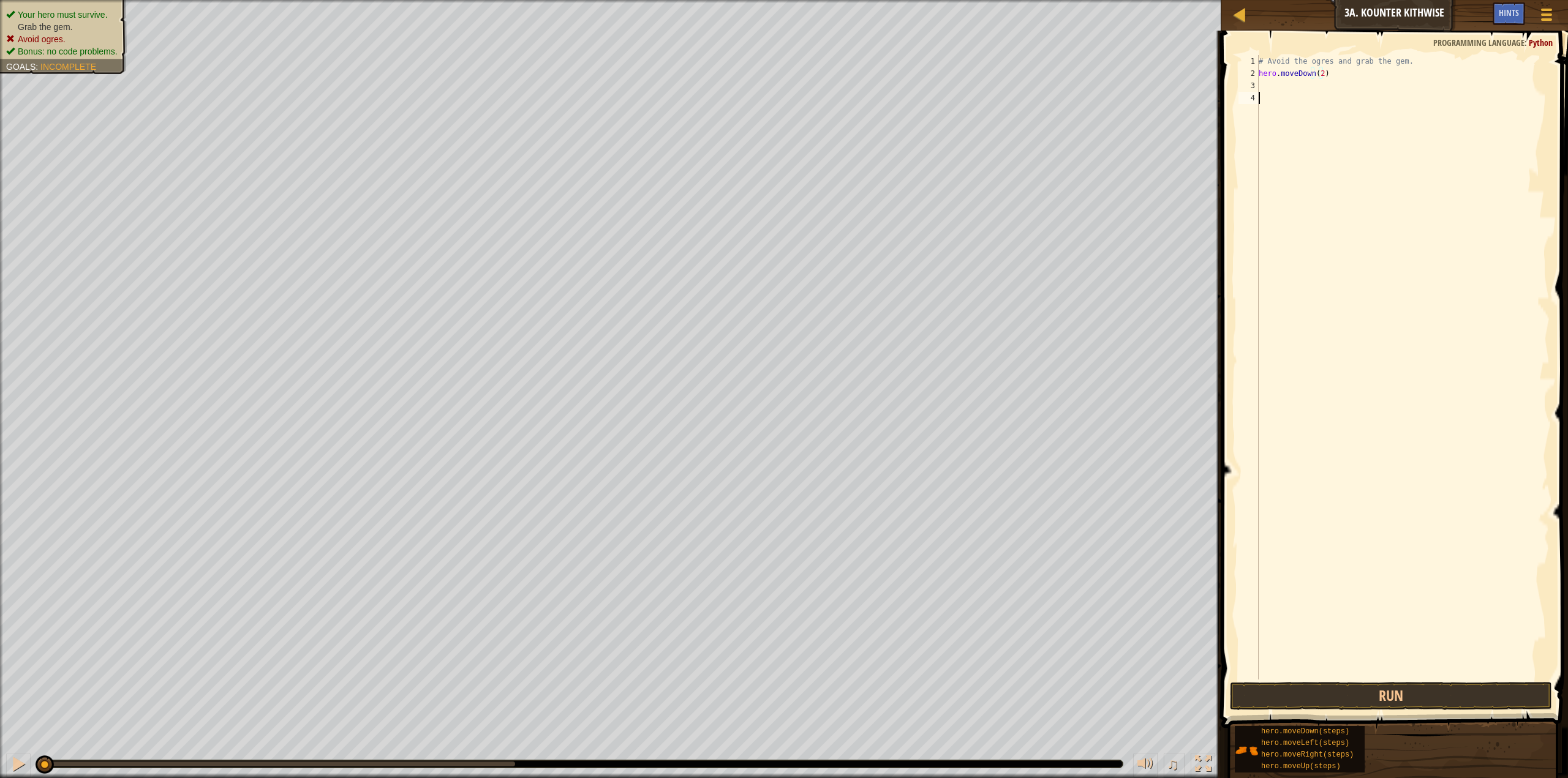
scroll to position [6, 0]
click at [1246, 87] on div "3" at bounding box center [1249, 86] width 20 height 13
click at [1254, 87] on div "3" at bounding box center [1249, 86] width 20 height 13
type textarea "ri"
click at [1270, 95] on div "hero.move Ri ght press enter" at bounding box center [1373, 120] width 232 height 55
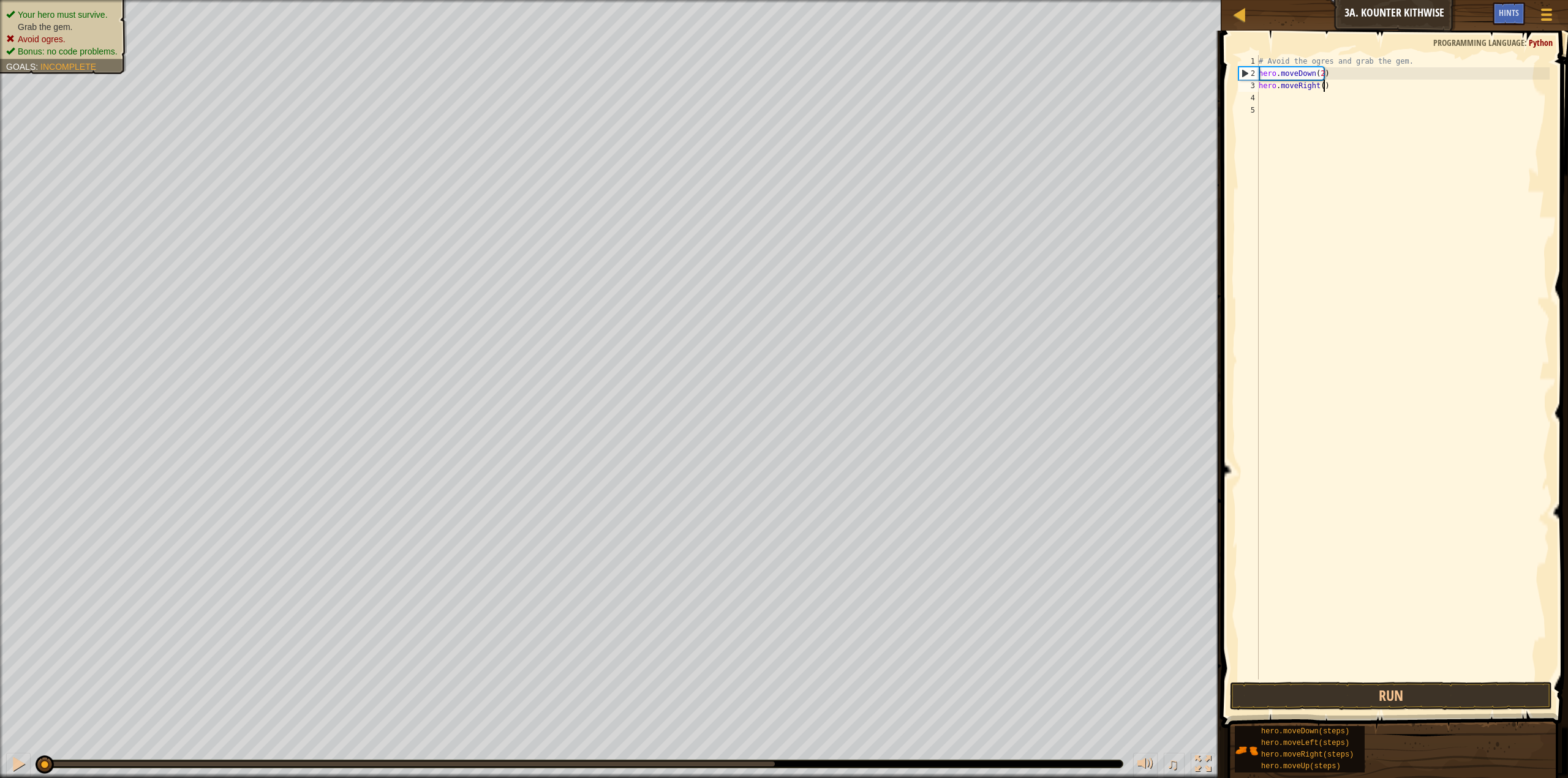
click at [1351, 83] on div "# Avoid the ogres and grab the gem. hero . moveDown ( 2 ) hero . moveRight ( )" at bounding box center [1403, 380] width 293 height 649
type textarea "hero.moveRight()"
click at [1348, 96] on div "# Avoid the ogres and grab the gem. hero . moveDown ( 2 ) hero . moveRight ( )" at bounding box center [1403, 380] width 293 height 649
click at [1315, 698] on button "Run" at bounding box center [1391, 696] width 322 height 28
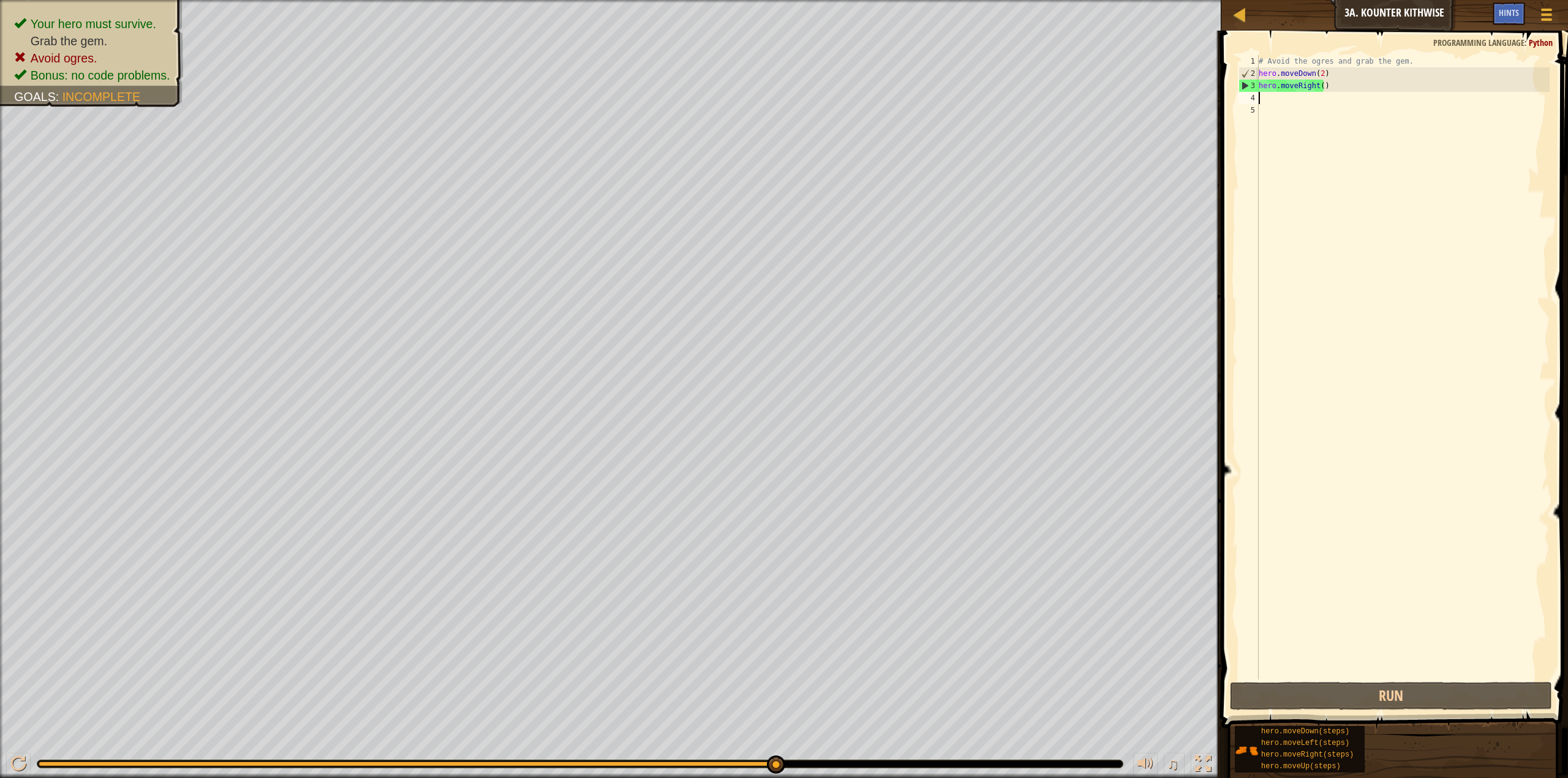
click at [1259, 99] on div "# Avoid the ogres and grab the gem. hero . moveDown ( 2 ) hero . moveRight ( )" at bounding box center [1403, 380] width 293 height 649
type textarea "u"
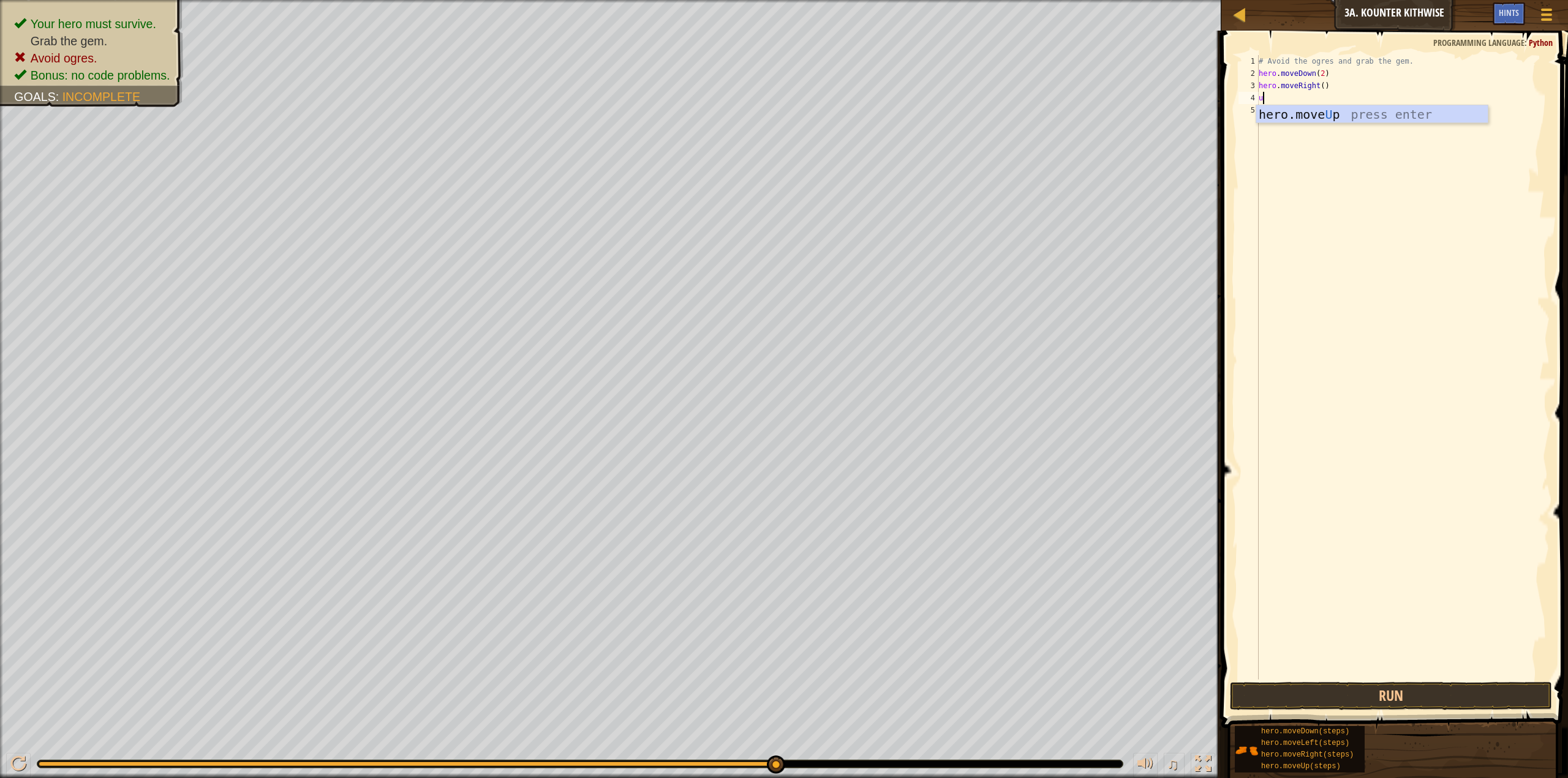
click at [1311, 124] on div "# Avoid the ogres and grab the gem. hero . moveDown ( 2 ) hero . moveRight ( ) u" at bounding box center [1403, 380] width 293 height 649
click at [1268, 100] on div "# Avoid the ogres and grab the gem. hero . moveDown ( 2 ) hero . moveRight ( ) u" at bounding box center [1403, 380] width 293 height 649
type textarea "up"
click at [1301, 117] on div "hero.move Up press enter" at bounding box center [1373, 133] width 232 height 55
click at [1306, 101] on div "# Avoid the ogres and grab the gem. hero . moveDown ( 2 ) hero . moveRight ( ) …" at bounding box center [1403, 380] width 293 height 649
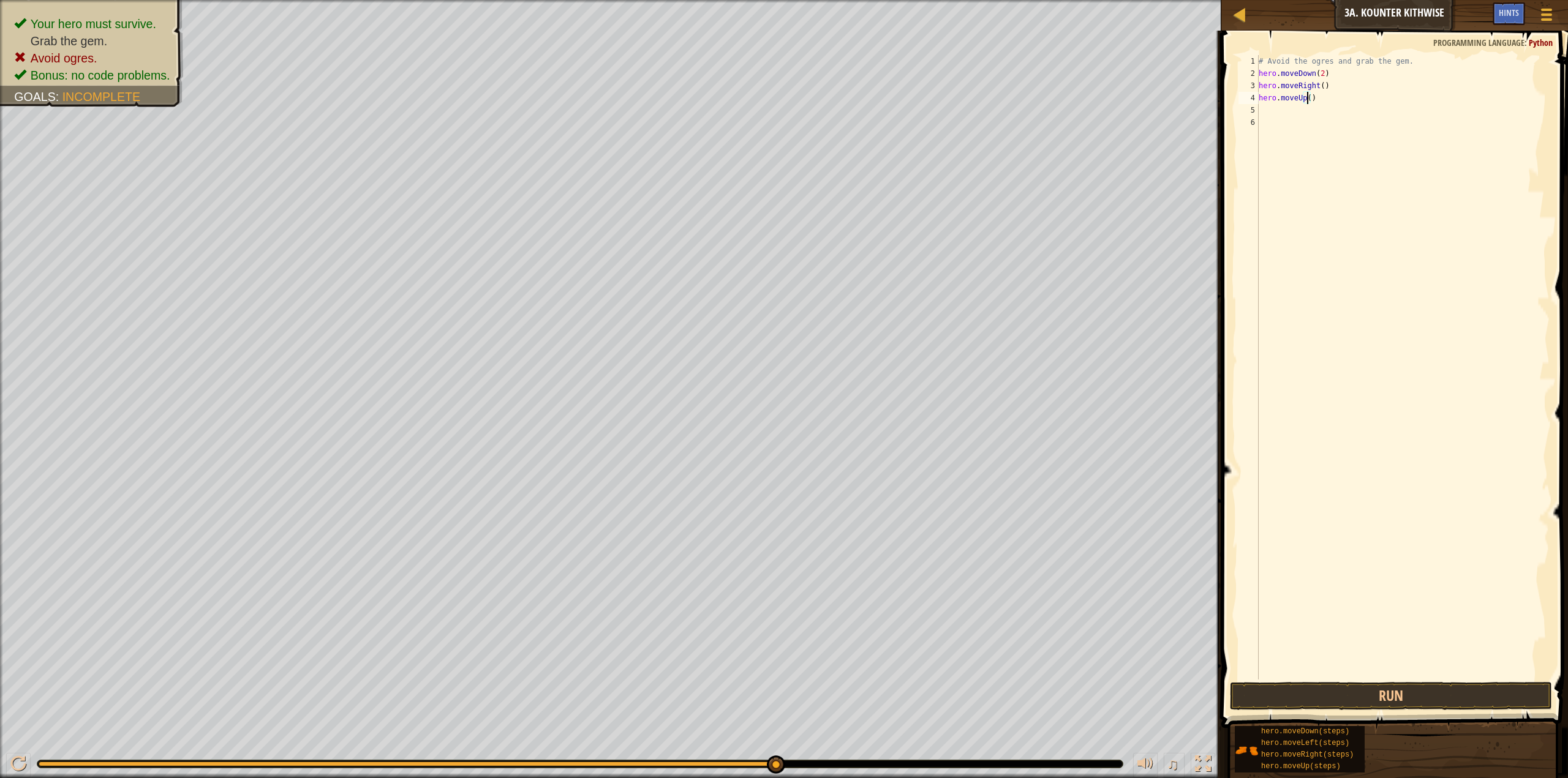
type textarea "hero.moveUp(1)"
click at [1260, 108] on div "# Avoid the ogres and grab the gem. hero . moveDown ( 2 ) hero . moveRight ( ) …" at bounding box center [1403, 380] width 293 height 649
type textarea "r"
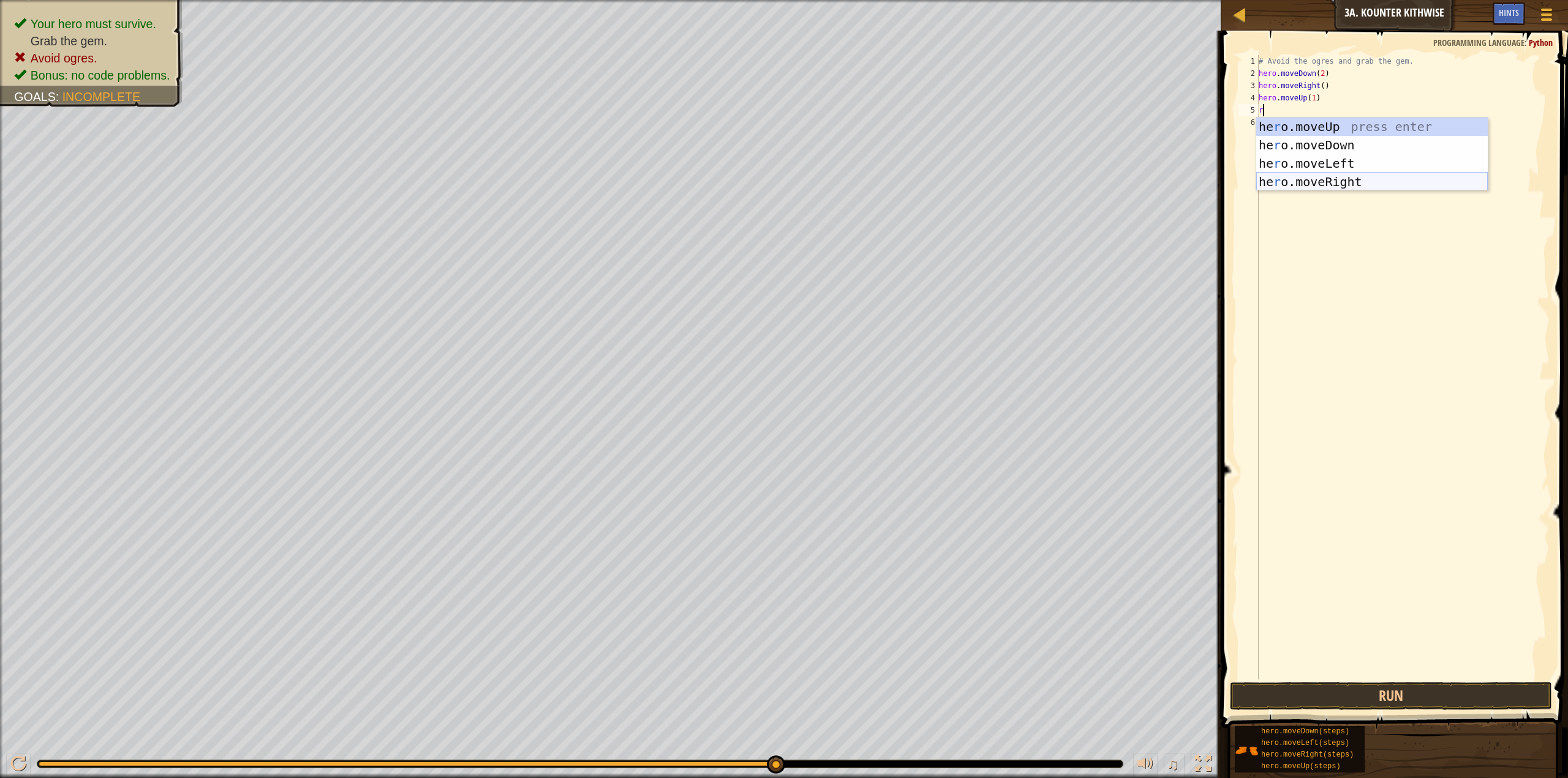
click at [1317, 173] on div "he r o.moveUp press enter he r o.moveDown press enter he r o.moveLeft press ent…" at bounding box center [1373, 172] width 232 height 110
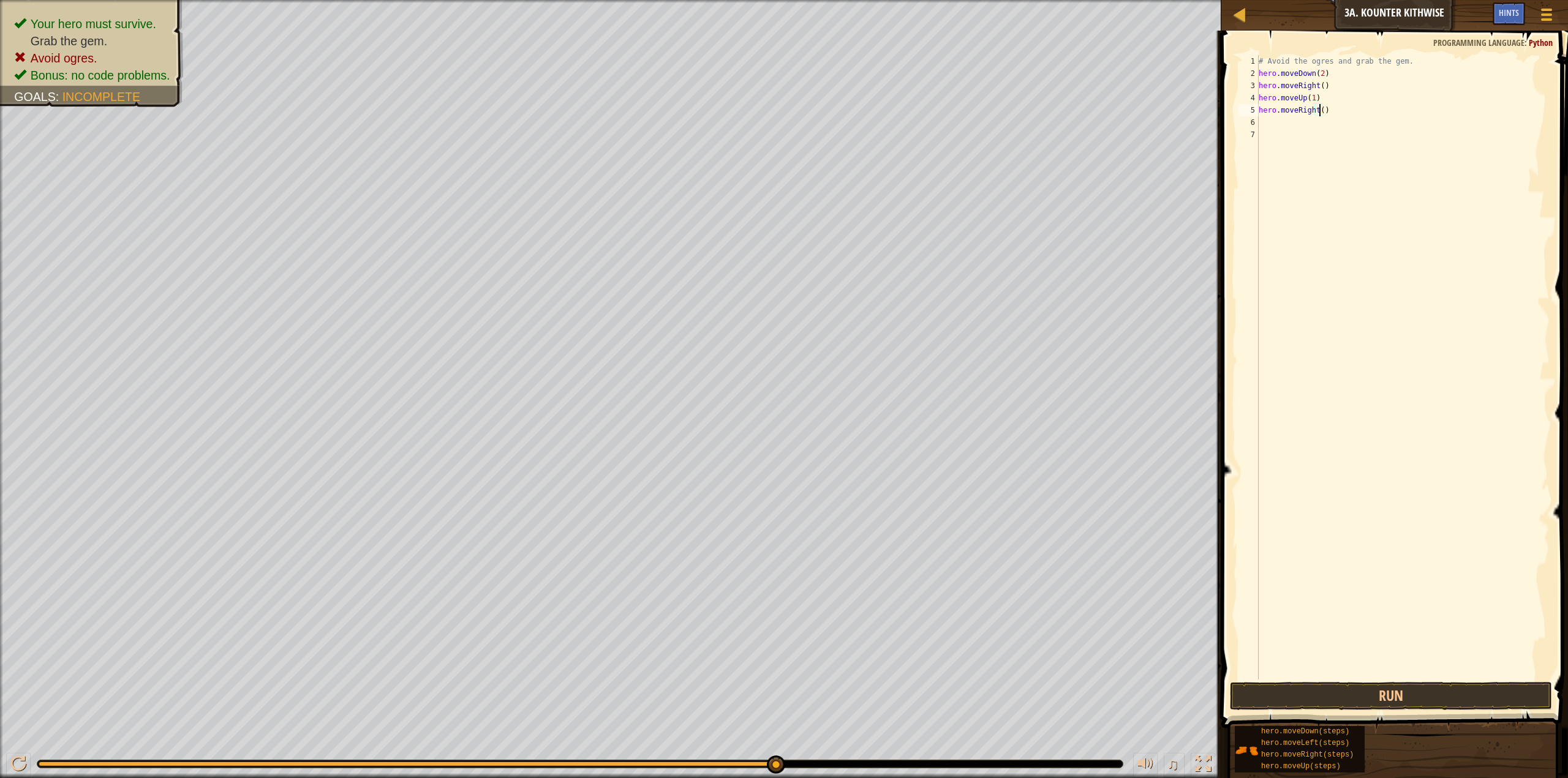
click at [1320, 113] on div "# Avoid the ogres and grab the gem. hero . moveDown ( 2 ) hero . moveRight ( ) …" at bounding box center [1403, 380] width 293 height 649
type textarea "hero.moveRight(1)"
click at [1394, 695] on button "Run" at bounding box center [1391, 696] width 322 height 28
